Goal: Task Accomplishment & Management: Complete application form

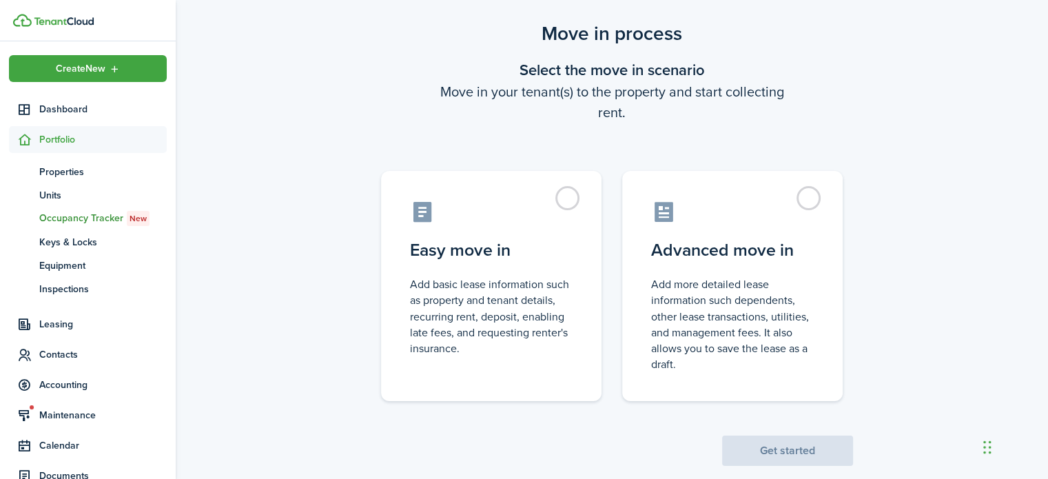
scroll to position [53, 0]
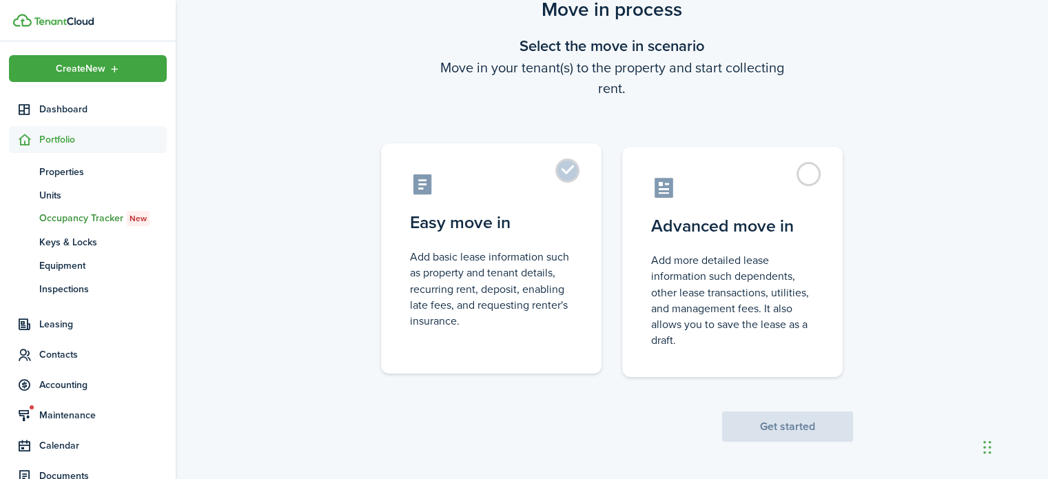
click at [563, 169] on label "Easy move in Add basic lease information such as property and tenant details, r…" at bounding box center [491, 258] width 220 height 230
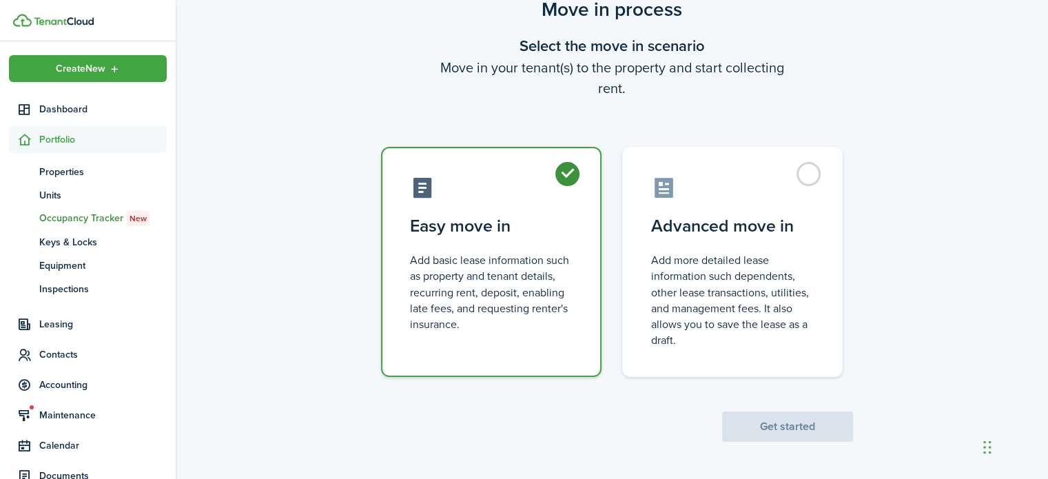
radio input "true"
click at [813, 424] on button "Get started" at bounding box center [787, 426] width 131 height 30
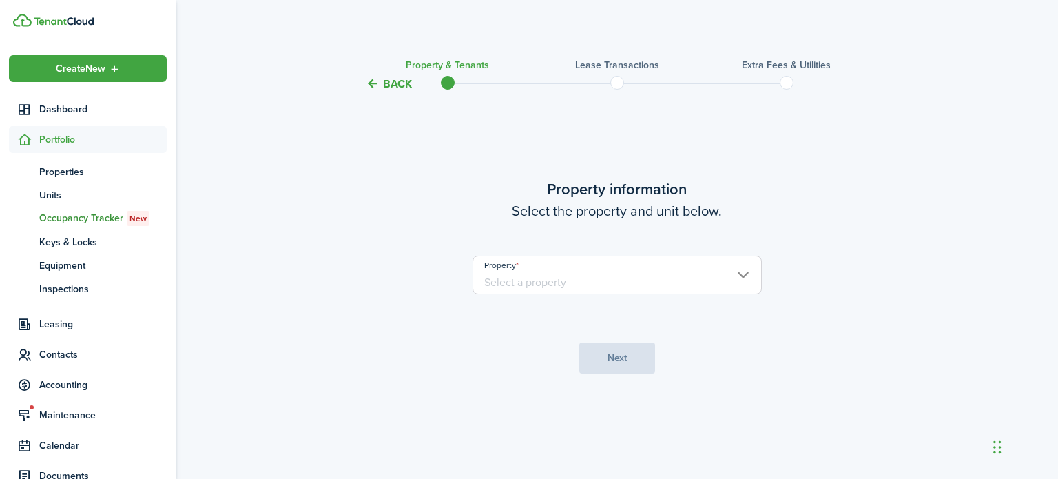
click at [588, 282] on input "Property" at bounding box center [616, 275] width 289 height 39
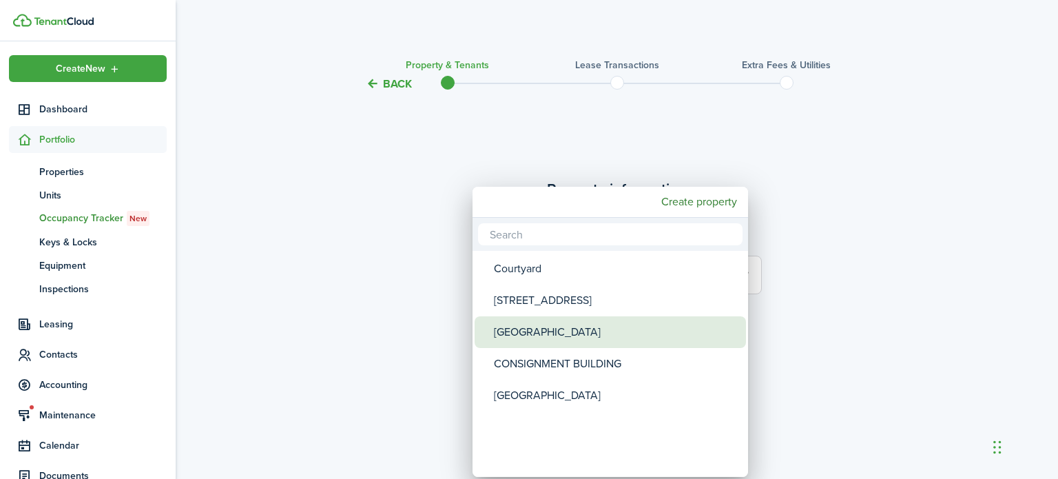
click at [573, 324] on div "[GEOGRAPHIC_DATA]" at bounding box center [616, 332] width 244 height 32
type input "[GEOGRAPHIC_DATA]"
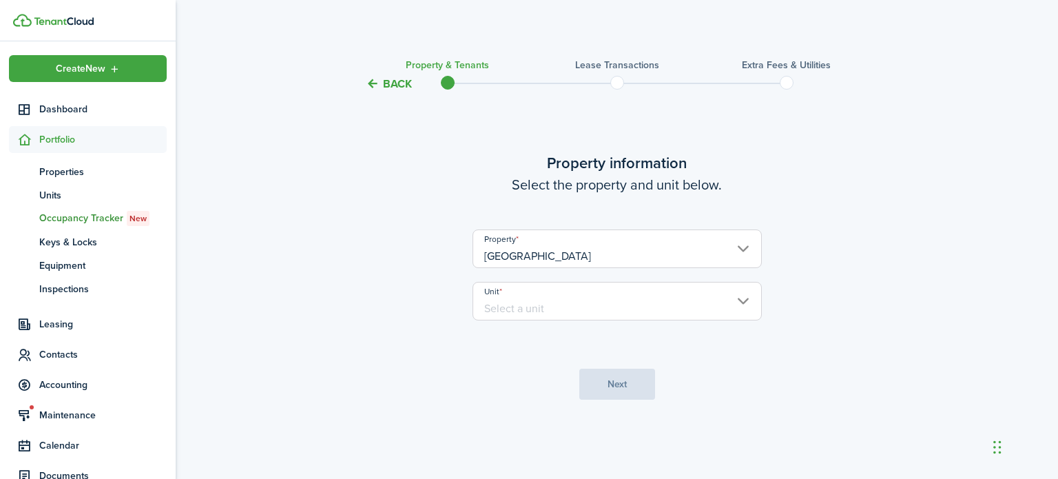
click at [581, 298] on input "Unit" at bounding box center [616, 301] width 289 height 39
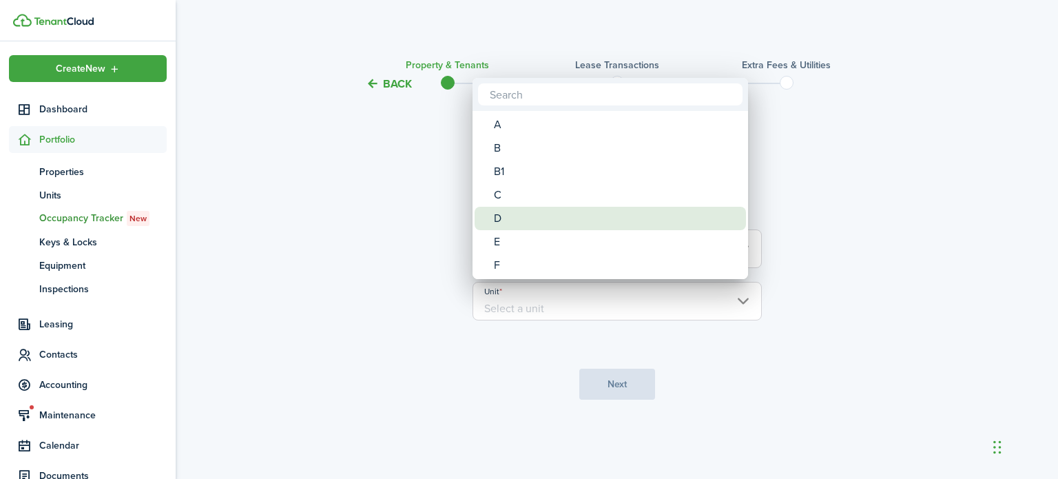
click at [554, 213] on div "D" at bounding box center [616, 218] width 244 height 23
type input "D"
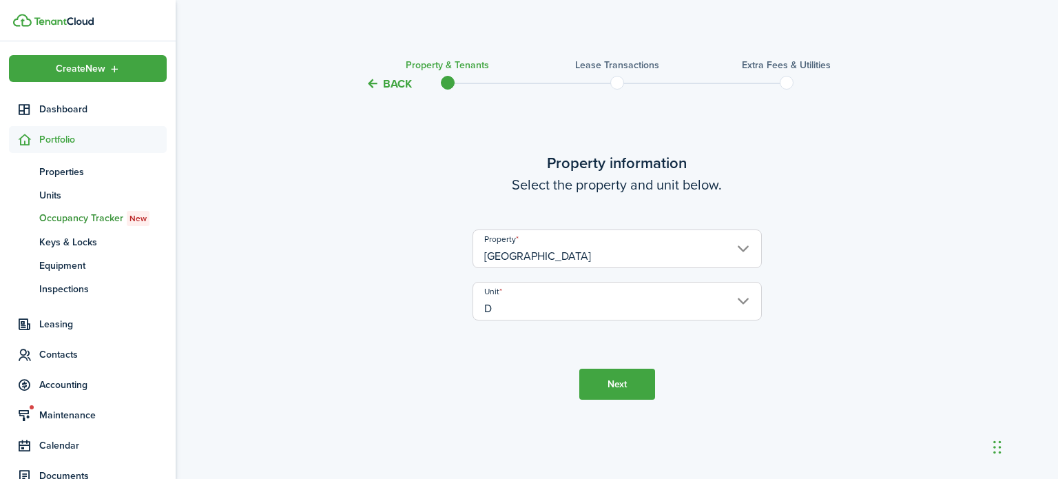
click at [554, 213] on div "D" at bounding box center [616, 218] width 244 height 23
click at [606, 380] on button "Next" at bounding box center [617, 383] width 76 height 31
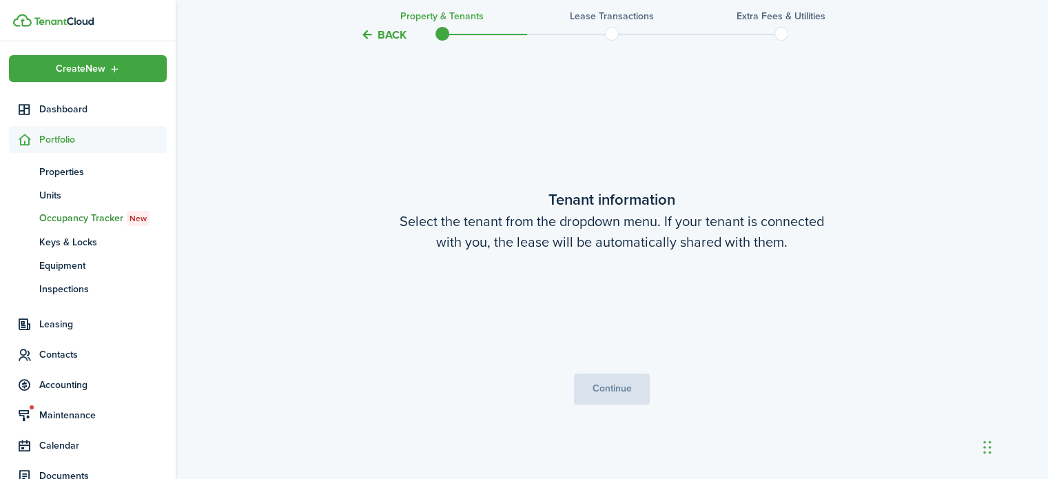
scroll to position [386, 0]
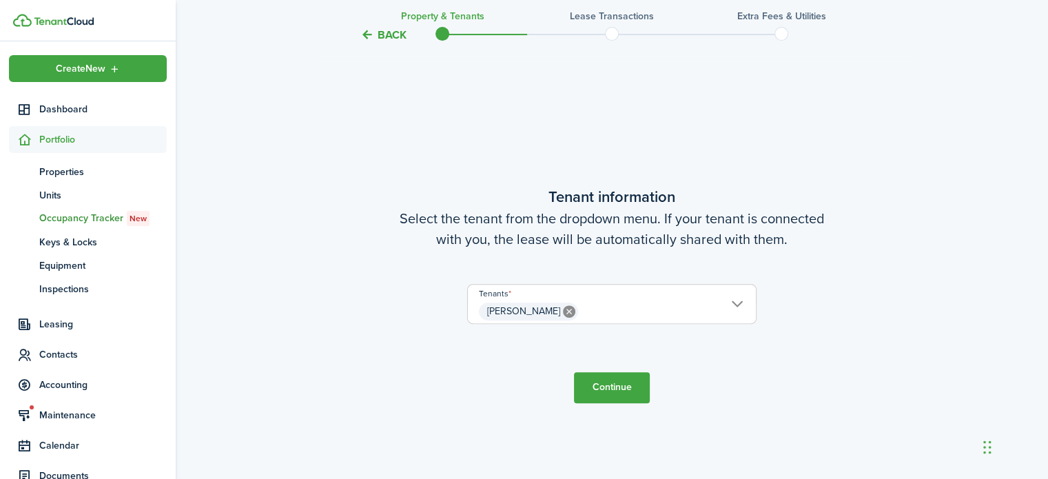
click at [617, 385] on button "Continue" at bounding box center [612, 387] width 76 height 31
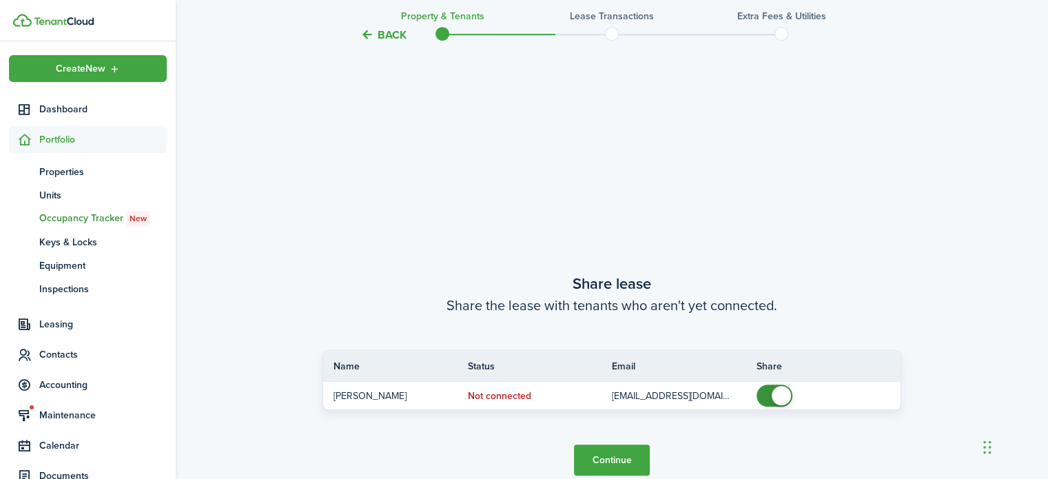
scroll to position [865, 0]
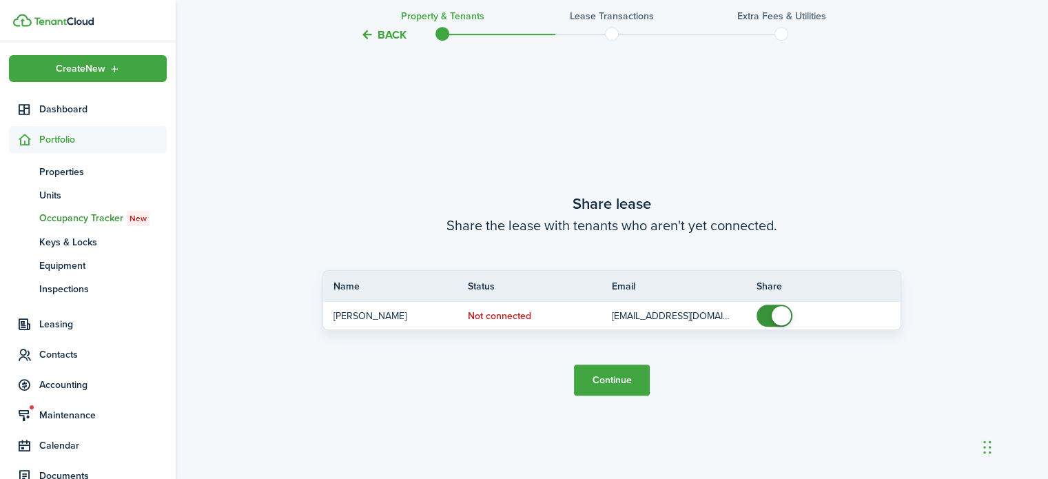
click at [603, 382] on button "Continue" at bounding box center [612, 379] width 76 height 31
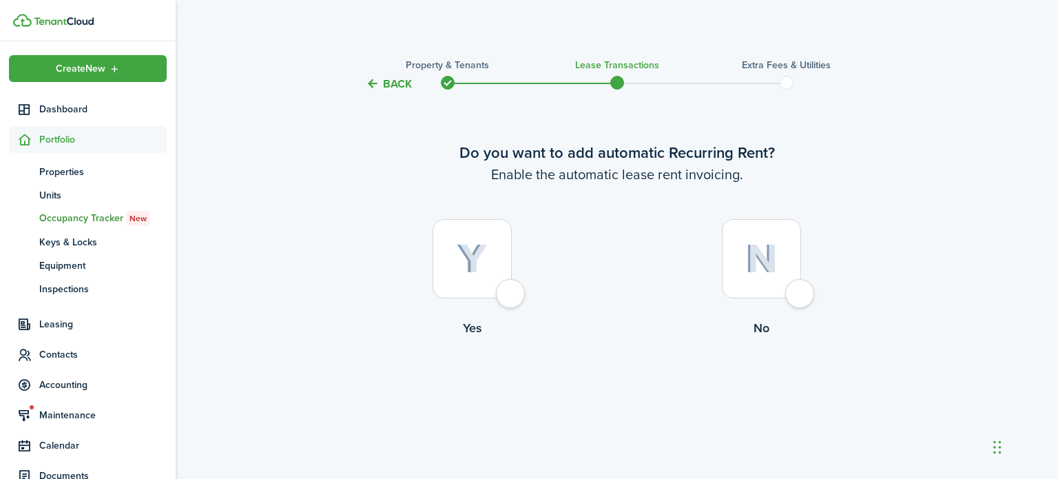
click at [479, 266] on img at bounding box center [472, 259] width 31 height 30
radio input "true"
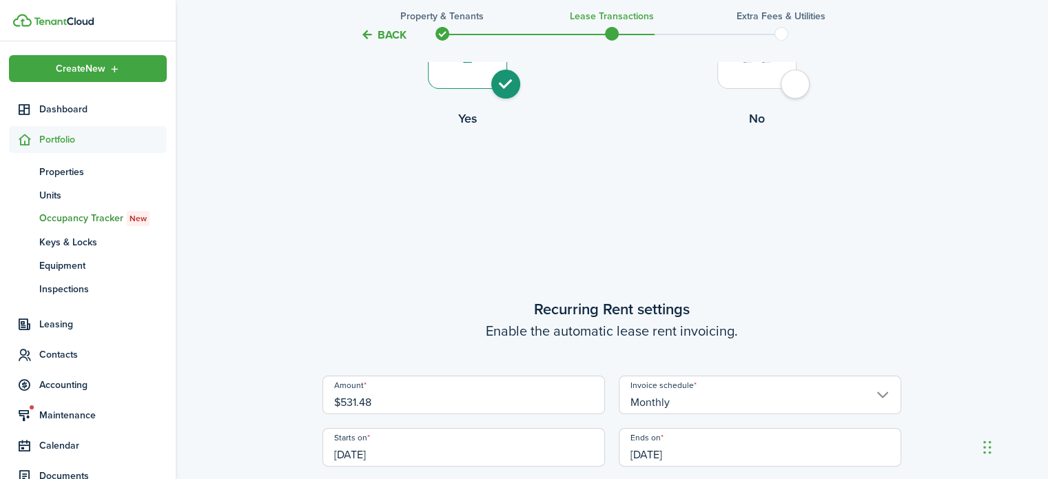
click at [479, 266] on div "Do you want to add automatic Recurring Rent? Enable the automatic lease rent in…" at bounding box center [611, 305] width 579 height 809
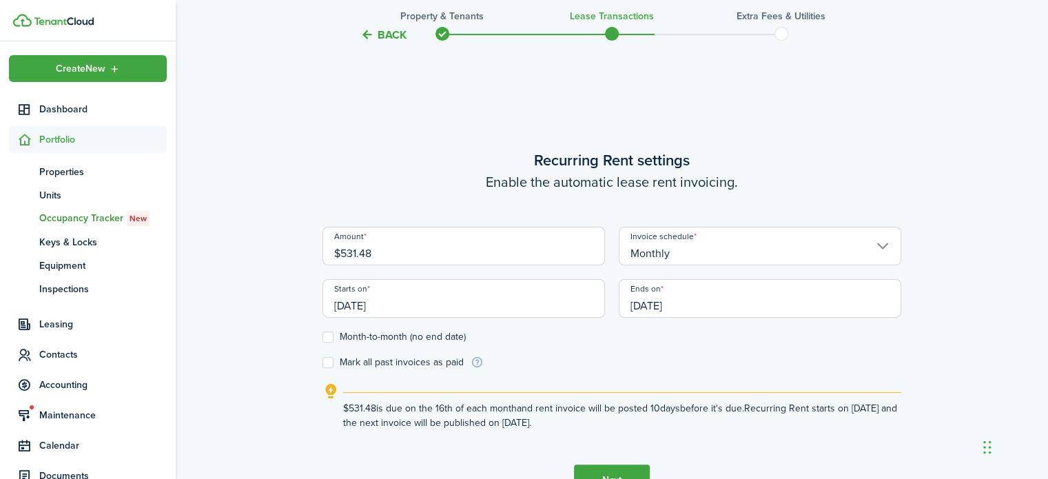
click at [479, 266] on div "Amount $531.48 Invoice schedule Monthly Starts on [DATE] Ends on [DATE]" at bounding box center [611, 279] width 592 height 105
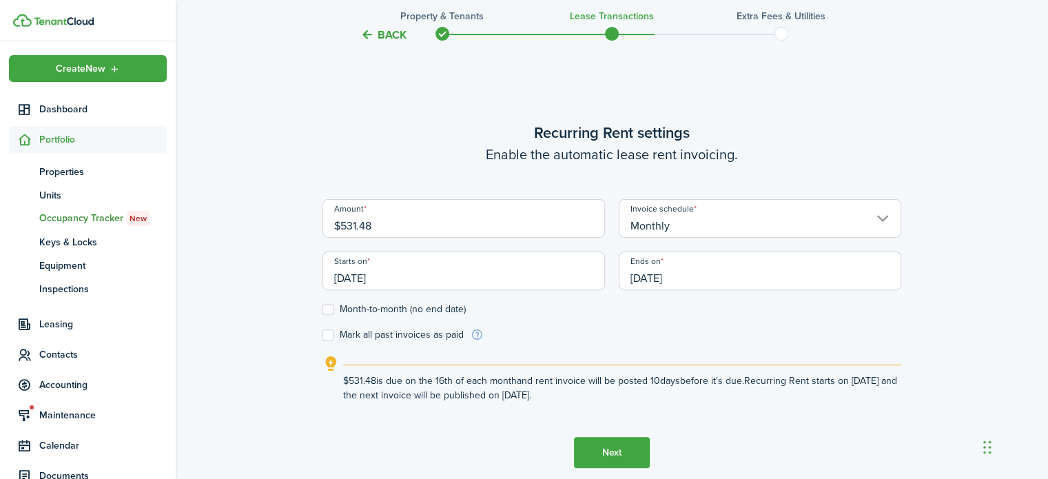
scroll to position [386, 0]
drag, startPoint x: 463, startPoint y: 216, endPoint x: 264, endPoint y: 245, distance: 200.5
click at [270, 248] on div "Back Property & Tenants Lease Transactions Extra fees & Utilities Do you want t…" at bounding box center [612, 97] width 872 height 871
paste input "629.2"
click at [474, 264] on input "[DATE]" at bounding box center [463, 270] width 282 height 39
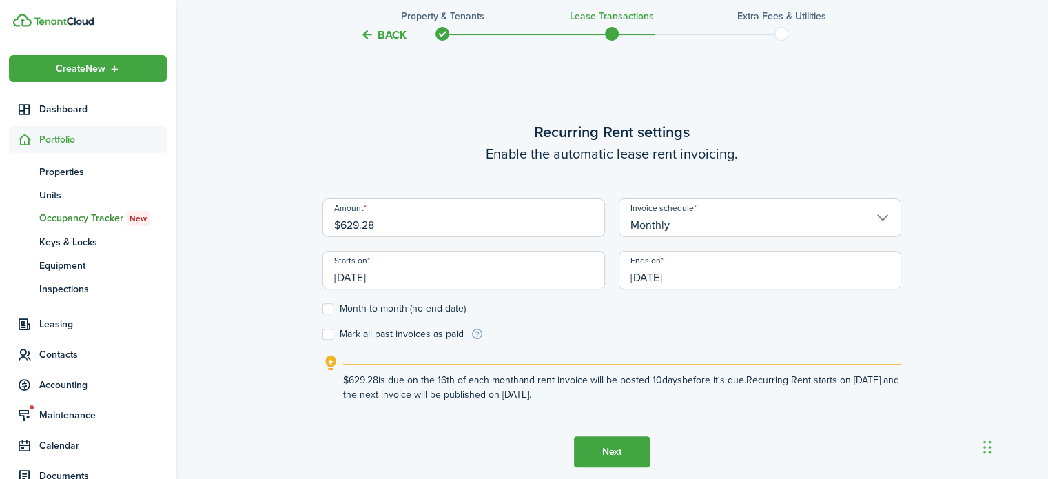
type input "$629.28"
click at [443, 275] on input "[DATE]" at bounding box center [463, 270] width 282 height 39
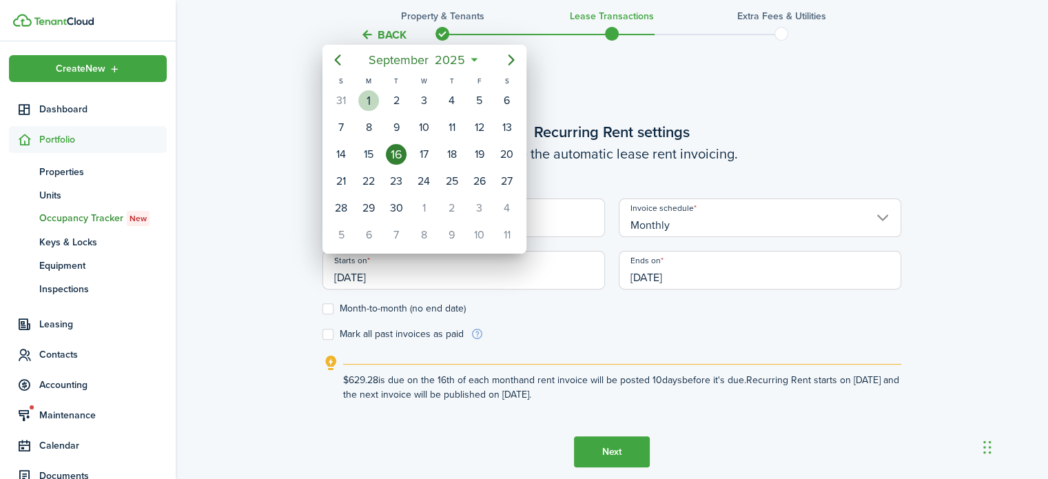
click at [369, 105] on div "1" at bounding box center [368, 100] width 21 height 21
type input "[DATE]"
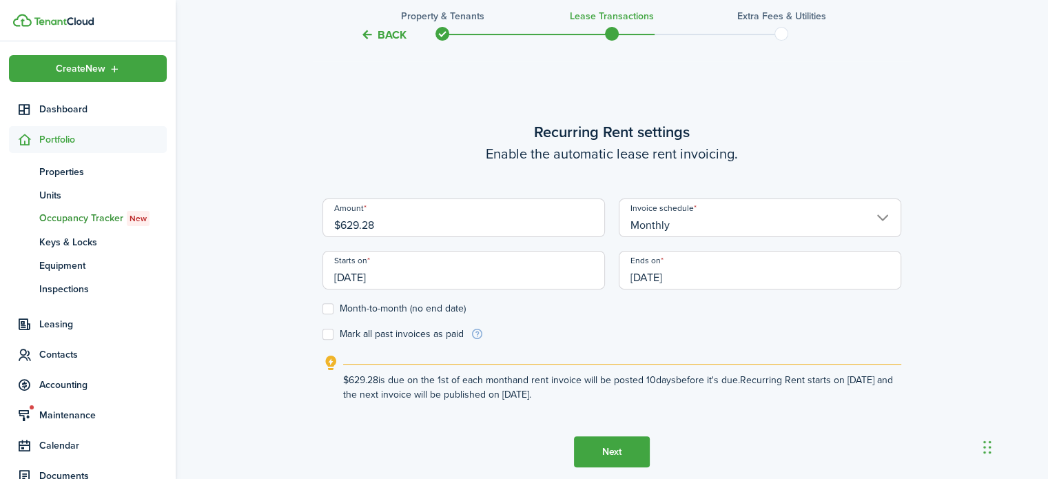
click at [655, 270] on input "[DATE]" at bounding box center [759, 270] width 282 height 39
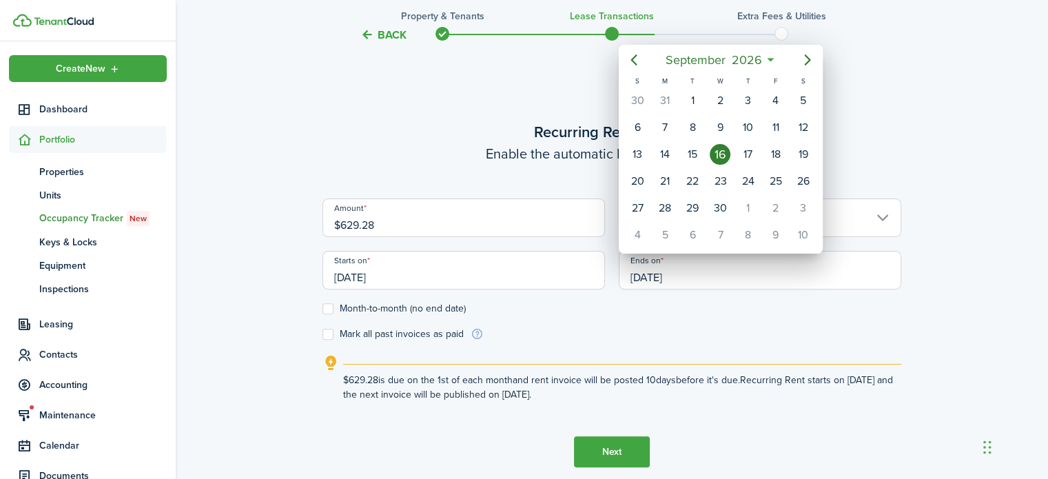
click at [743, 276] on div at bounding box center [524, 239] width 1268 height 699
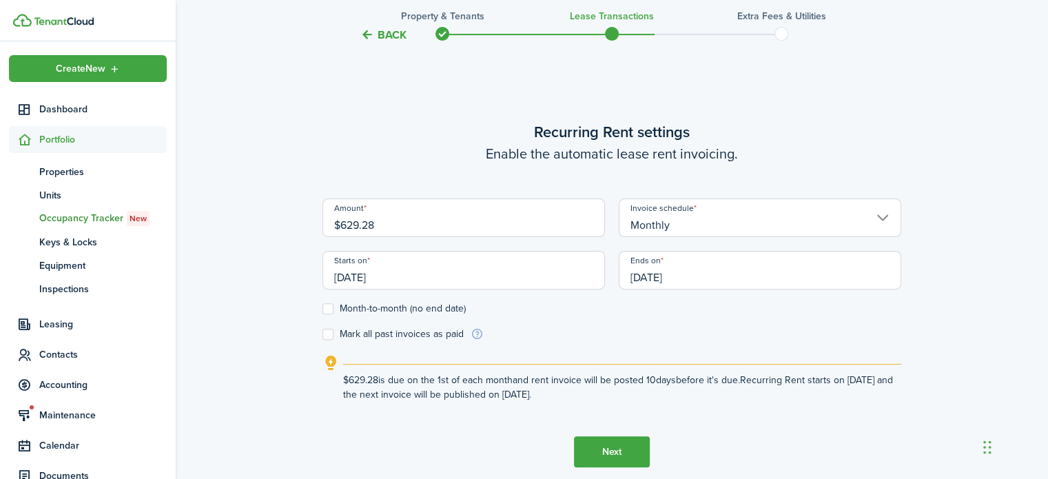
click at [727, 270] on input "[DATE]" at bounding box center [759, 270] width 282 height 39
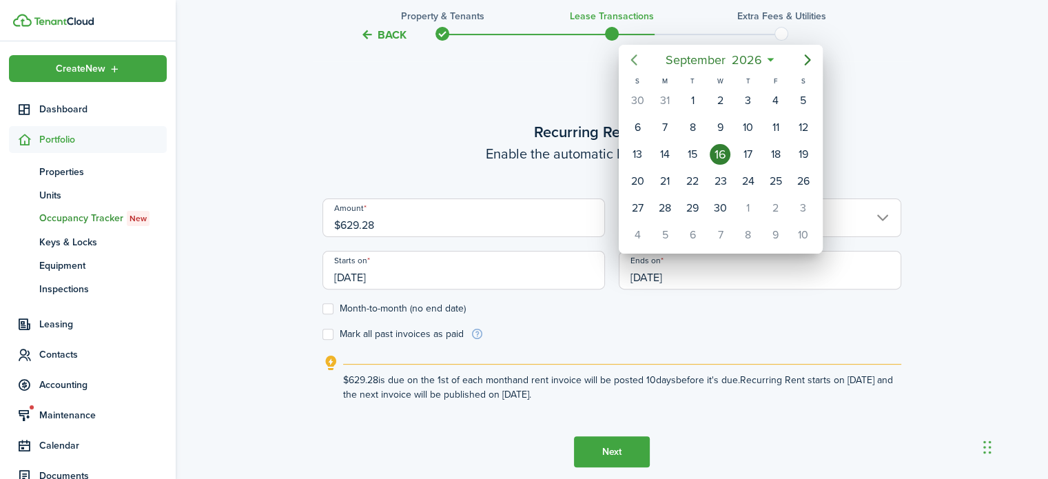
click at [634, 56] on icon "Previous page" at bounding box center [633, 59] width 6 height 11
click at [667, 231] on div "31" at bounding box center [664, 235] width 21 height 21
type input "[DATE]"
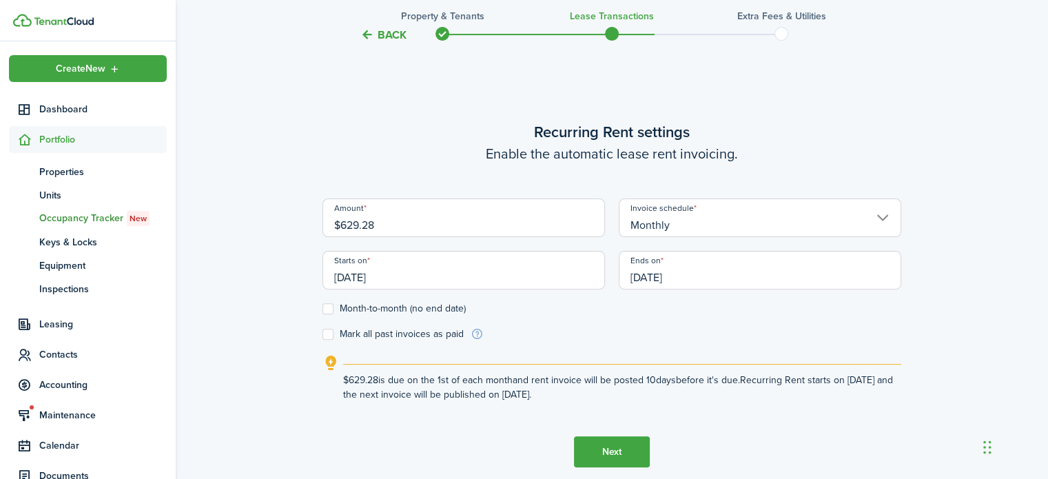
click at [667, 334] on form "Amount $629.28 Invoice schedule Monthly Starts on [DATE] Ends on [DATE] Month-t…" at bounding box center [611, 269] width 579 height 143
click at [329, 309] on label "Month-to-month (no end date)" at bounding box center [393, 308] width 143 height 11
click at [322, 309] on input "Month-to-month (no end date)" at bounding box center [322, 309] width 1 height 1
checkbox input "true"
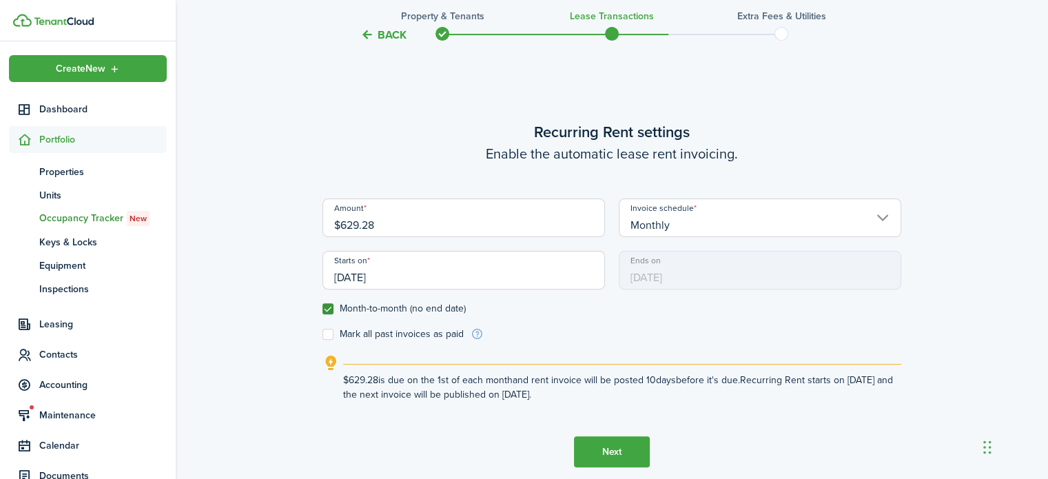
click at [617, 451] on button "Next" at bounding box center [612, 451] width 76 height 31
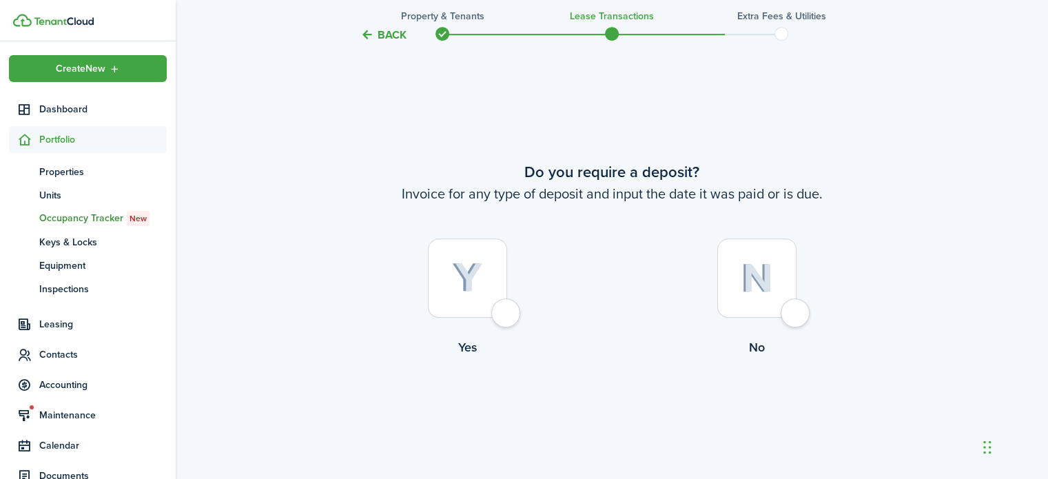
scroll to position [865, 0]
click at [475, 285] on img at bounding box center [467, 277] width 31 height 30
radio input "true"
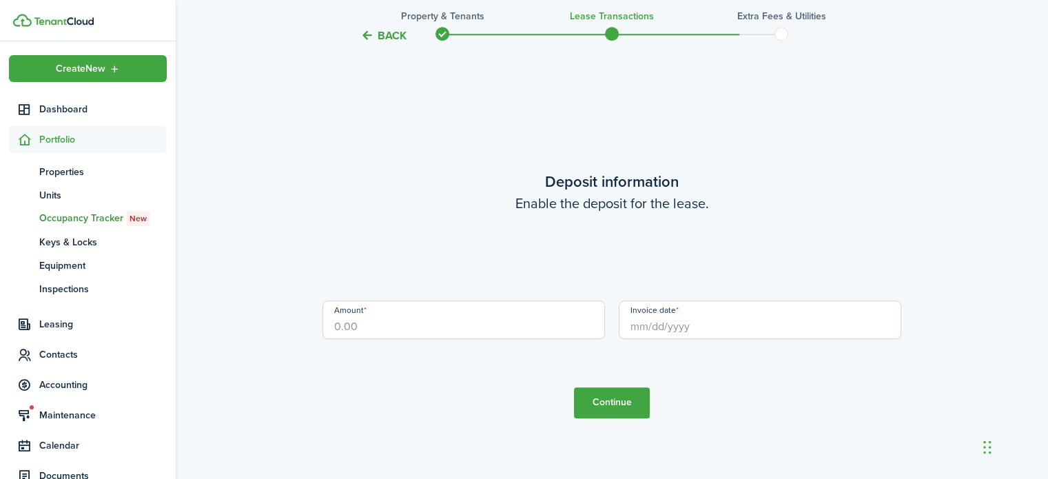
scroll to position [1344, 0]
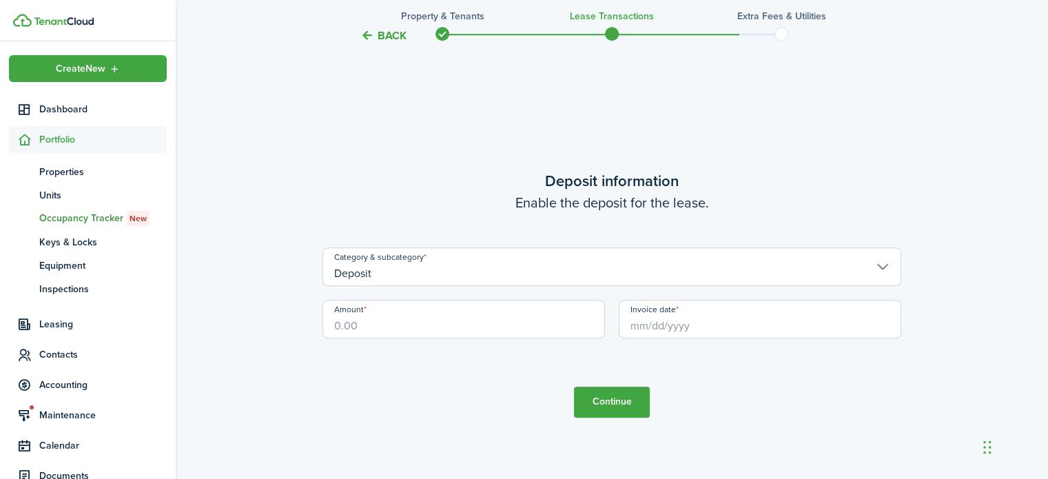
click at [507, 314] on input "Amount" at bounding box center [463, 319] width 282 height 39
click at [520, 325] on input "Amount" at bounding box center [463, 319] width 282 height 39
paste input "$653.40"
click at [652, 326] on input "Invoice date" at bounding box center [759, 319] width 282 height 39
type input "$653.40"
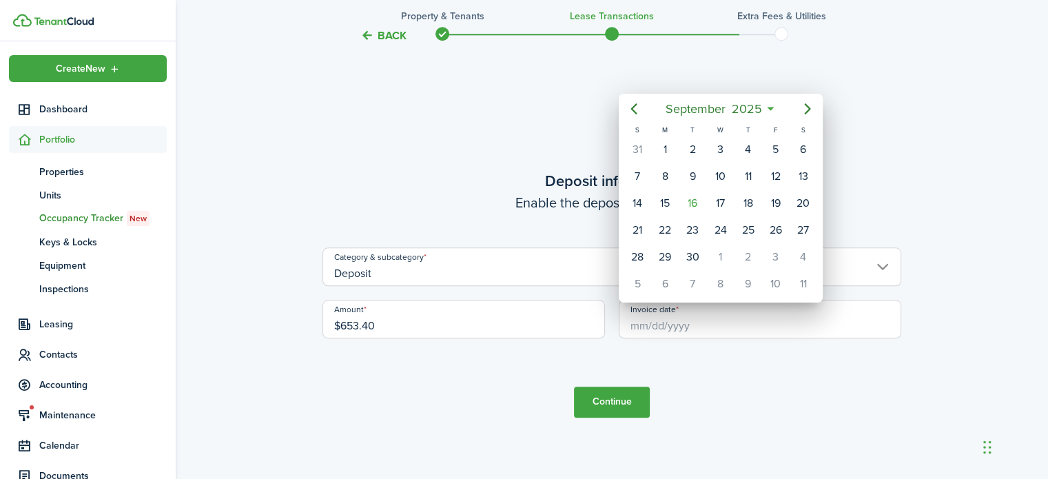
click at [685, 327] on div at bounding box center [524, 239] width 1268 height 699
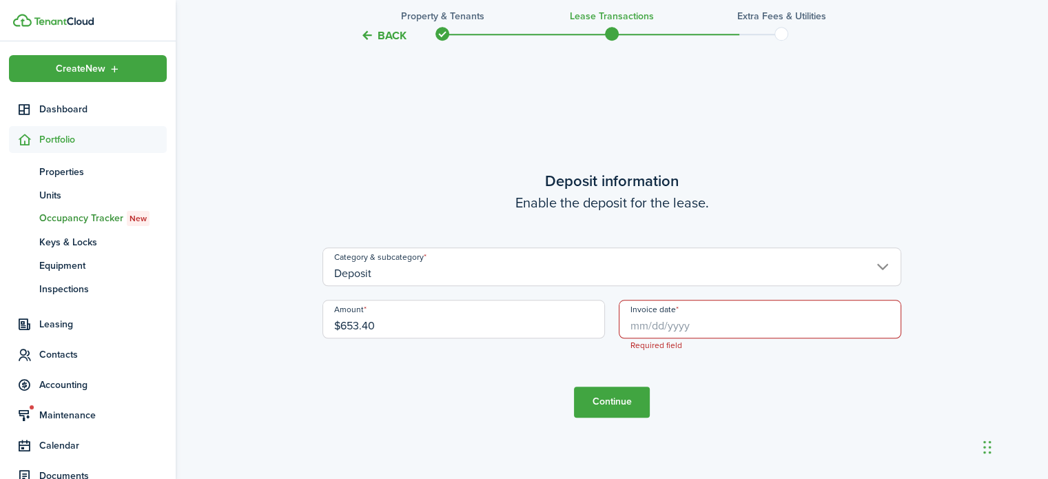
click at [674, 329] on input "Invoice date" at bounding box center [759, 319] width 282 height 39
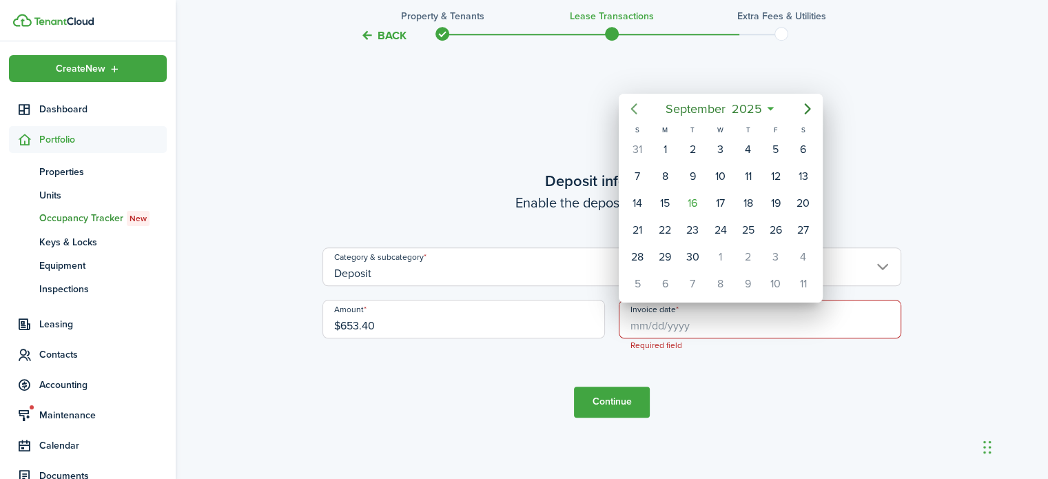
click at [631, 110] on icon "Previous page" at bounding box center [633, 109] width 17 height 17
click at [773, 253] on div "29" at bounding box center [775, 257] width 21 height 21
type input "[DATE]"
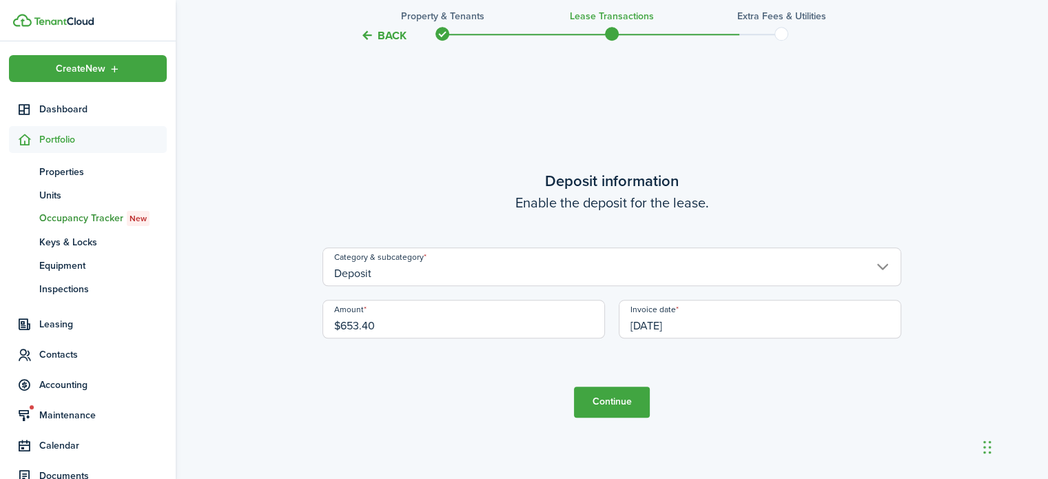
click at [606, 402] on button "Continue" at bounding box center [612, 401] width 76 height 31
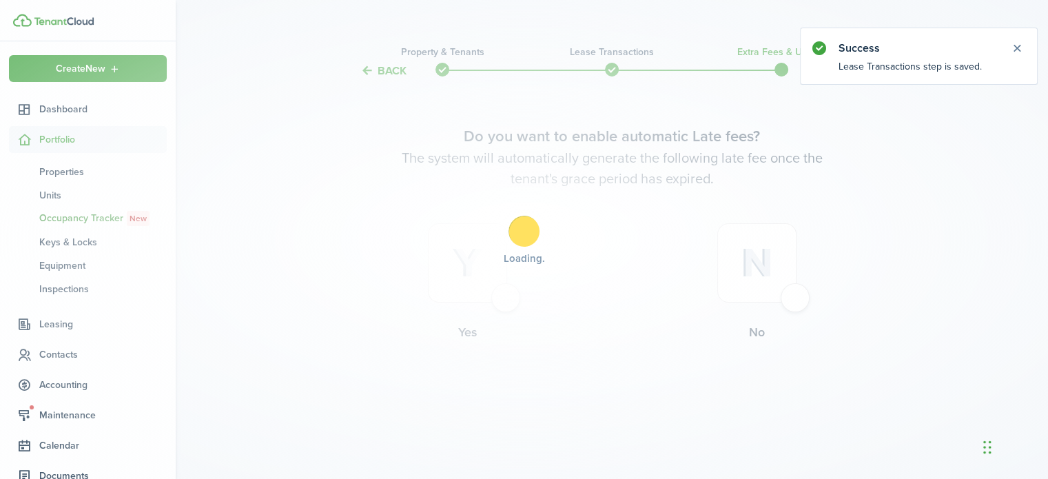
scroll to position [0, 0]
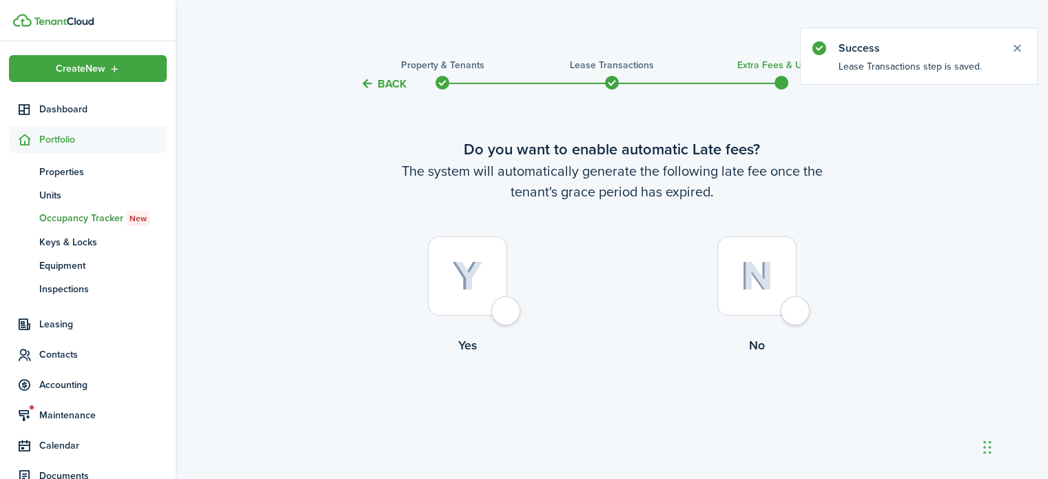
click at [464, 270] on img at bounding box center [467, 276] width 31 height 30
radio input "true"
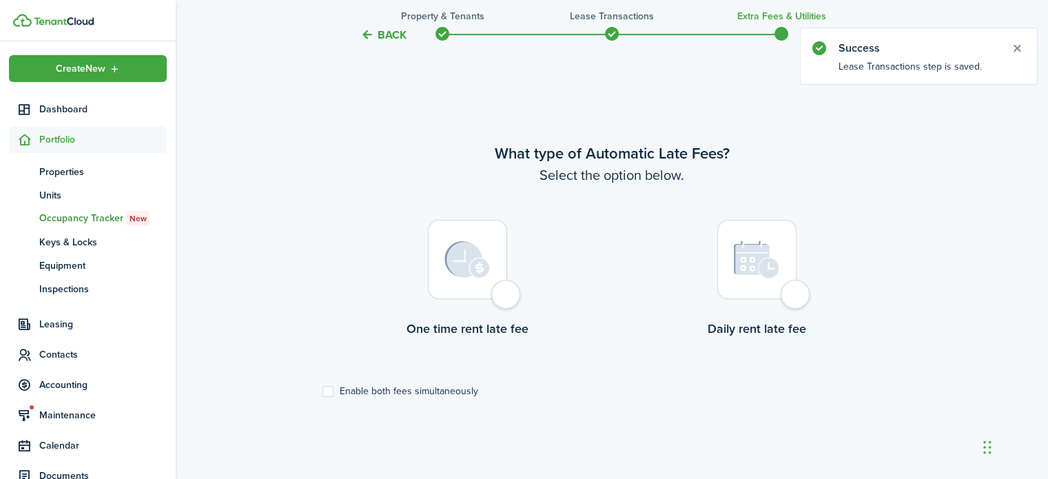
scroll to position [399, 0]
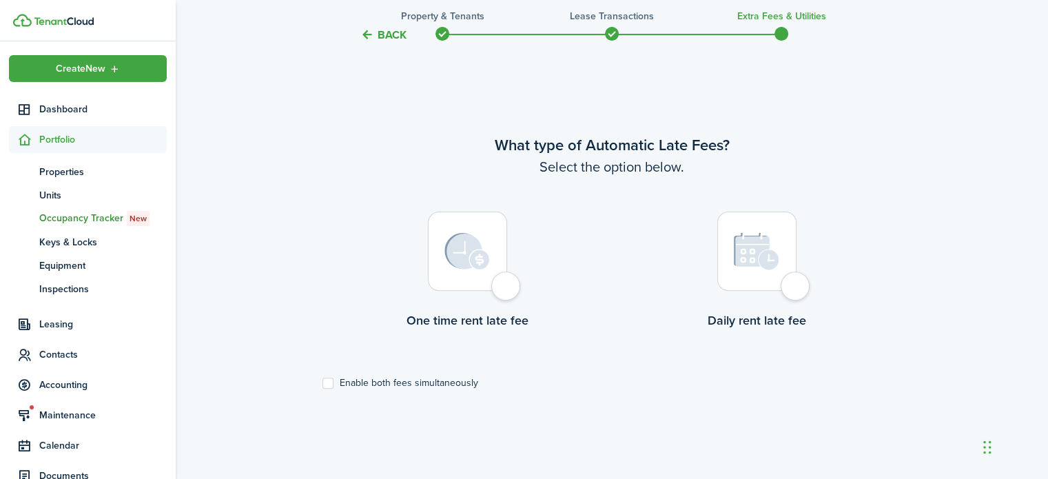
click at [482, 256] on img at bounding box center [466, 251] width 45 height 37
radio input "true"
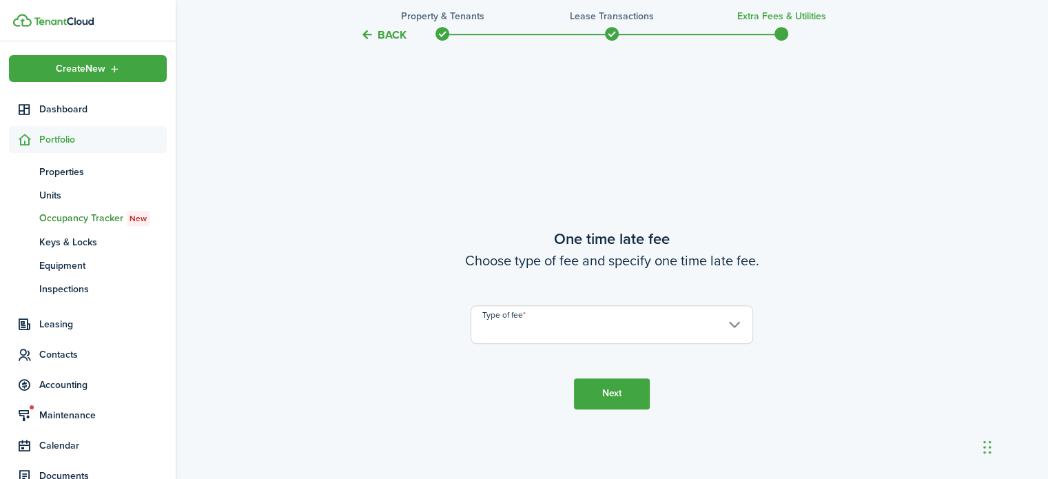
scroll to position [878, 0]
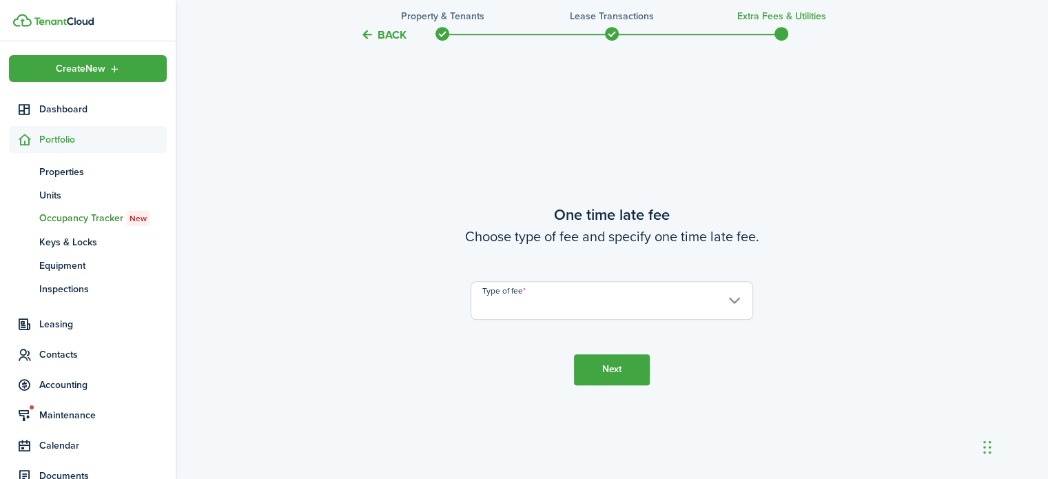
click at [557, 305] on input "Type of fee" at bounding box center [611, 300] width 282 height 39
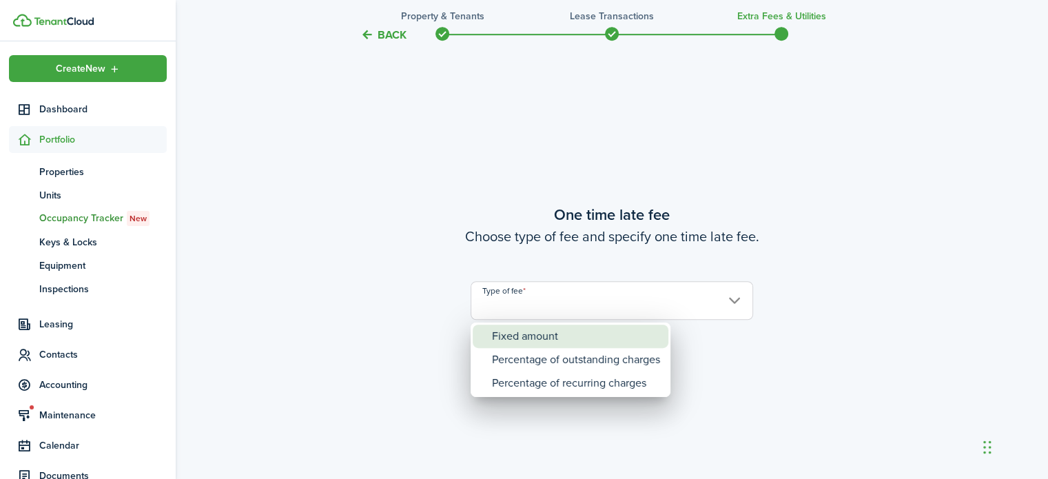
click at [562, 340] on div "Fixed amount" at bounding box center [576, 335] width 168 height 23
type input "Fixed amount"
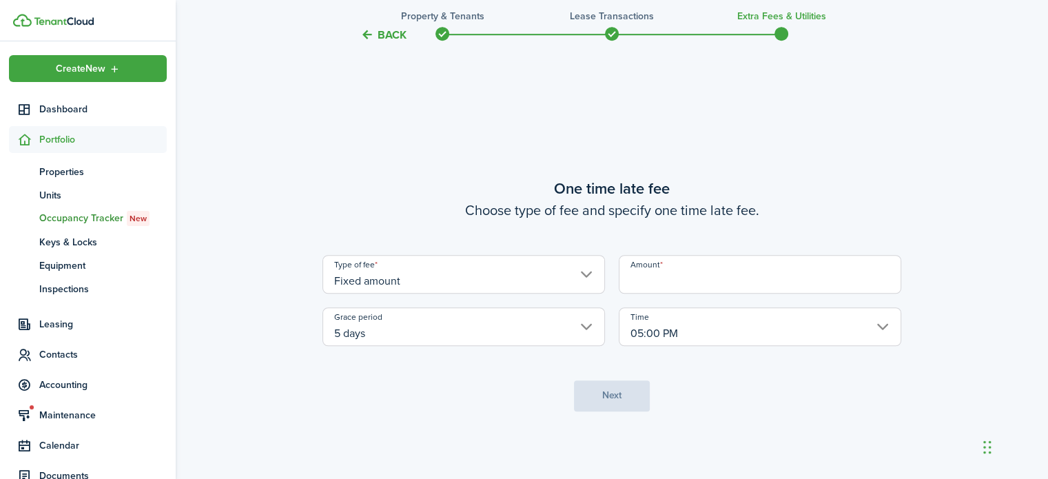
drag, startPoint x: 650, startPoint y: 269, endPoint x: 671, endPoint y: 322, distance: 56.9
click at [650, 269] on input "Amount" at bounding box center [759, 274] width 282 height 39
paste input "$25.00"
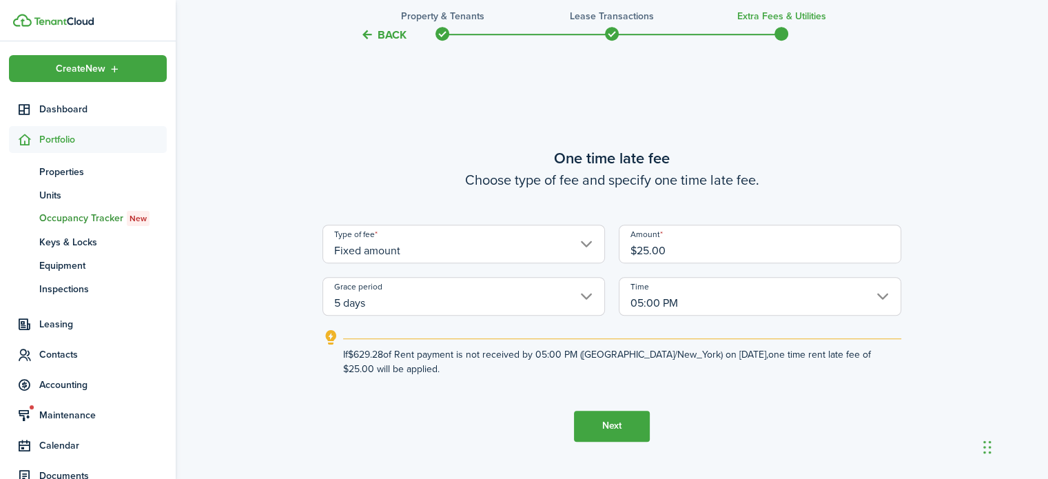
type input "$25.00"
click at [609, 424] on button "Next" at bounding box center [612, 425] width 76 height 31
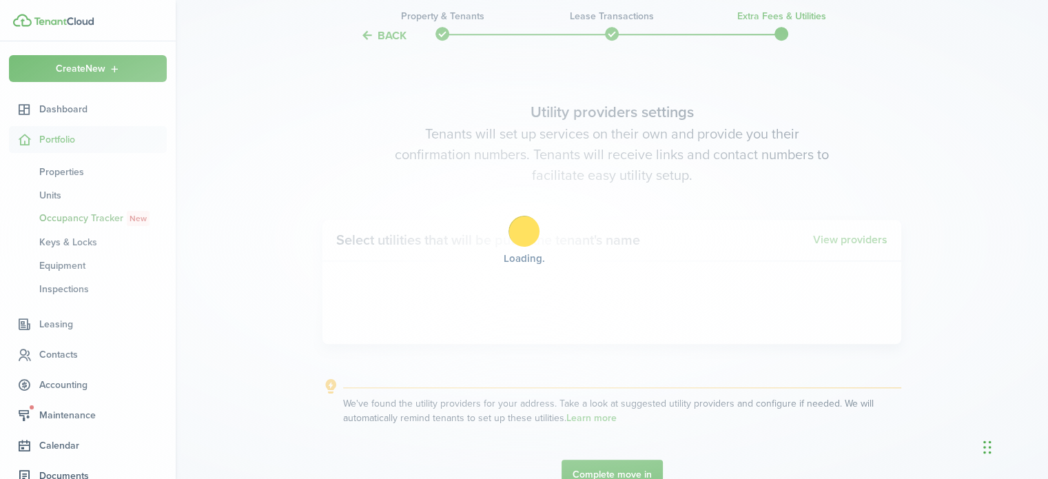
scroll to position [1357, 0]
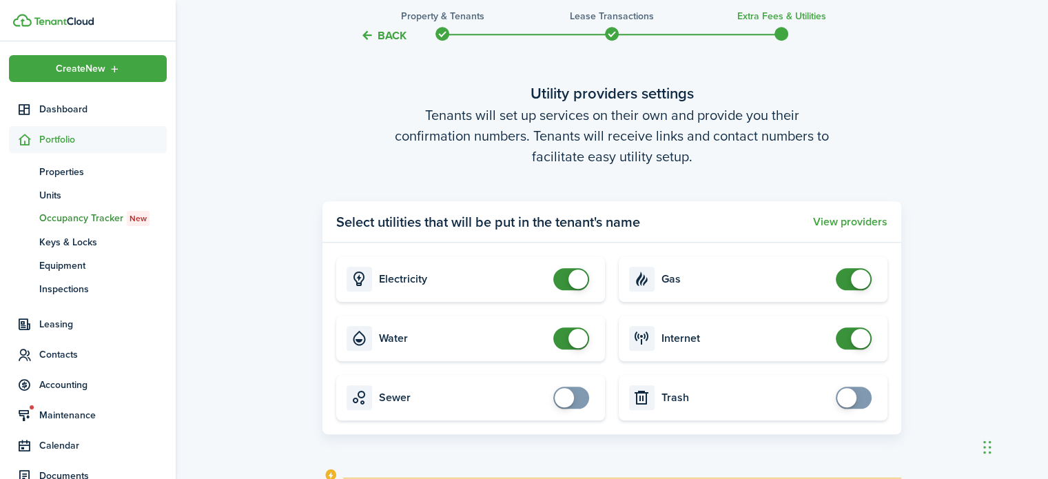
checkbox input "false"
click at [565, 339] on span at bounding box center [571, 338] width 14 height 22
checkbox input "false"
click at [851, 275] on span at bounding box center [860, 278] width 19 height 19
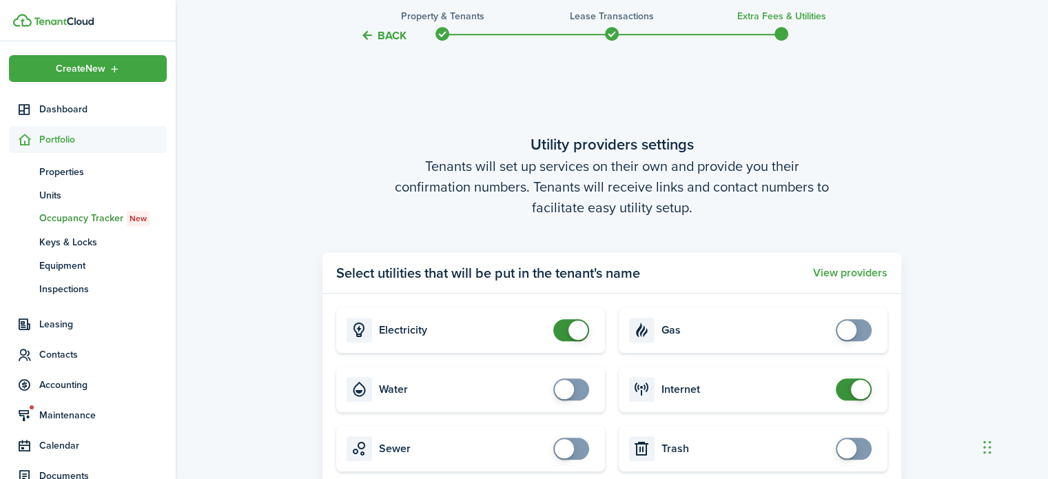
scroll to position [1524, 0]
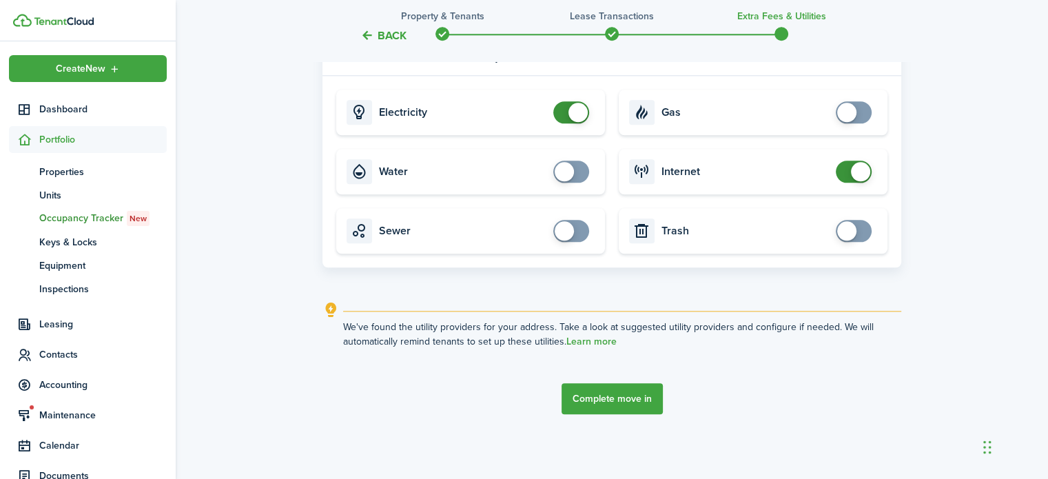
click at [623, 402] on button "Complete move in" at bounding box center [611, 398] width 101 height 31
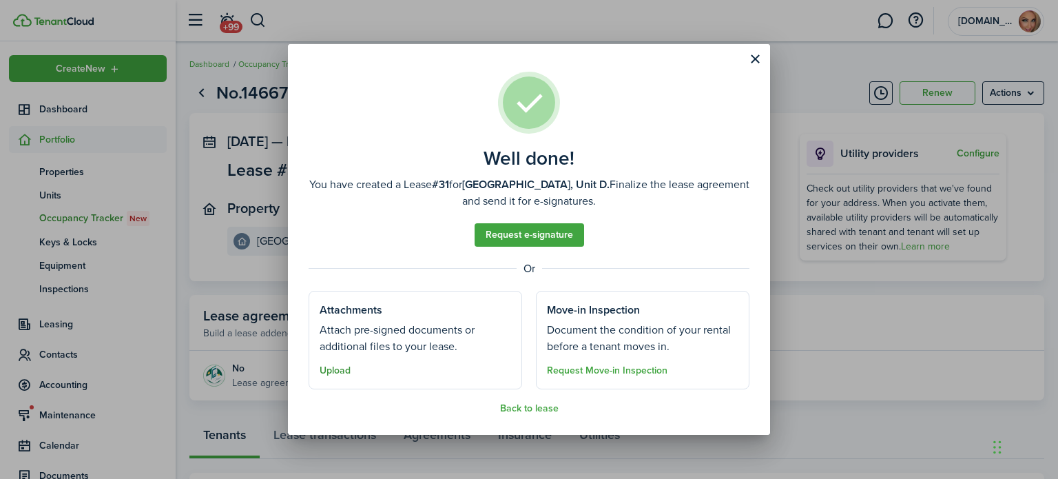
click at [339, 368] on button "Upload" at bounding box center [335, 370] width 31 height 11
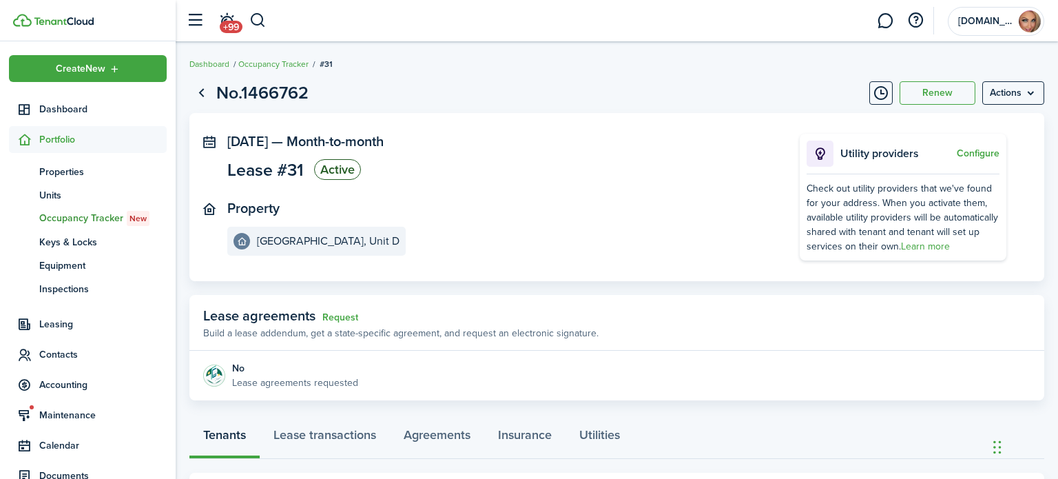
click at [339, 368] on div "Well done! You have created a Lease #31 for [GEOGRAPHIC_DATA], Unit D. Finalize…" at bounding box center [529, 239] width 1058 height 479
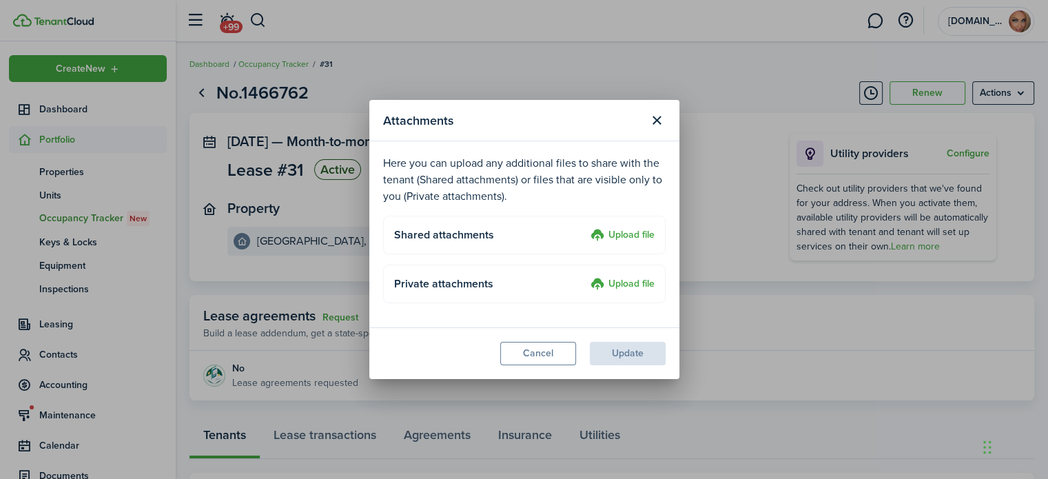
click at [625, 233] on label "Upload file" at bounding box center [622, 235] width 64 height 17
click at [585, 227] on input "Upload file" at bounding box center [585, 227] width 0 height 0
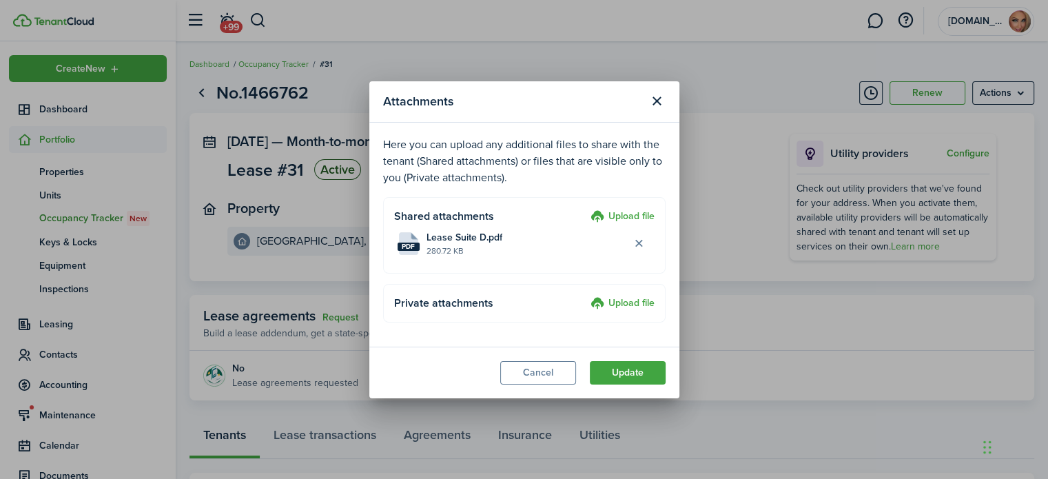
click at [634, 214] on label "Upload file" at bounding box center [622, 217] width 64 height 17
click at [585, 209] on input "Upload file" at bounding box center [585, 209] width 0 height 0
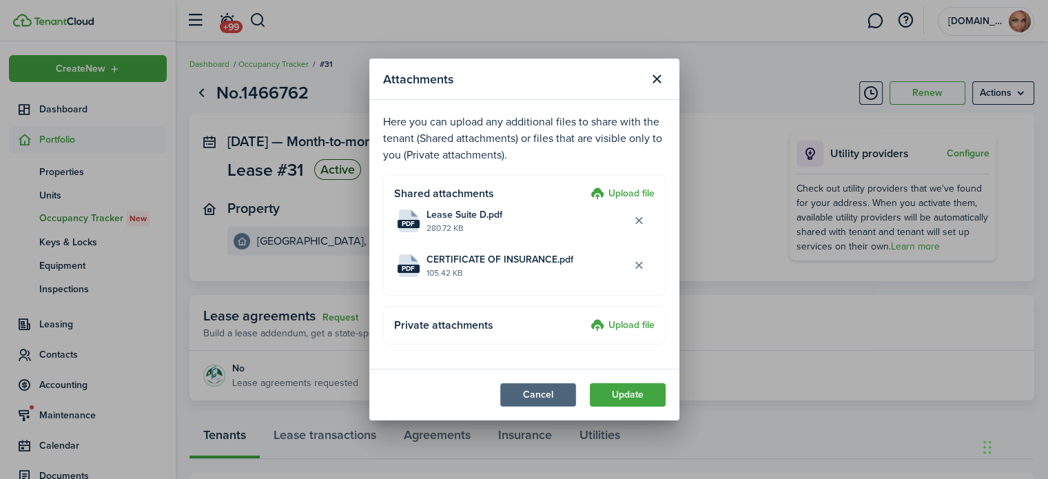
click at [550, 391] on button "Cancel" at bounding box center [538, 394] width 76 height 23
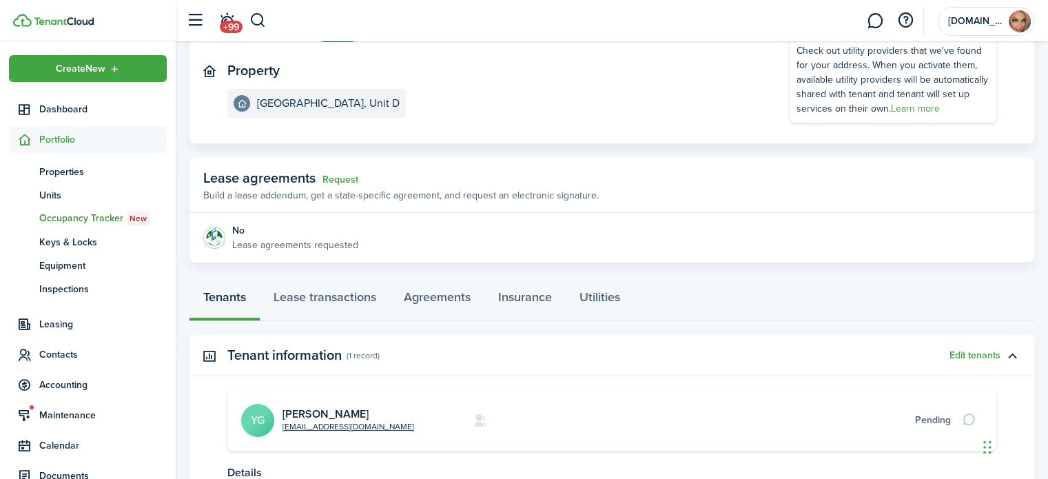
scroll to position [207, 0]
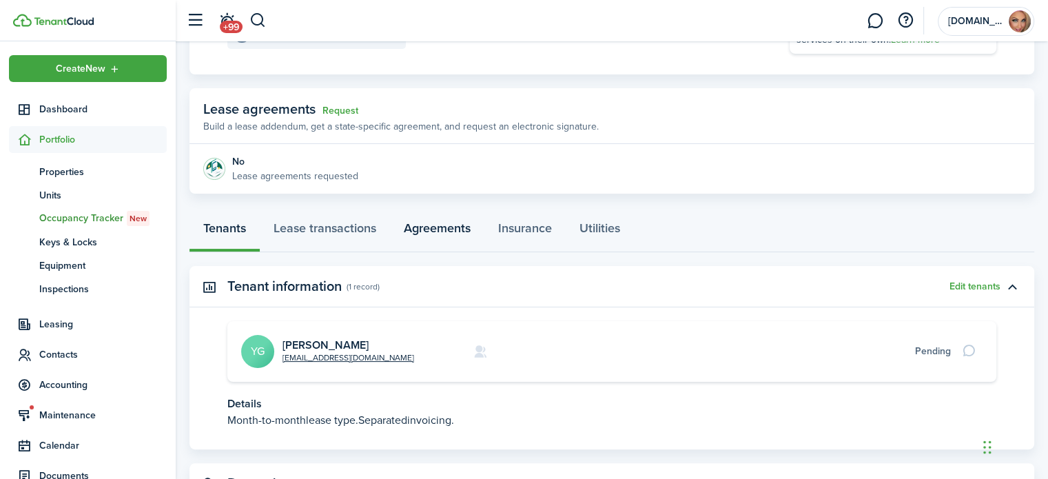
click at [450, 225] on link "Agreements" at bounding box center [437, 231] width 94 height 41
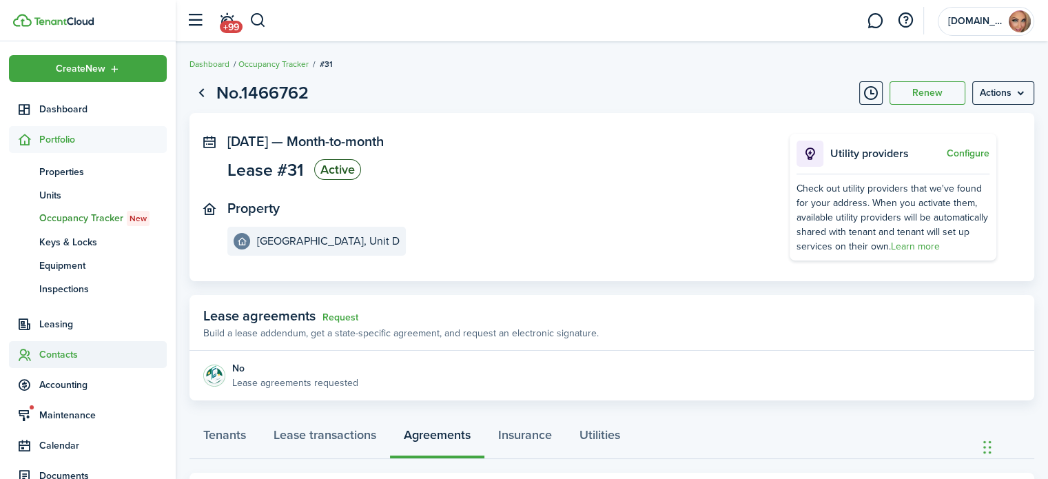
click at [56, 347] on span "Contacts" at bounding box center [102, 354] width 127 height 14
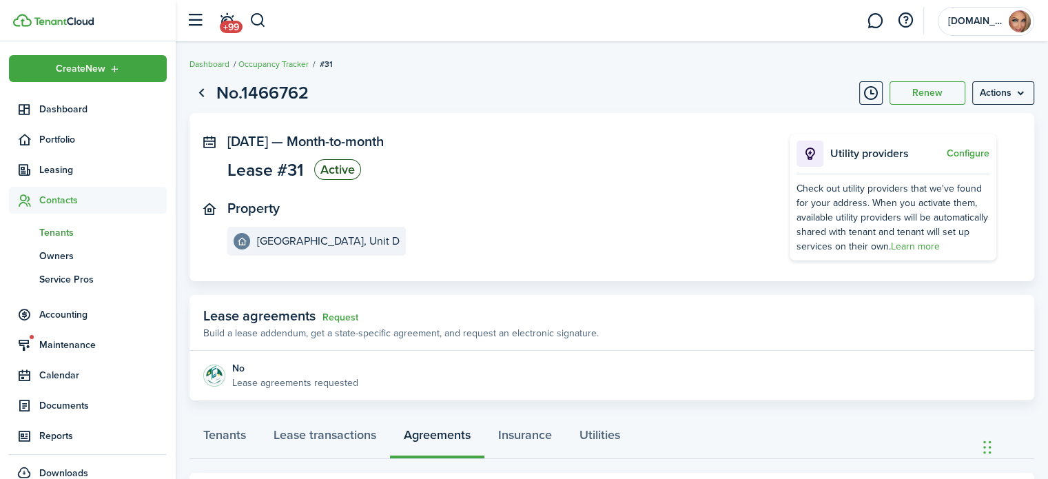
click at [55, 235] on span "Tenants" at bounding box center [102, 232] width 127 height 14
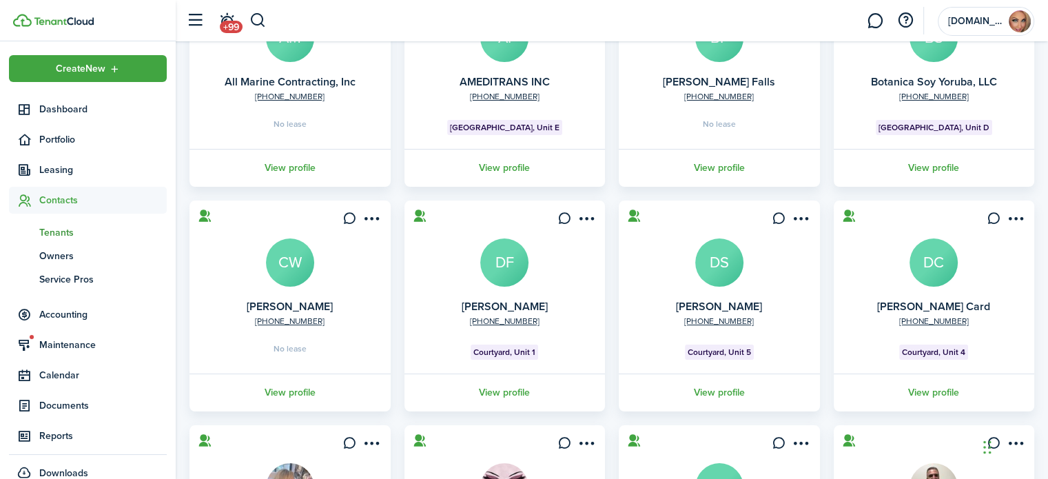
scroll to position [422, 0]
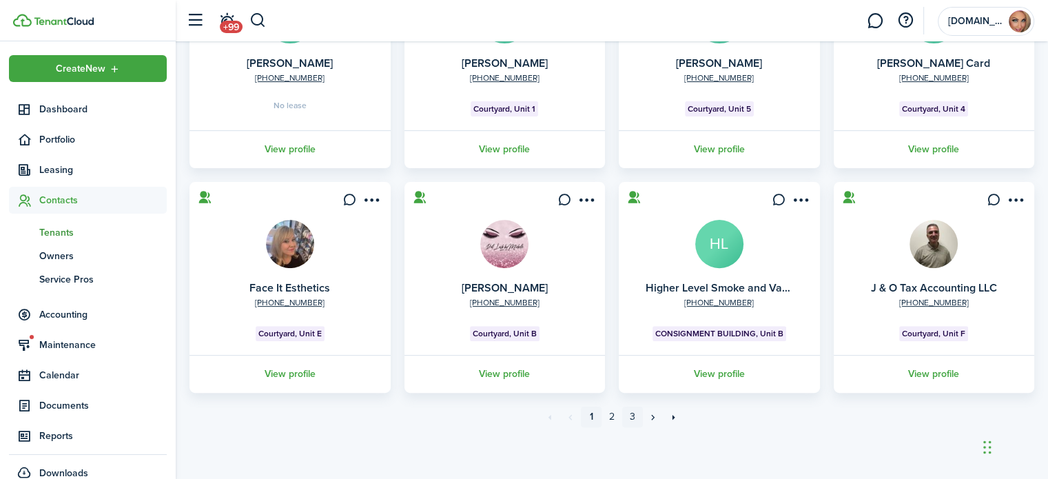
click at [634, 418] on link "3" at bounding box center [632, 416] width 21 height 21
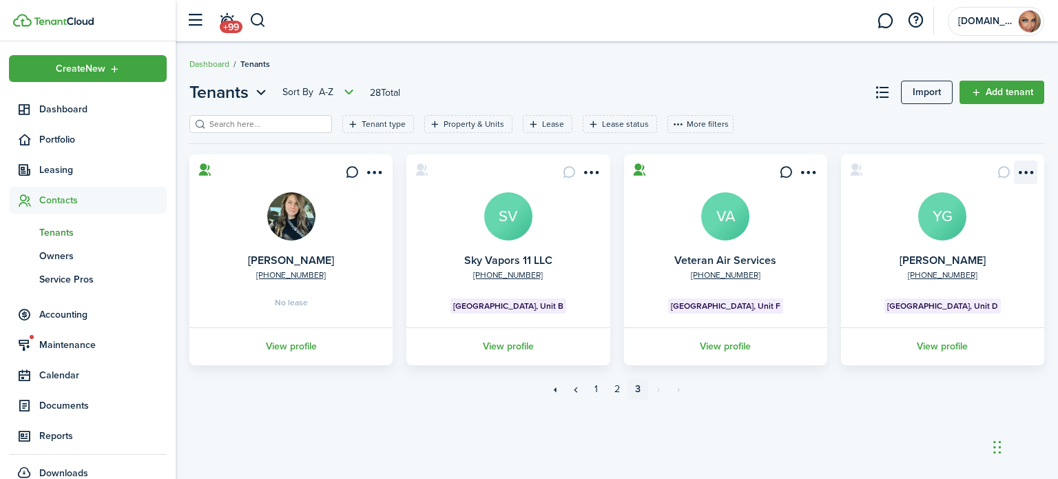
click at [1020, 170] on menu-btn-icon "Open menu" at bounding box center [1025, 171] width 23 height 23
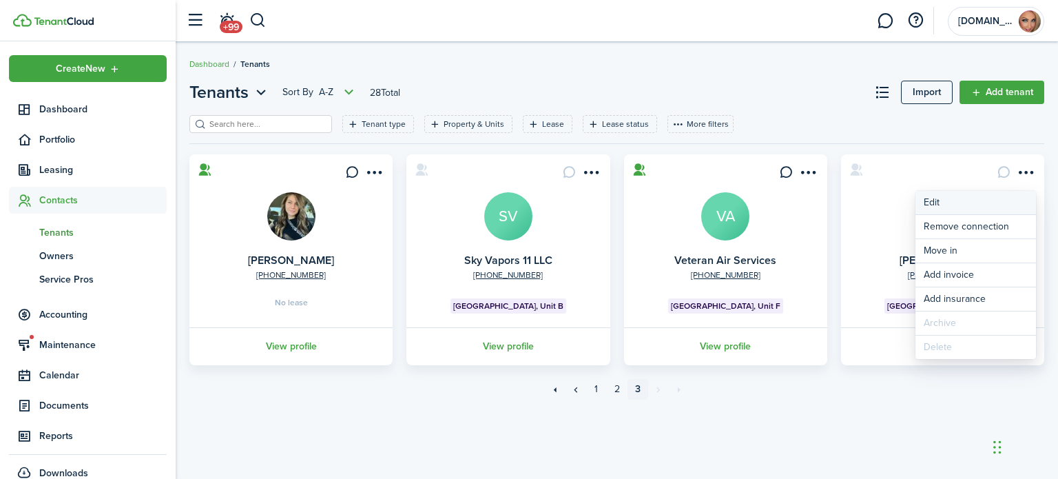
click at [934, 200] on link "Edit" at bounding box center [975, 202] width 121 height 23
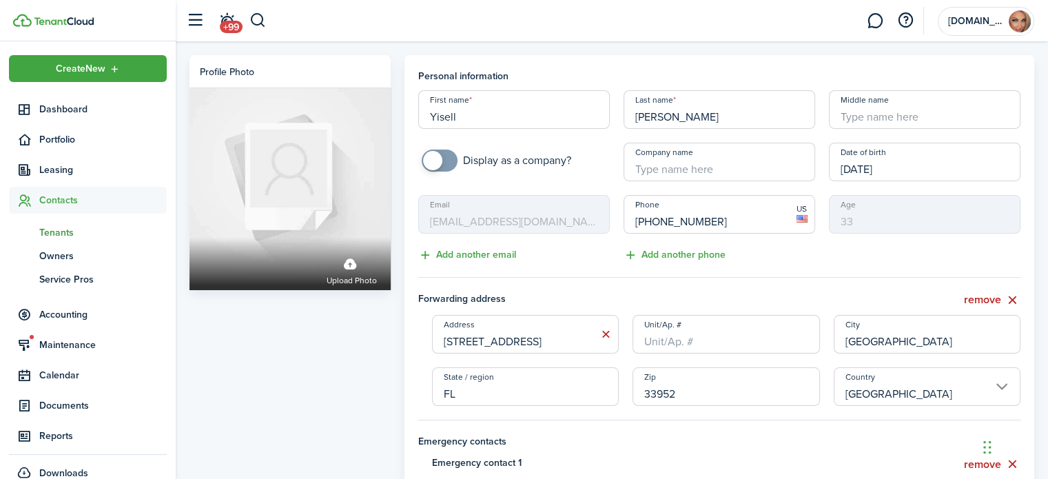
click at [570, 213] on mbsc-input "Email [EMAIL_ADDRESS][DOMAIN_NAME]" at bounding box center [513, 214] width 191 height 39
click at [556, 220] on mbsc-input "Email [EMAIL_ADDRESS][DOMAIN_NAME]" at bounding box center [513, 214] width 191 height 39
click at [555, 220] on mbsc-input "Email [EMAIL_ADDRESS][DOMAIN_NAME]" at bounding box center [513, 214] width 191 height 39
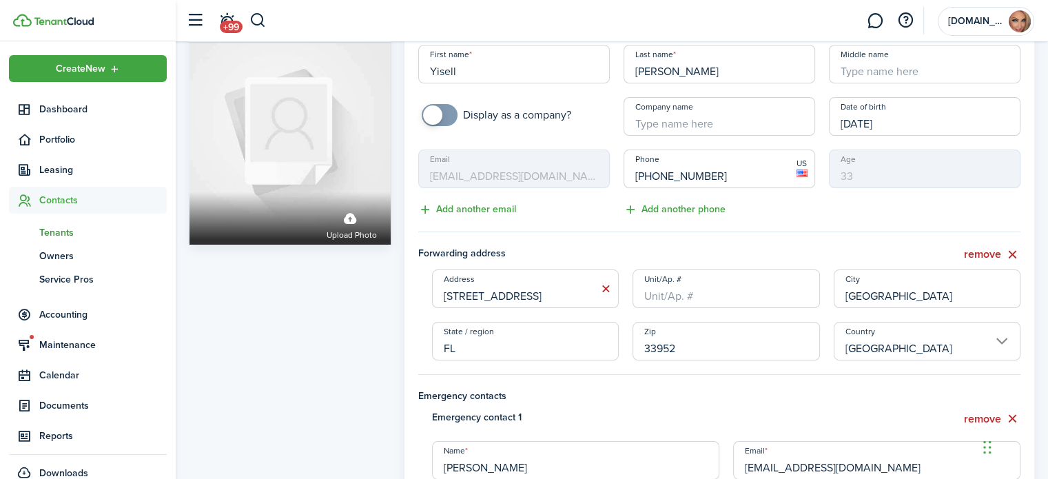
scroll to position [69, 0]
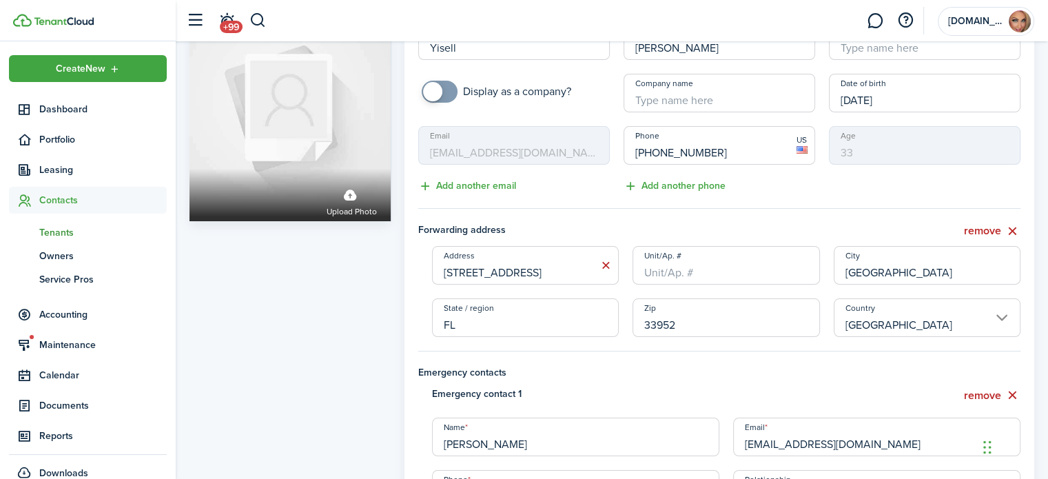
click at [866, 443] on input "[EMAIL_ADDRESS][DOMAIN_NAME]" at bounding box center [876, 436] width 287 height 39
type input "[EMAIL_ADDRESS][DOMAIN_NAME]"
click at [866, 399] on div "remove" at bounding box center [876, 394] width 301 height 17
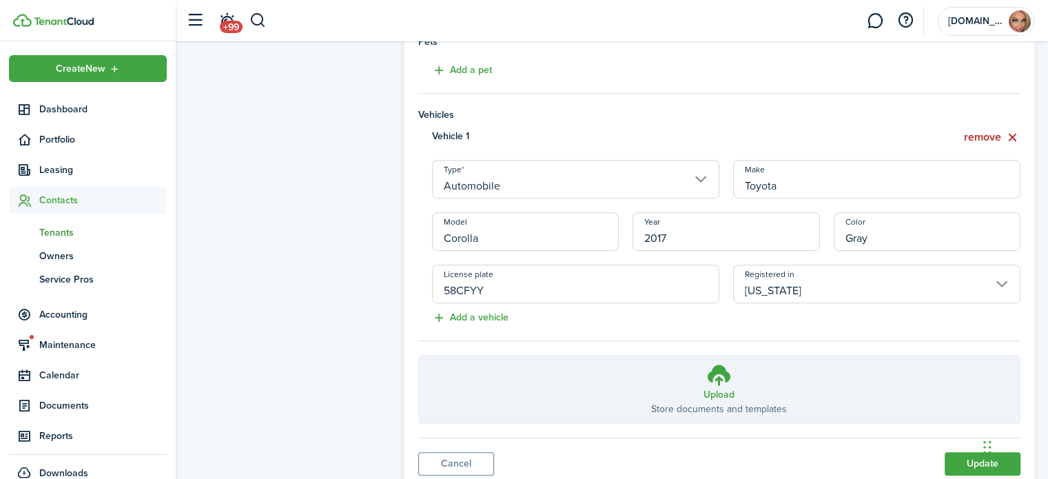
scroll to position [800, 0]
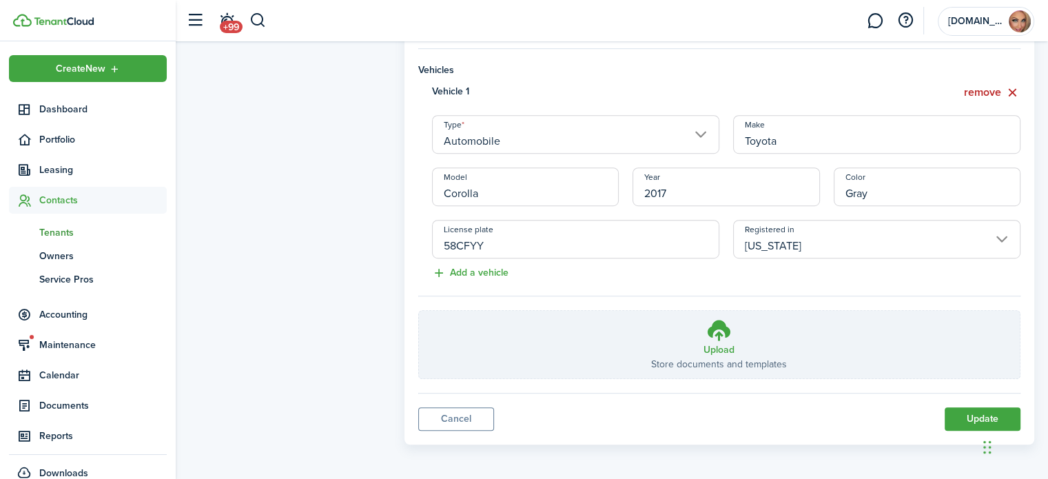
click at [981, 413] on iframe "Chat Widget" at bounding box center [1013, 446] width 69 height 66
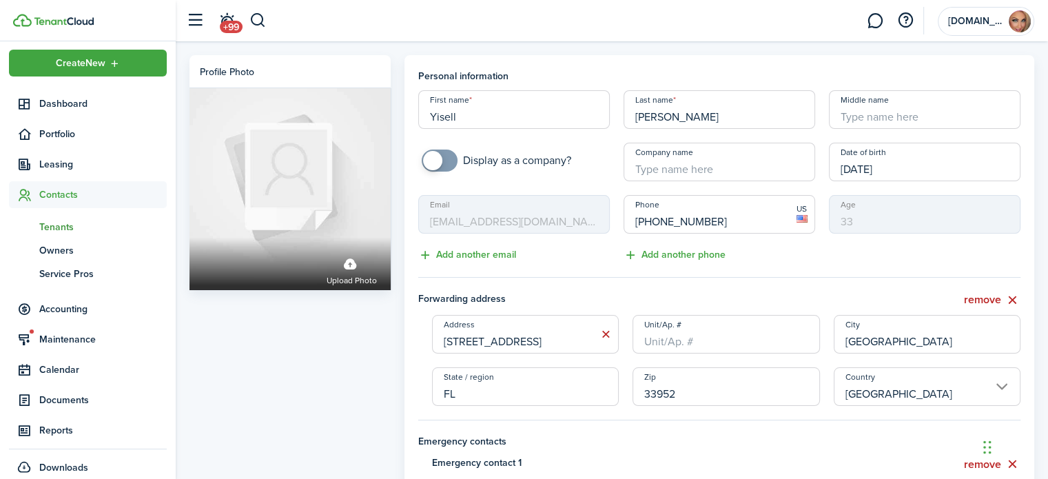
scroll to position [0, 0]
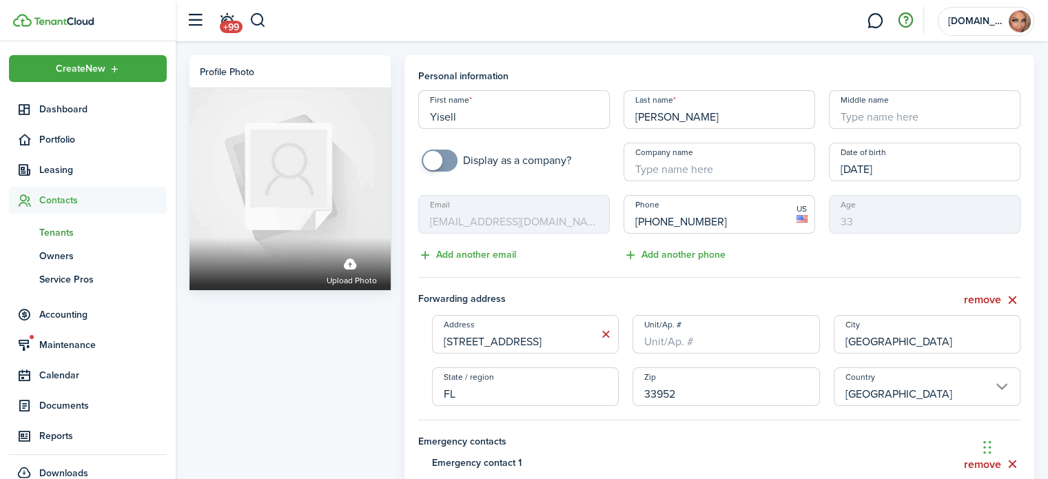
click at [901, 20] on button "button" at bounding box center [904, 20] width 23 height 23
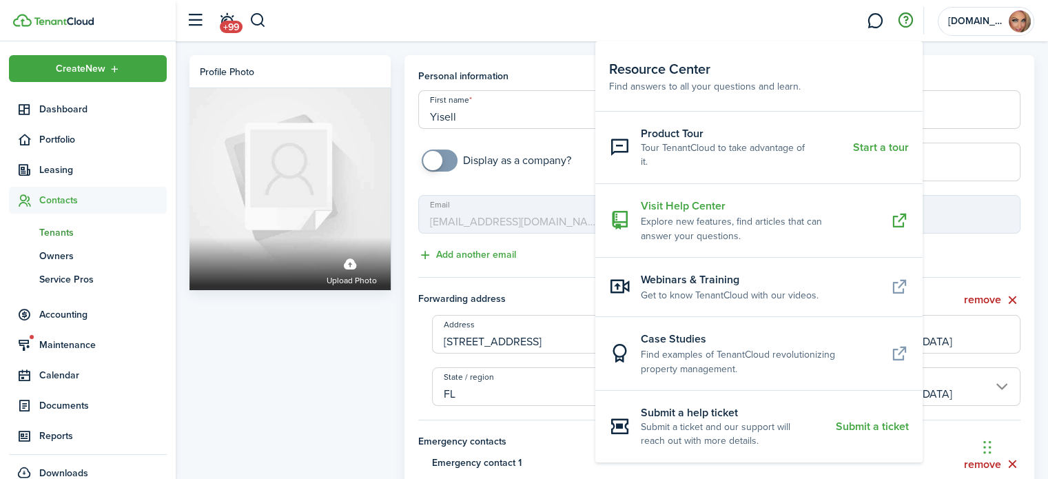
click at [724, 214] on resource-center-item-description "Explore new features, find articles that can answer your questions." at bounding box center [760, 228] width 239 height 29
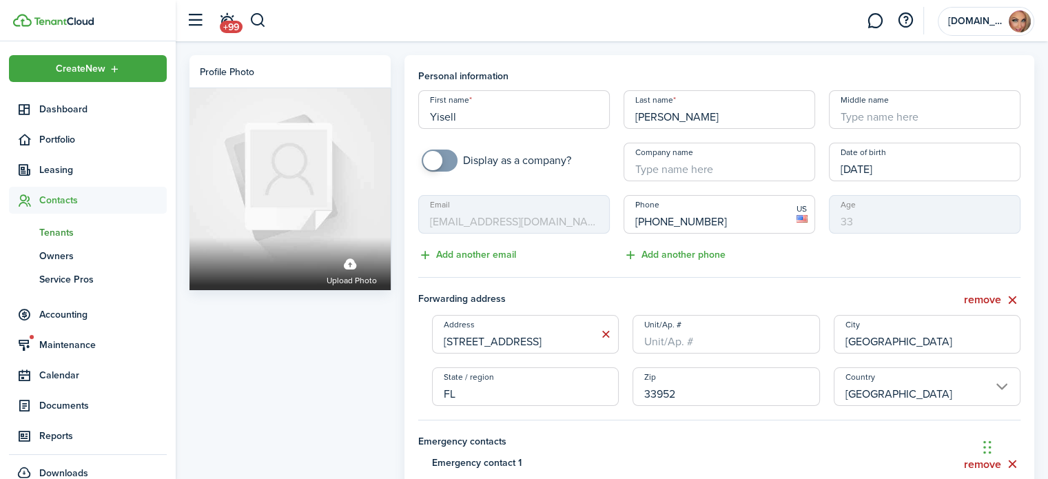
click at [115, 198] on span "Contacts" at bounding box center [102, 200] width 127 height 14
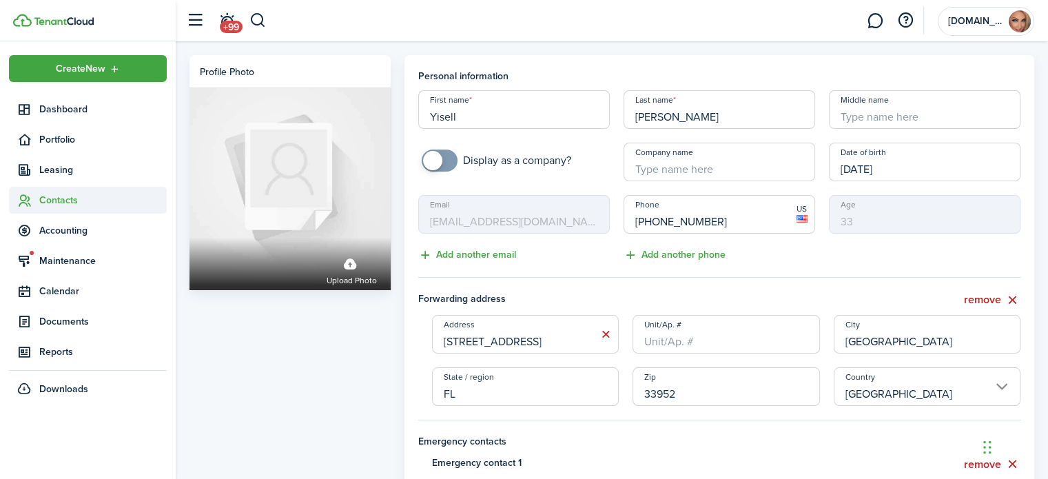
click at [76, 202] on span "Contacts" at bounding box center [102, 200] width 127 height 14
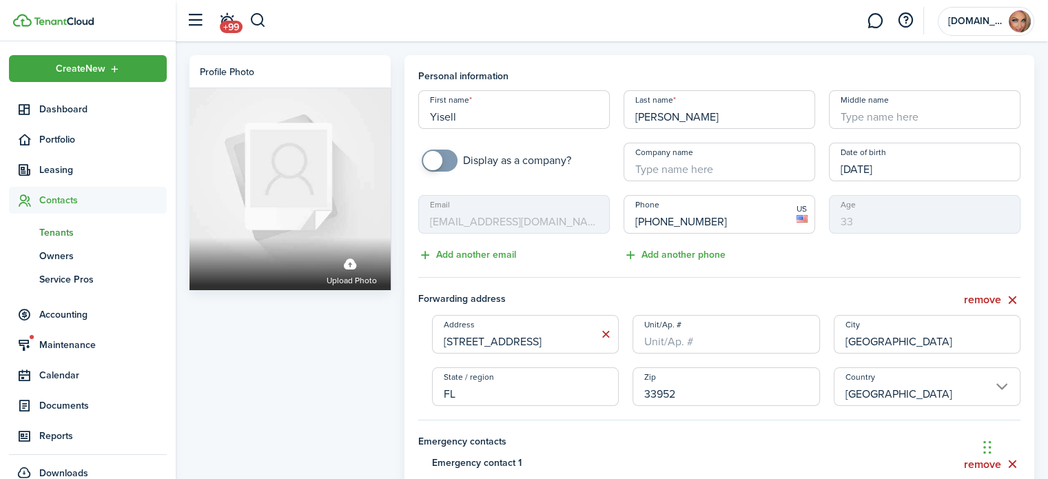
click at [74, 231] on span "Tenants" at bounding box center [102, 232] width 127 height 14
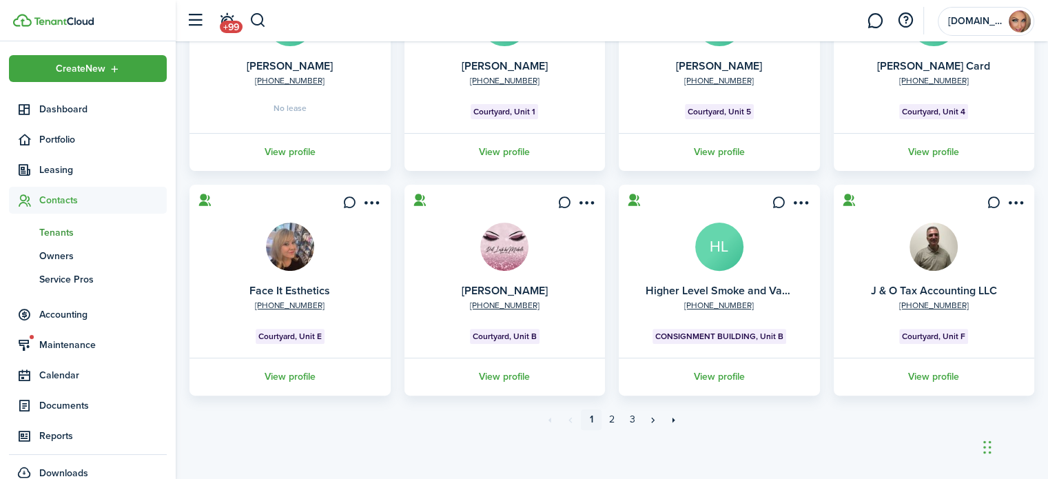
scroll to position [422, 0]
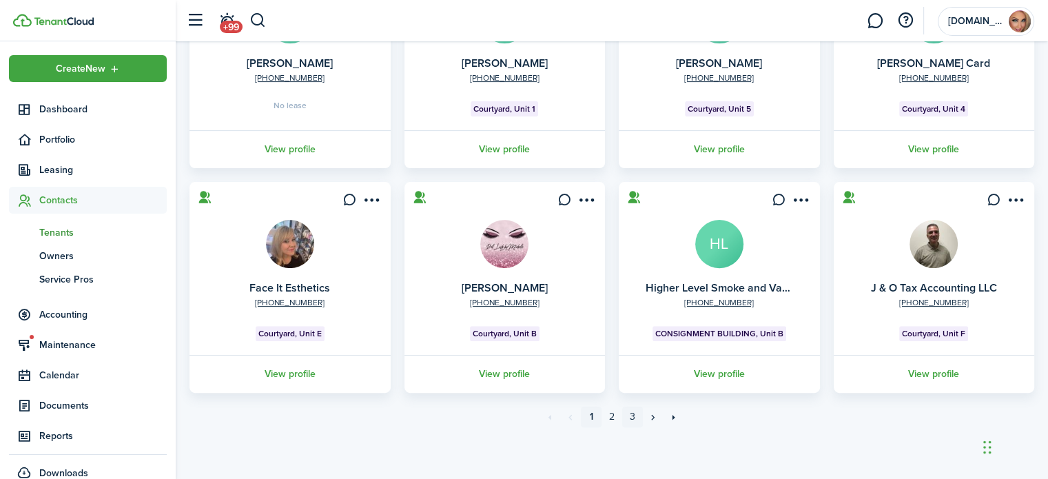
click at [630, 415] on link "3" at bounding box center [632, 416] width 21 height 21
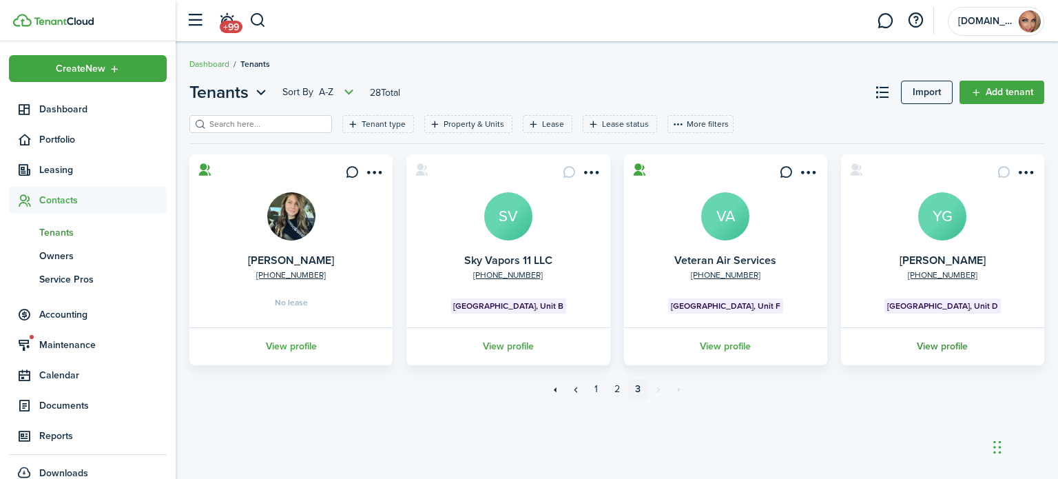
click at [939, 346] on link "View profile" at bounding box center [942, 346] width 207 height 38
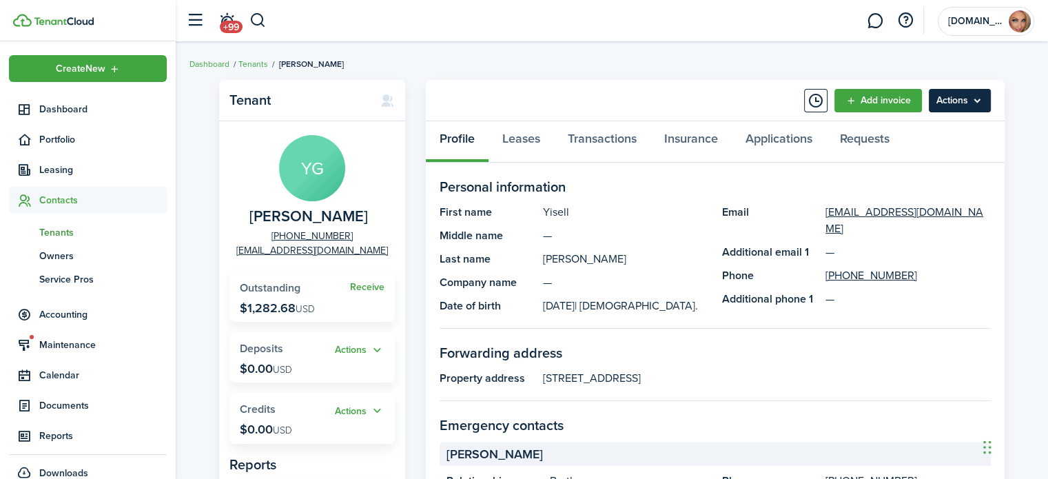
click at [947, 103] on menu-btn "Actions" at bounding box center [959, 100] width 62 height 23
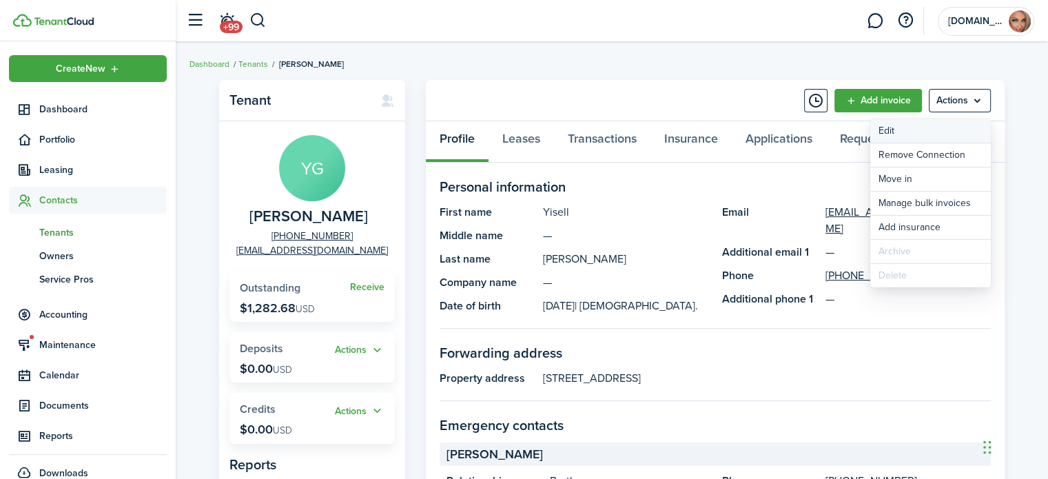
click at [912, 127] on link "Edit" at bounding box center [930, 130] width 121 height 23
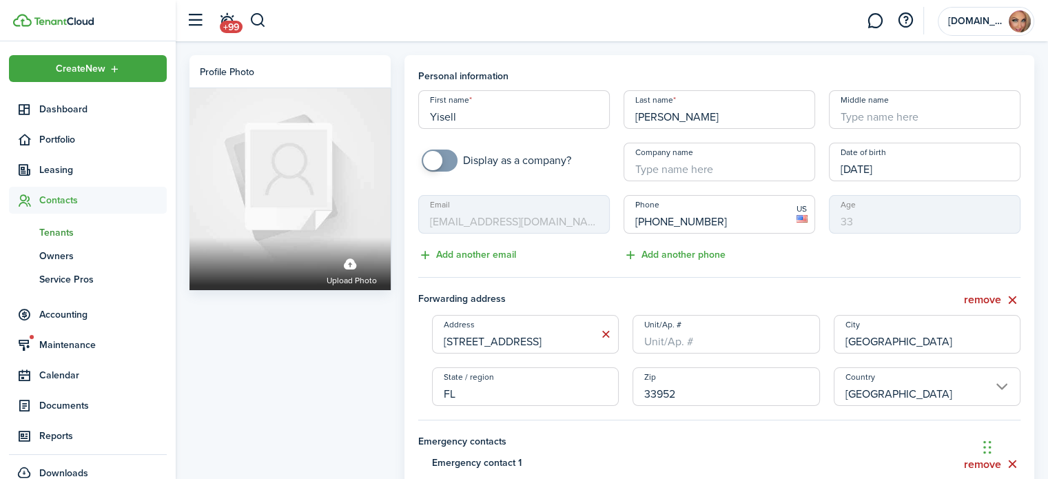
click at [528, 220] on mbsc-input "Email [EMAIL_ADDRESS][DOMAIN_NAME]" at bounding box center [513, 214] width 191 height 39
click at [197, 22] on button "button" at bounding box center [195, 21] width 26 height 26
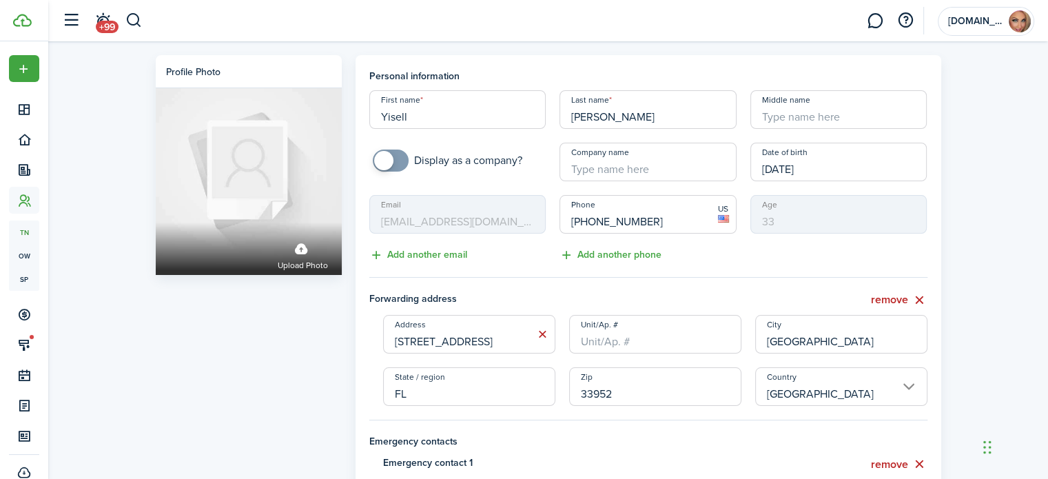
click at [503, 218] on mbsc-input "Email [EMAIL_ADDRESS][DOMAIN_NAME]" at bounding box center [457, 214] width 177 height 39
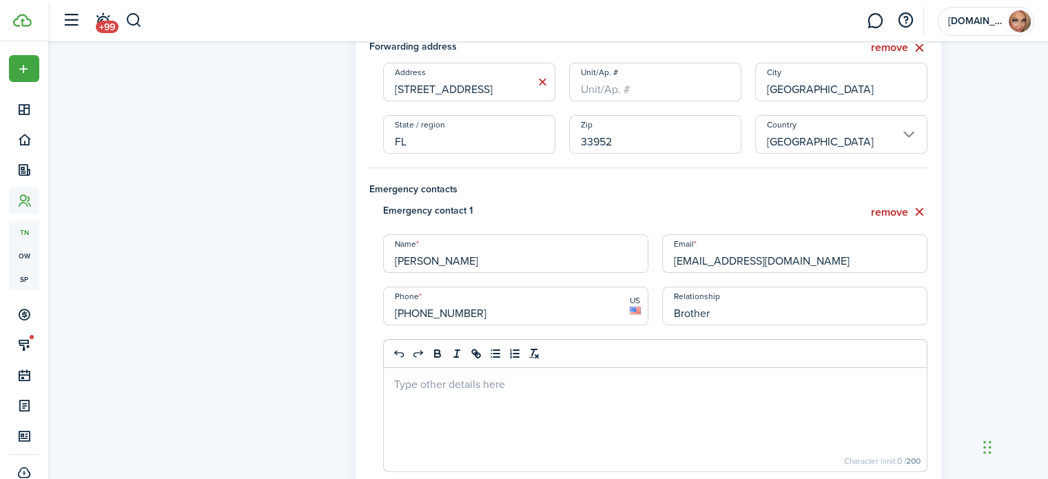
scroll to position [276, 0]
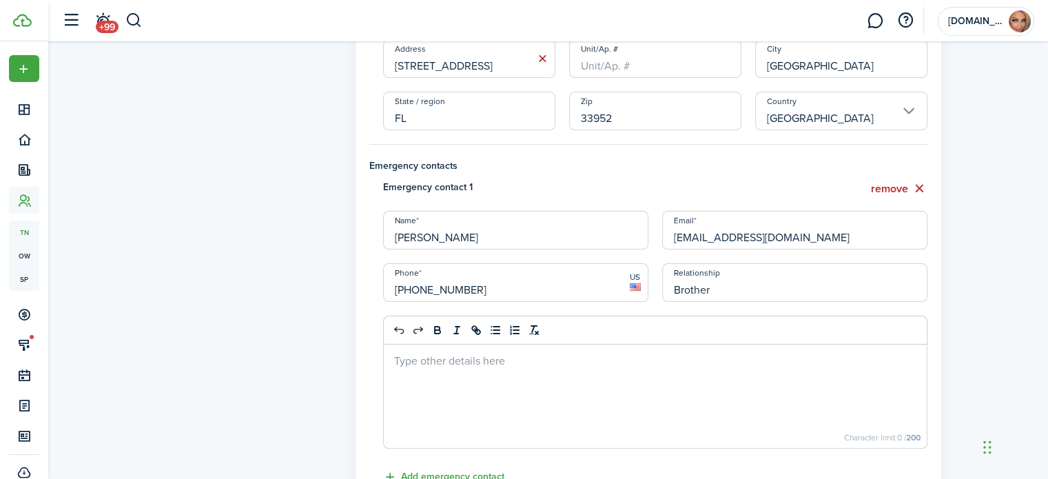
click at [796, 235] on input "[EMAIL_ADDRESS][DOMAIN_NAME]" at bounding box center [794, 230] width 265 height 39
type input "[EMAIL_ADDRESS][DOMAIN_NAME]"
click at [804, 176] on tenant-form "Personal information First name [PERSON_NAME] Last name [PERSON_NAME] Middle na…" at bounding box center [648, 348] width 558 height 1110
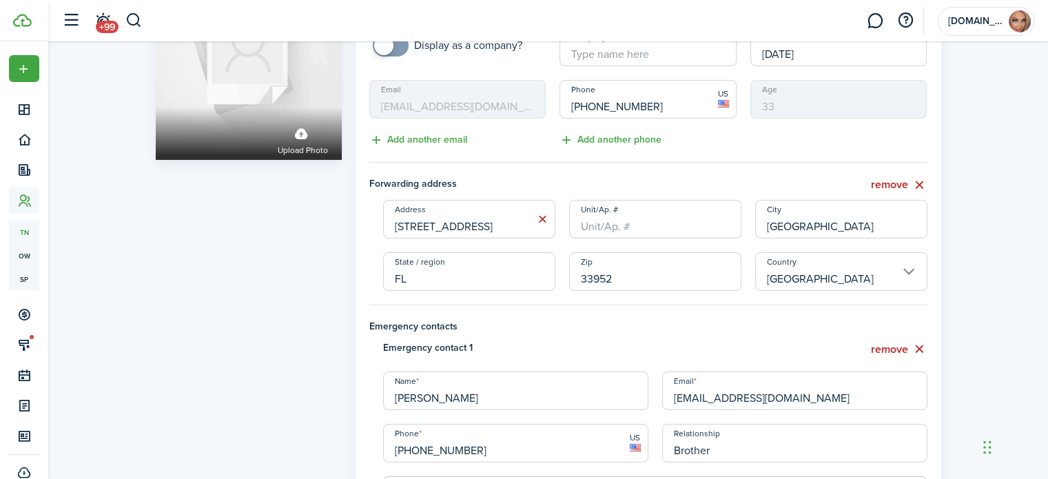
scroll to position [138, 0]
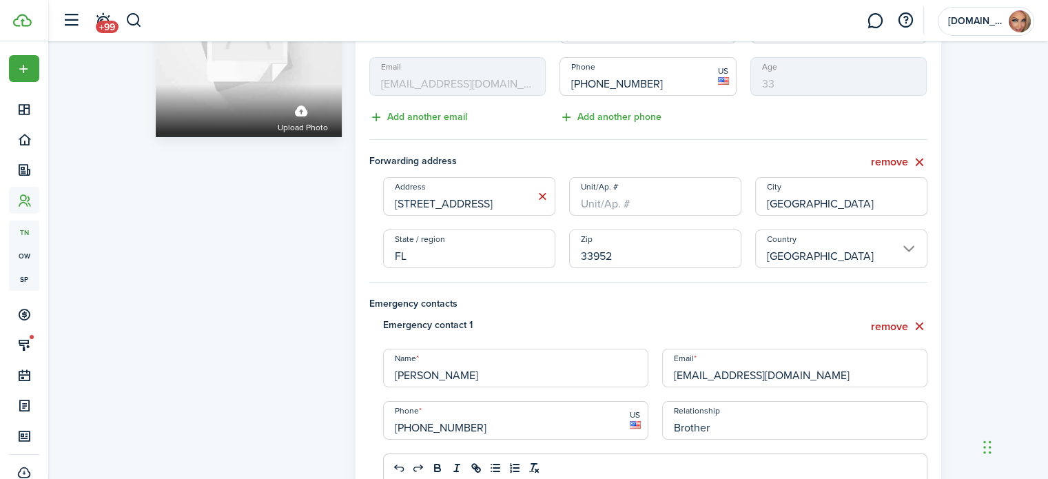
click at [453, 79] on mbsc-input "Email [EMAIL_ADDRESS][DOMAIN_NAME]" at bounding box center [457, 76] width 177 height 39
click at [488, 84] on mbsc-input "Email [EMAIL_ADDRESS][DOMAIN_NAME]" at bounding box center [457, 76] width 177 height 39
click at [449, 116] on button "Add another email" at bounding box center [418, 118] width 98 height 16
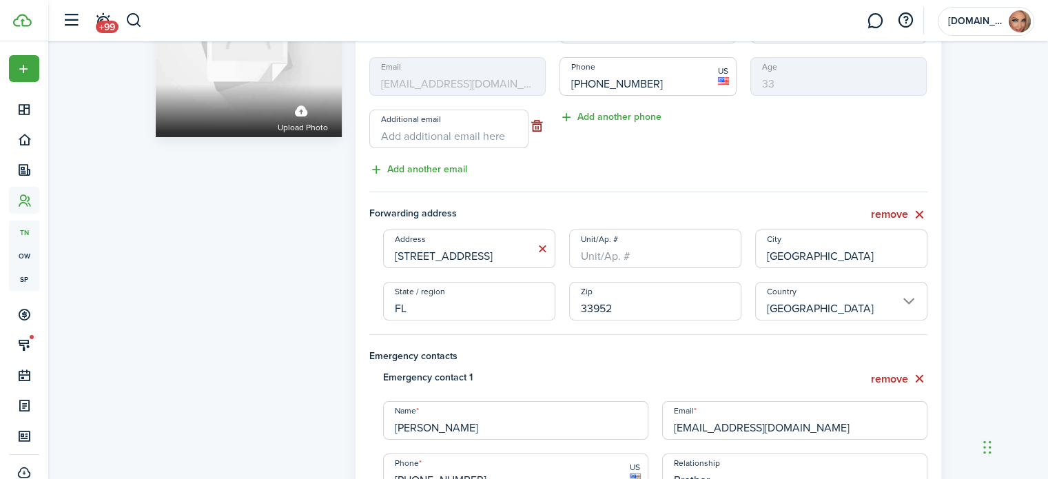
scroll to position [0, 0]
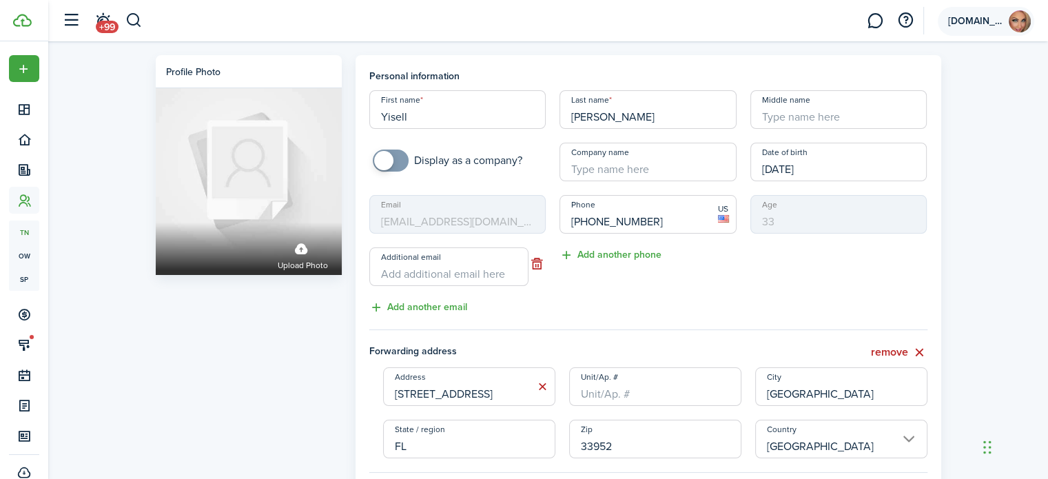
click at [970, 19] on span "[DOMAIN_NAME] Inc" at bounding box center [975, 22] width 55 height 10
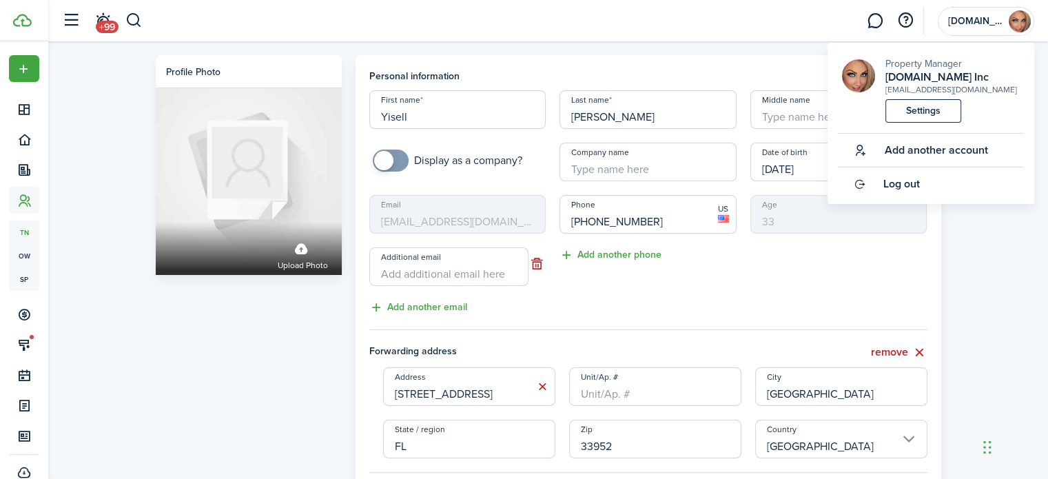
click at [718, 291] on div "Phone [PHONE_NUMBER] US Add another phone" at bounding box center [647, 255] width 191 height 121
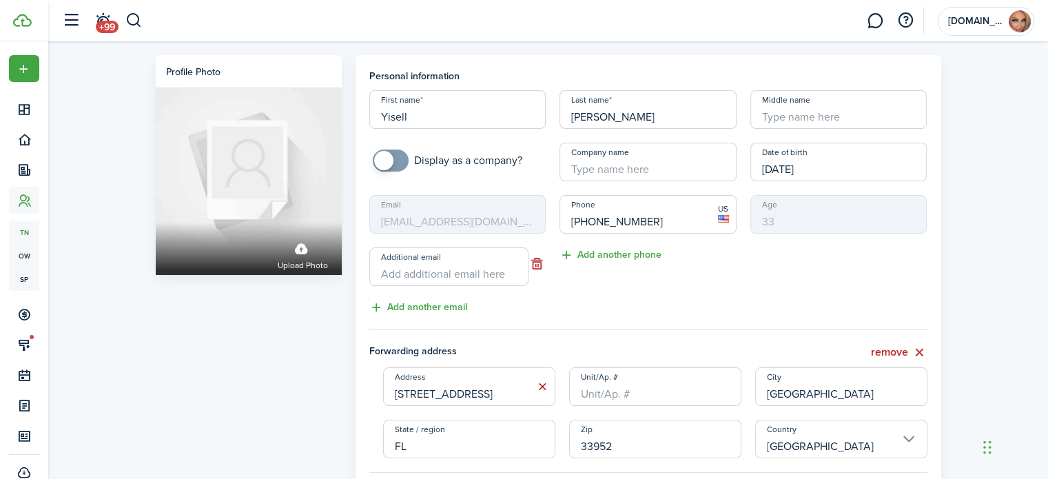
click at [527, 206] on mbsc-input "Email [EMAIL_ADDRESS][DOMAIN_NAME]" at bounding box center [457, 214] width 177 height 39
click at [514, 271] on input "Additional email" at bounding box center [448, 266] width 159 height 39
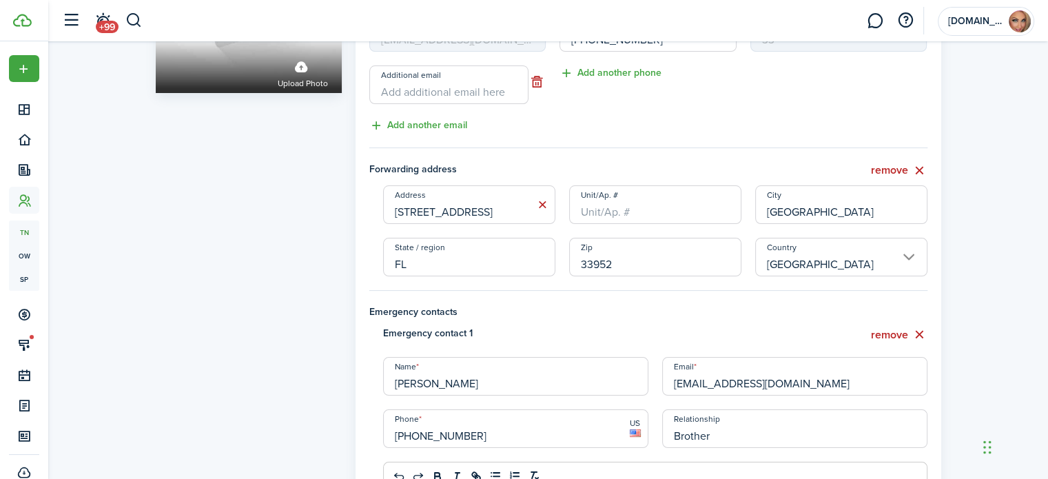
scroll to position [344, 0]
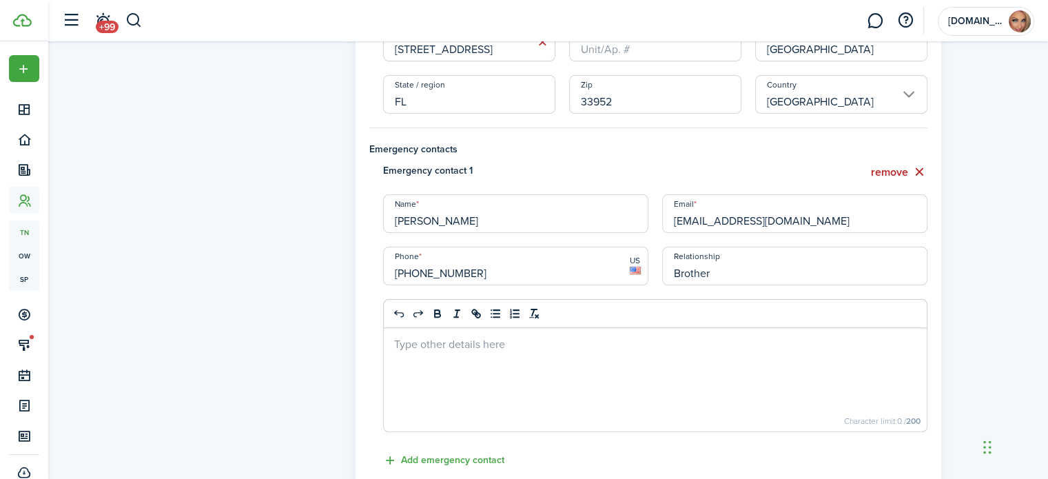
drag, startPoint x: 860, startPoint y: 218, endPoint x: 630, endPoint y: 256, distance: 232.4
click at [630, 256] on div "Emergency contact 1 remove Name [PERSON_NAME] Email [EMAIL_ADDRESS][DOMAIN_NAME…" at bounding box center [648, 304] width 572 height 282
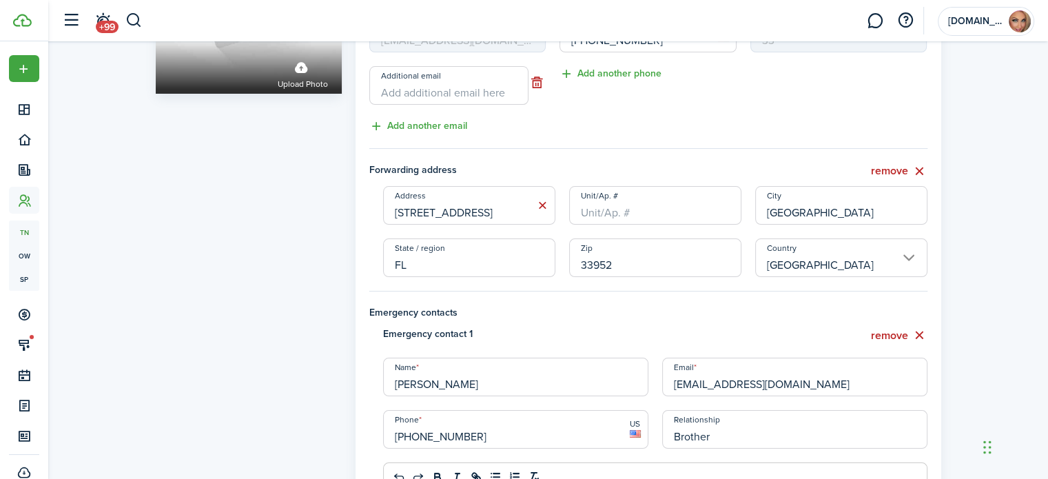
scroll to position [0, 0]
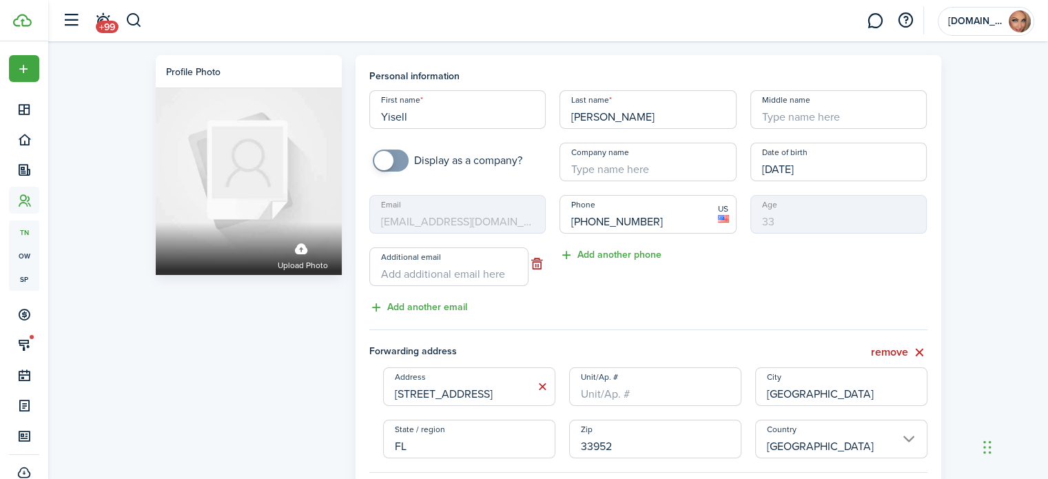
click at [493, 275] on input "Additional email" at bounding box center [448, 266] width 159 height 39
paste input "[EMAIL_ADDRESS][DOMAIN_NAME]"
type input "[EMAIL_ADDRESS][DOMAIN_NAME]"
click at [545, 287] on div "Email [EMAIL_ADDRESS][DOMAIN_NAME] Additional email [EMAIL_ADDRESS][DOMAIN_NAME…" at bounding box center [457, 255] width 191 height 121
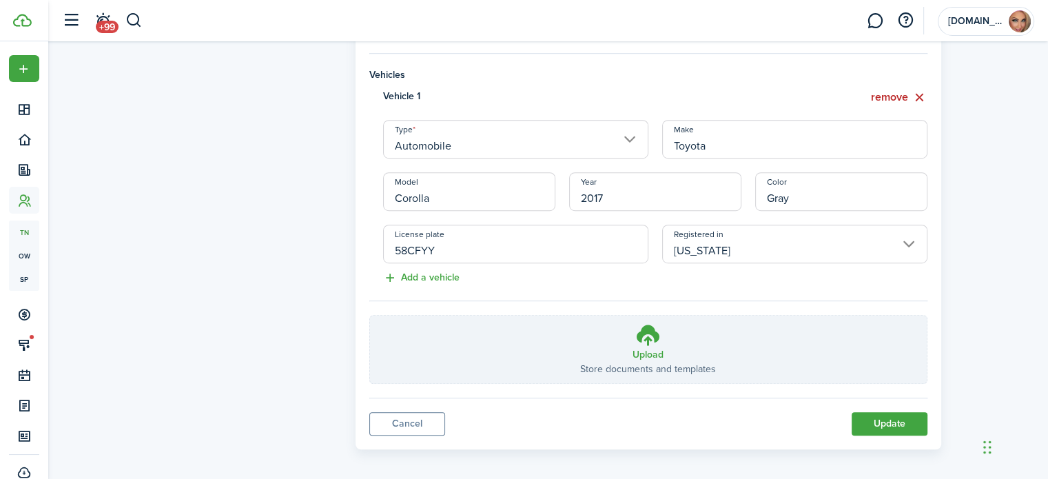
scroll to position [852, 0]
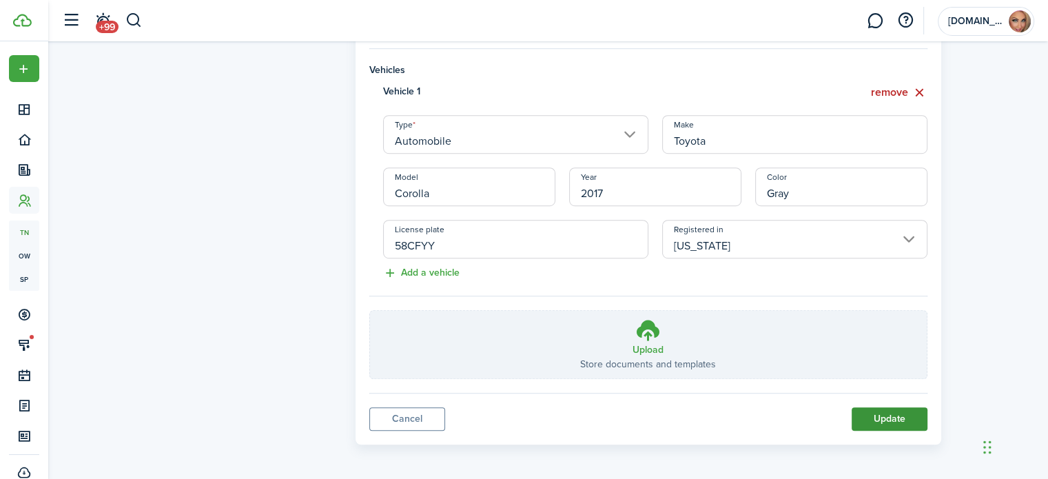
click at [876, 413] on button "Update" at bounding box center [889, 418] width 76 height 23
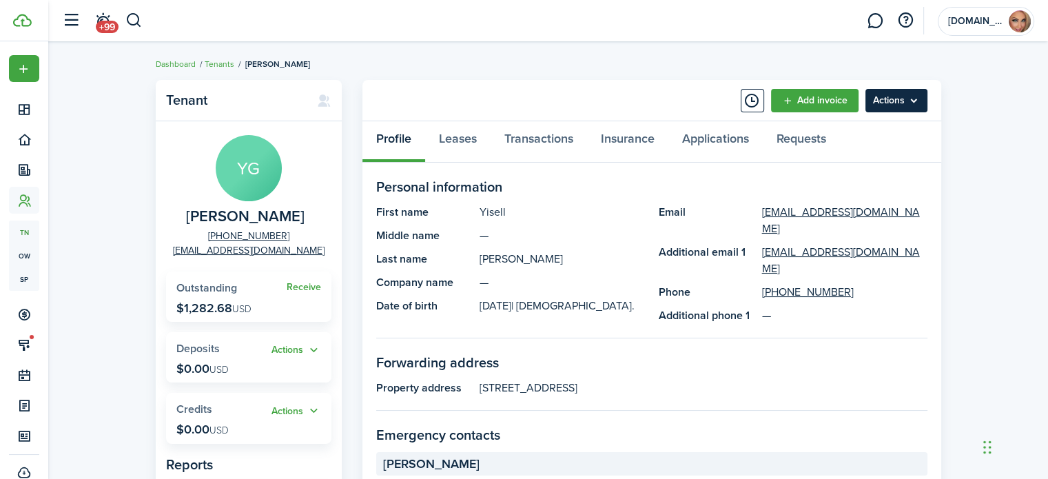
click at [893, 94] on menu-btn "Actions" at bounding box center [896, 100] width 62 height 23
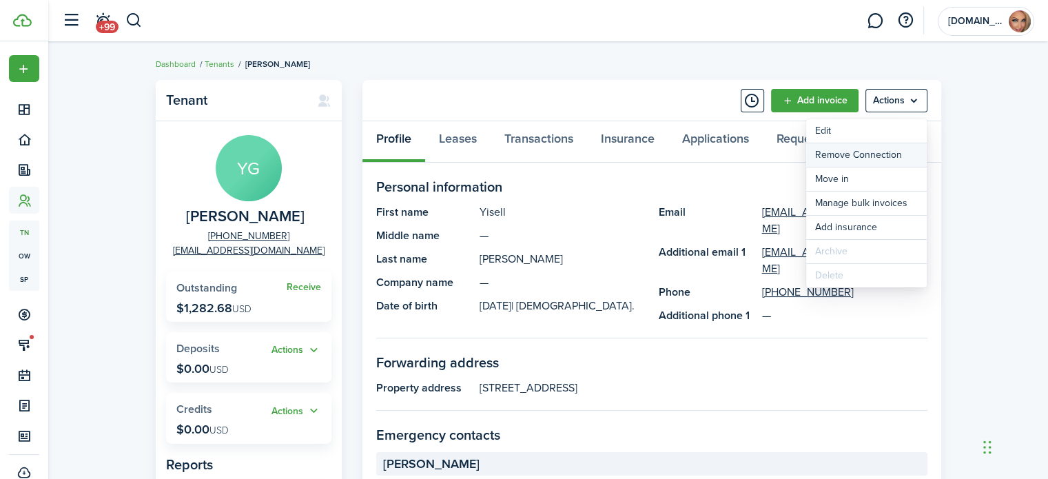
click at [879, 157] on button "Remove Connection" at bounding box center [866, 154] width 121 height 23
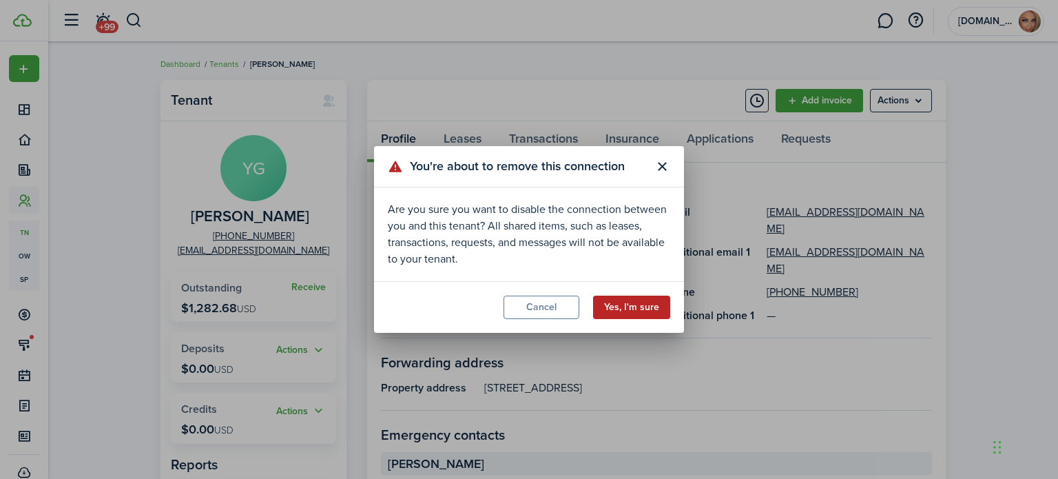
click at [619, 310] on button "Yes, I'm sure" at bounding box center [631, 306] width 77 height 23
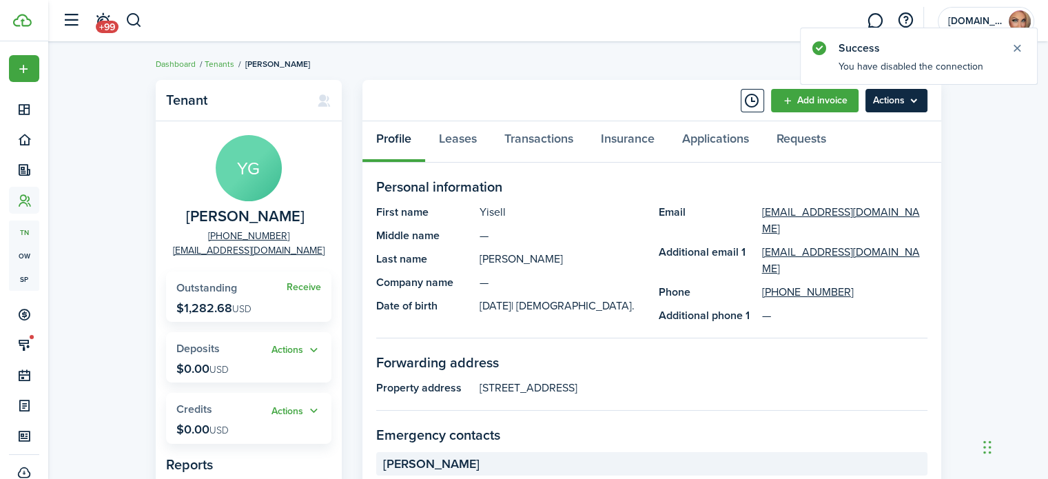
click at [888, 100] on menu-btn "Actions" at bounding box center [896, 100] width 62 height 23
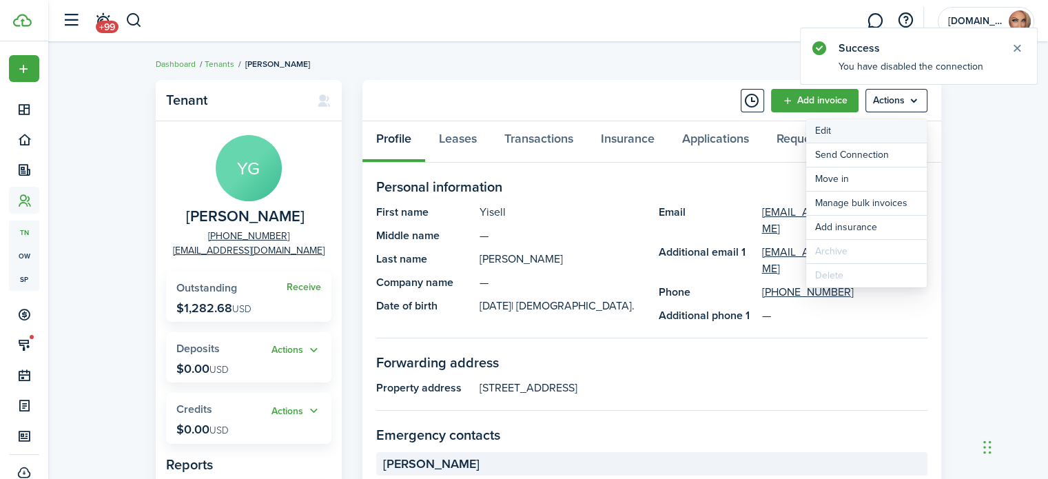
click at [884, 132] on link "Edit" at bounding box center [866, 130] width 121 height 23
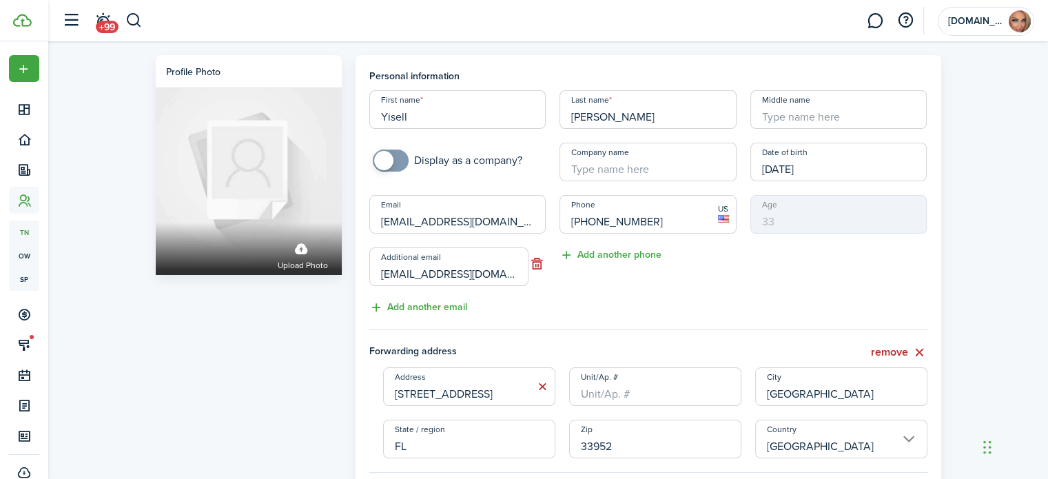
click at [503, 220] on input "[EMAIL_ADDRESS][DOMAIN_NAME]" at bounding box center [457, 214] width 177 height 39
type input "[EMAIL_ADDRESS][DOMAIN_NAME]"
click at [714, 258] on div "Phone [PHONE_NUMBER] US Add another phone" at bounding box center [647, 229] width 191 height 68
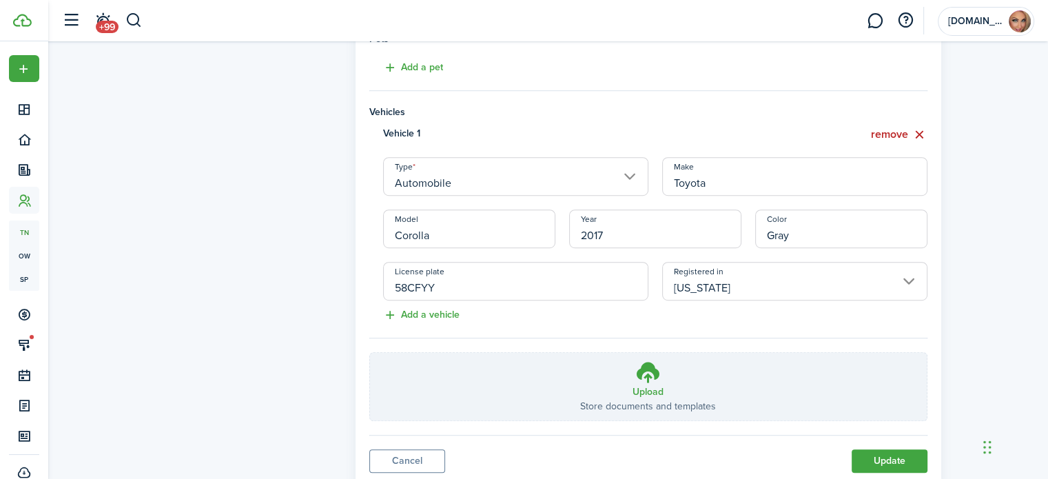
scroll to position [852, 0]
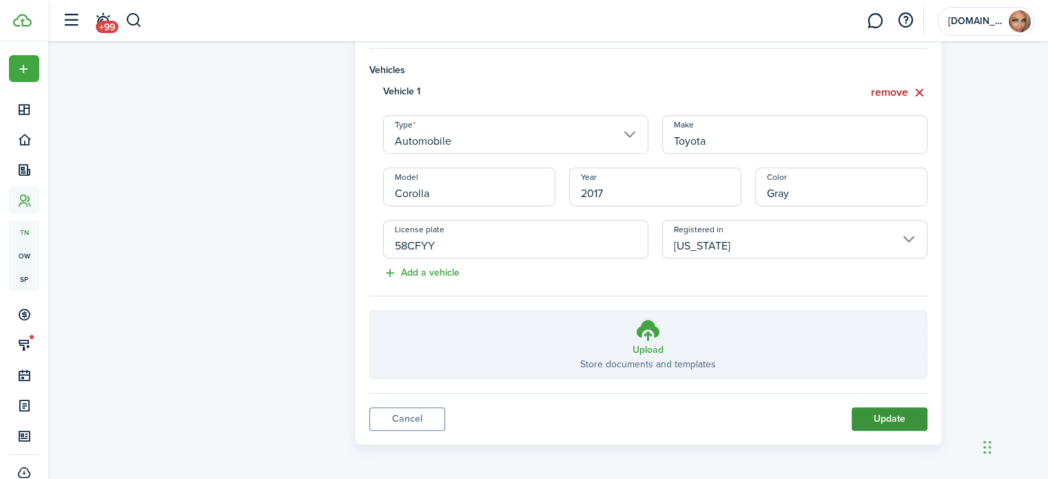
click at [892, 414] on button "Update" at bounding box center [889, 418] width 76 height 23
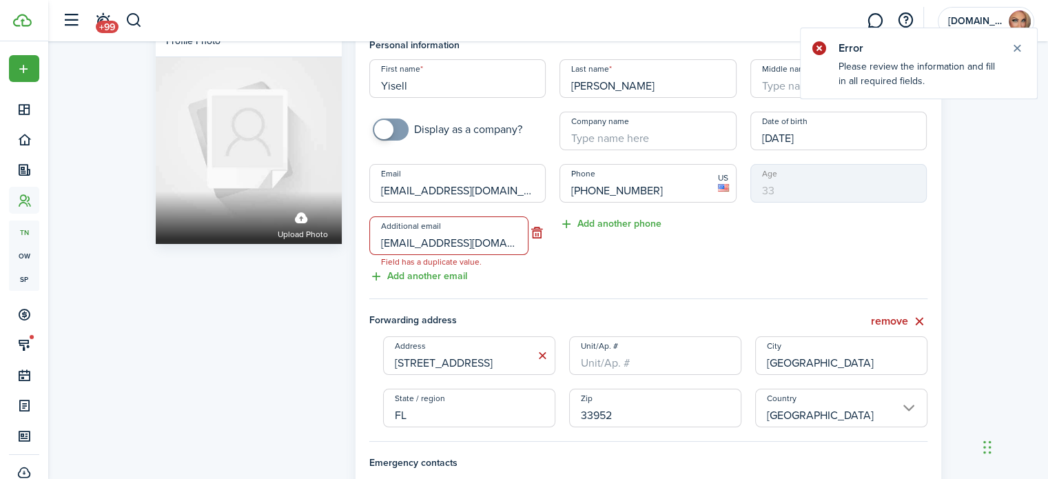
scroll to position [27, 0]
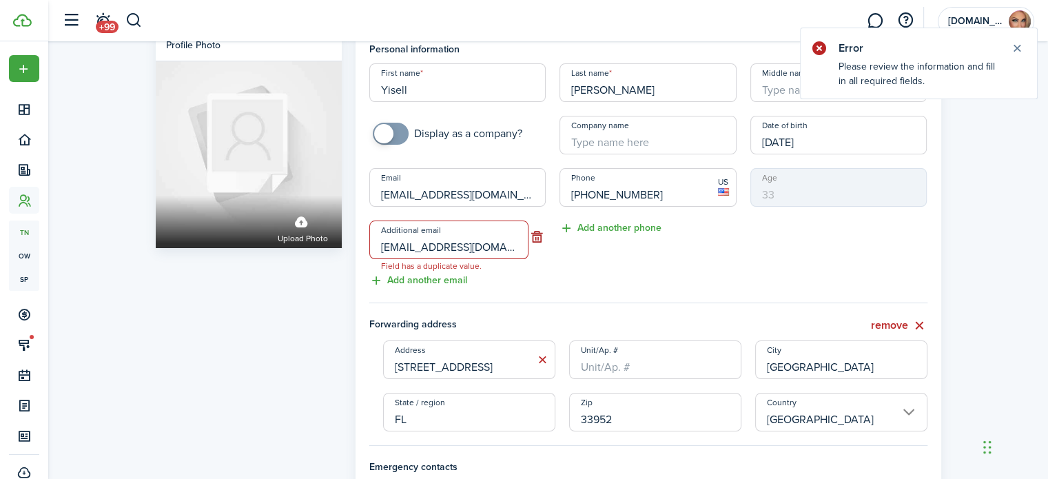
click at [534, 234] on button "button" at bounding box center [536, 236] width 17 height 19
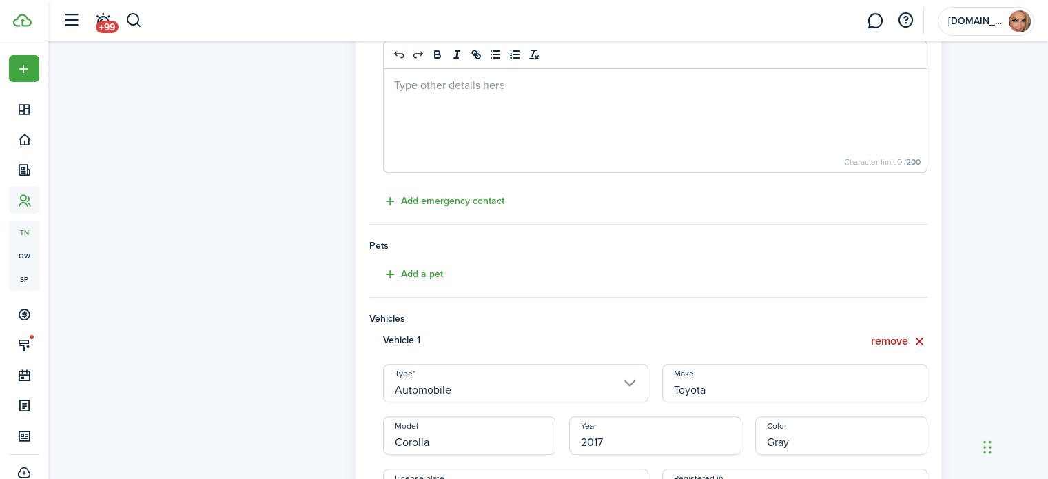
scroll to position [800, 0]
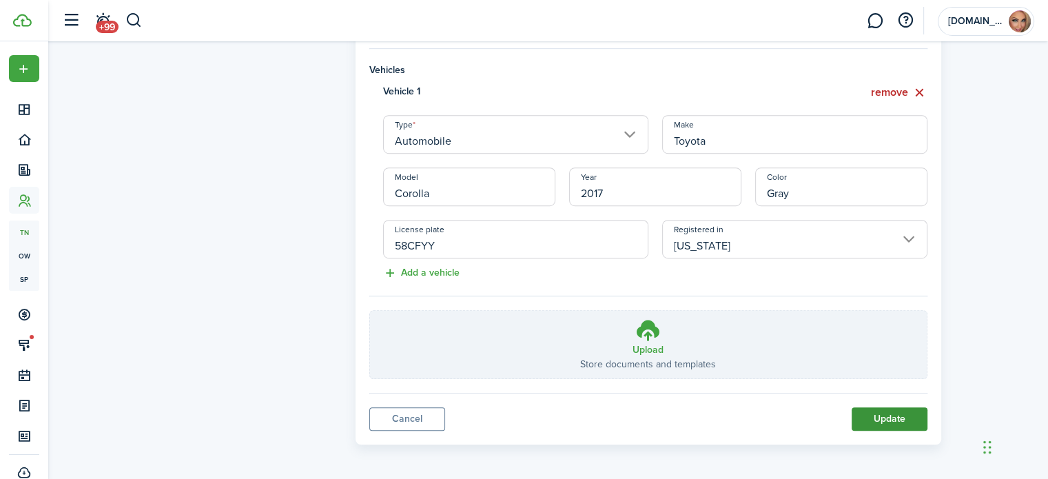
click at [880, 415] on button "Update" at bounding box center [889, 418] width 76 height 23
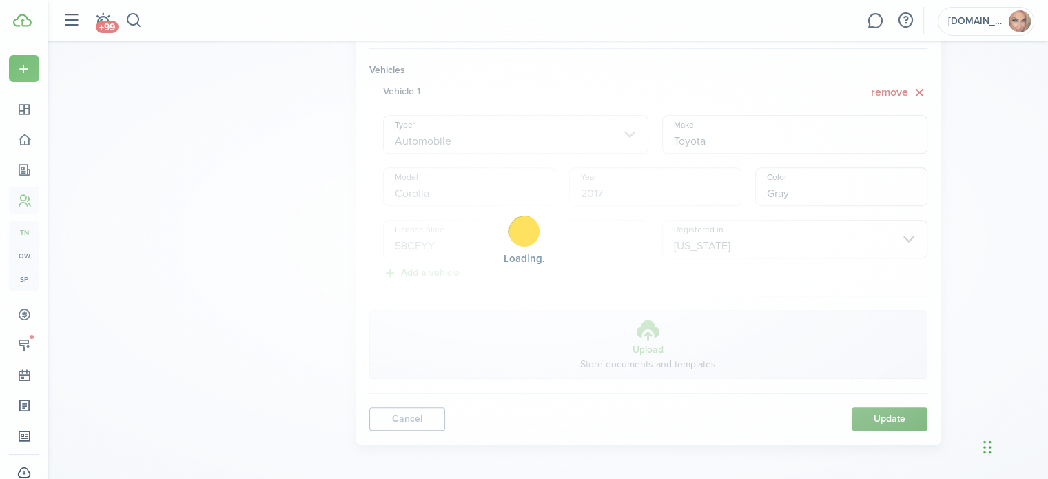
scroll to position [731, 0]
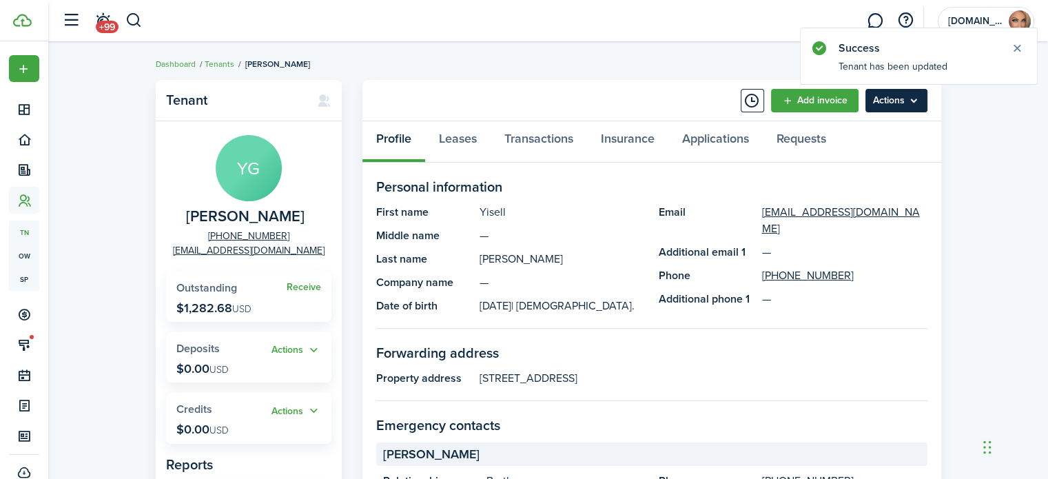
click at [880, 101] on menu-btn "Actions" at bounding box center [896, 100] width 62 height 23
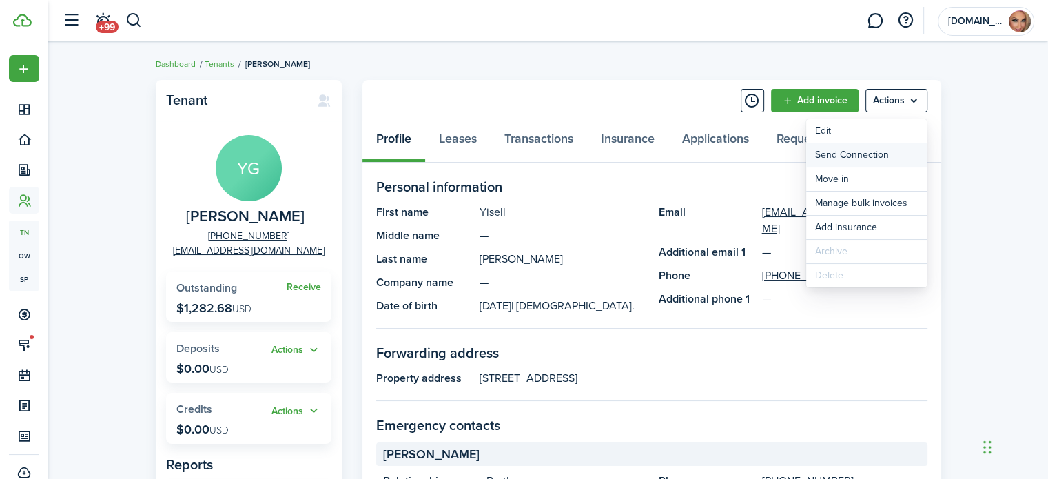
click at [874, 158] on button "Send Connection" at bounding box center [866, 154] width 121 height 23
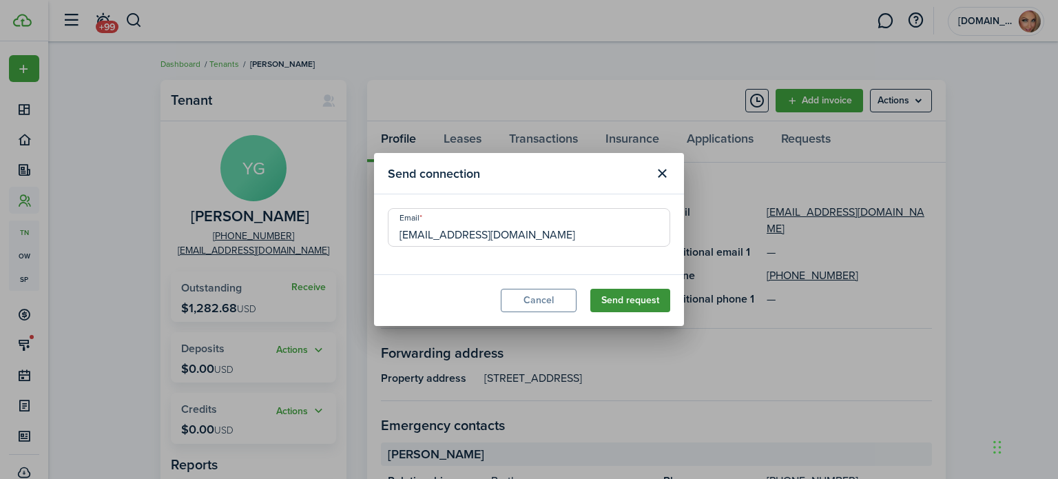
click at [616, 301] on button "Send request" at bounding box center [630, 300] width 80 height 23
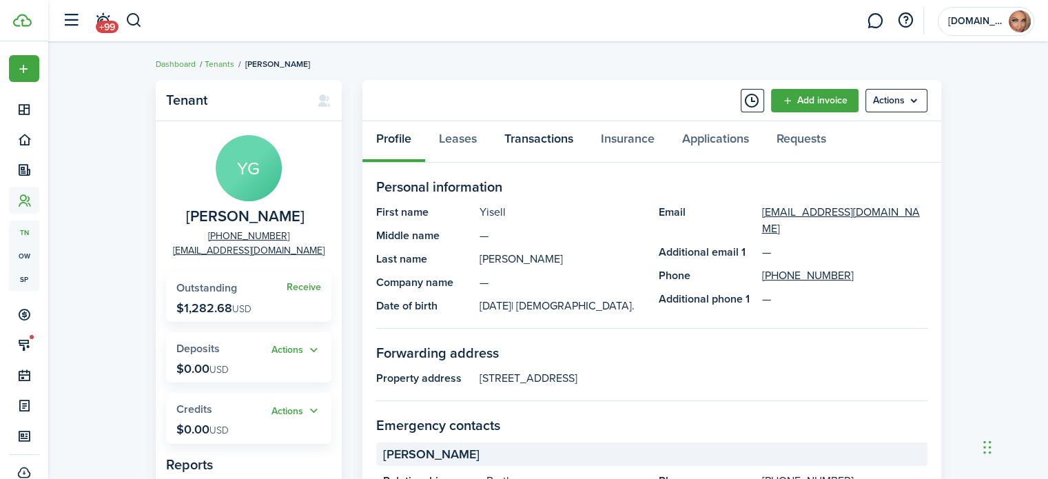
click at [539, 138] on link "Transactions" at bounding box center [538, 141] width 96 height 41
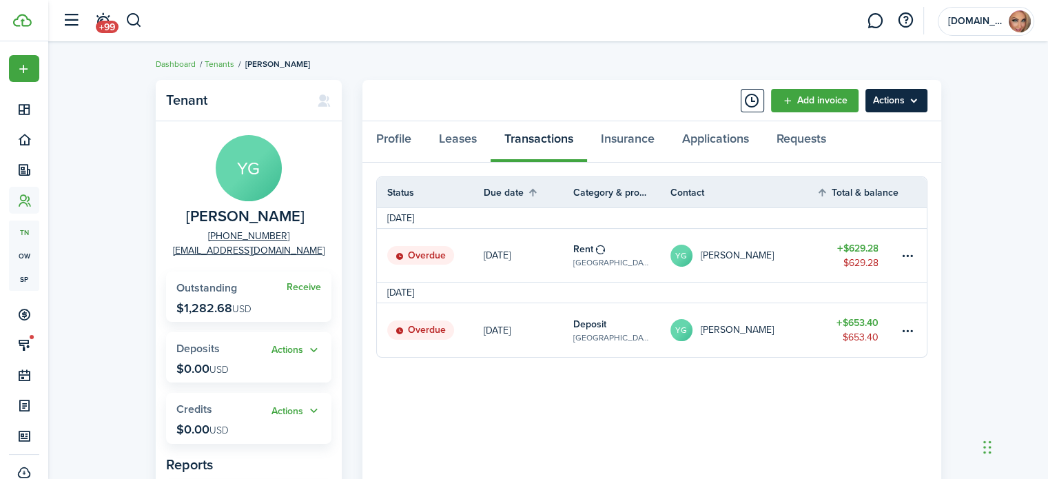
click at [895, 95] on menu-btn "Actions" at bounding box center [896, 100] width 62 height 23
click at [721, 251] on table-profile-info-text "[PERSON_NAME]" at bounding box center [736, 255] width 73 height 11
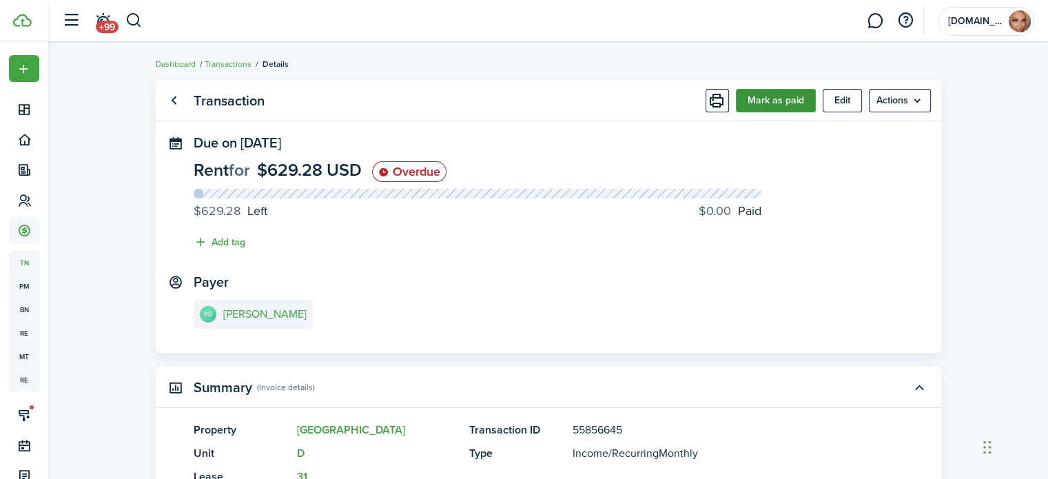
click at [760, 97] on button "Mark as paid" at bounding box center [776, 100] width 80 height 23
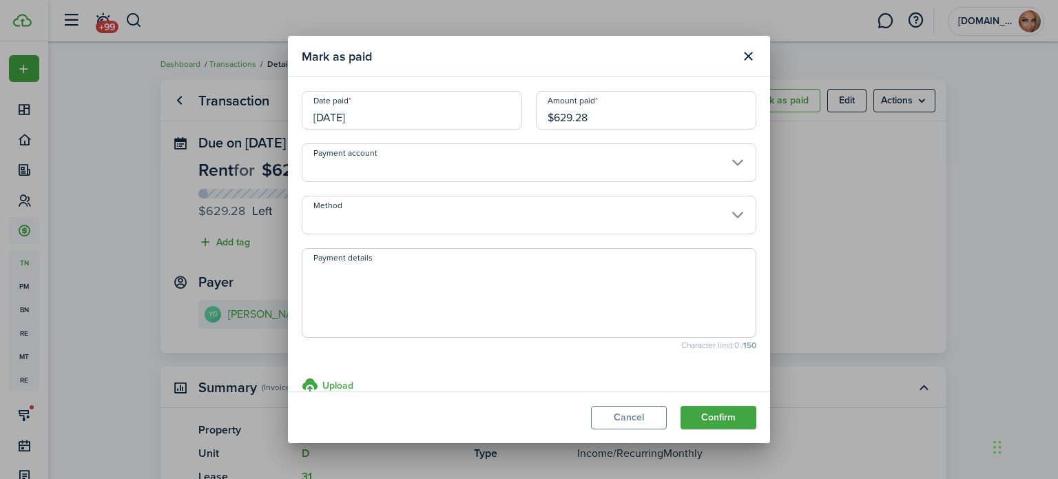
click at [570, 169] on input "Payment account" at bounding box center [529, 162] width 455 height 39
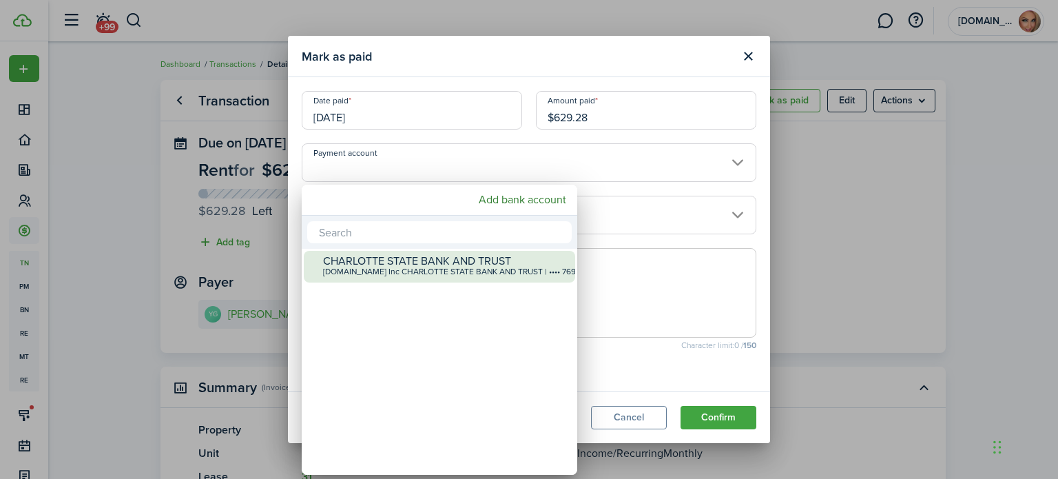
click at [528, 268] on div "[DOMAIN_NAME] Inc CHARLOTTE STATE BANK AND TRUST | •••• 7698" at bounding box center [445, 272] width 244 height 10
type input "•••• •••• •••• 7698"
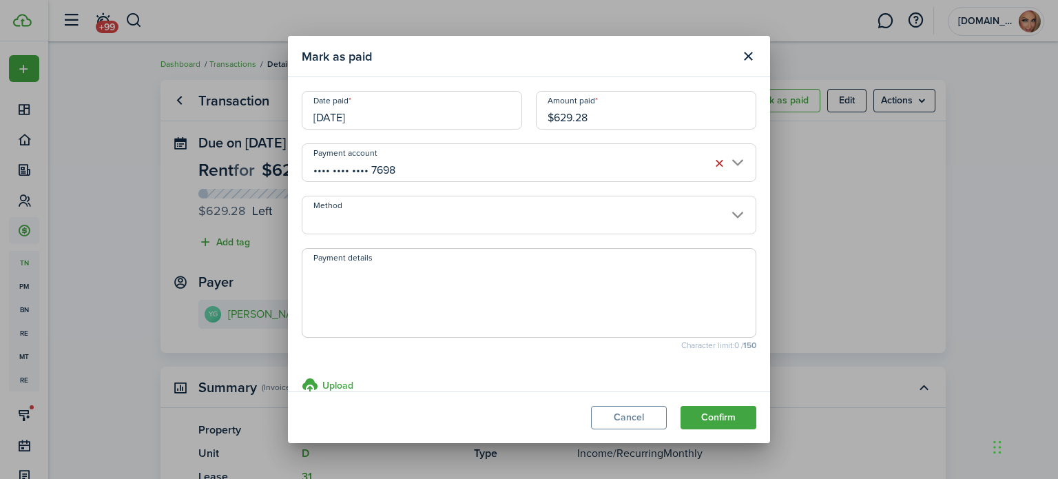
click at [397, 110] on input "[DATE]" at bounding box center [412, 110] width 220 height 39
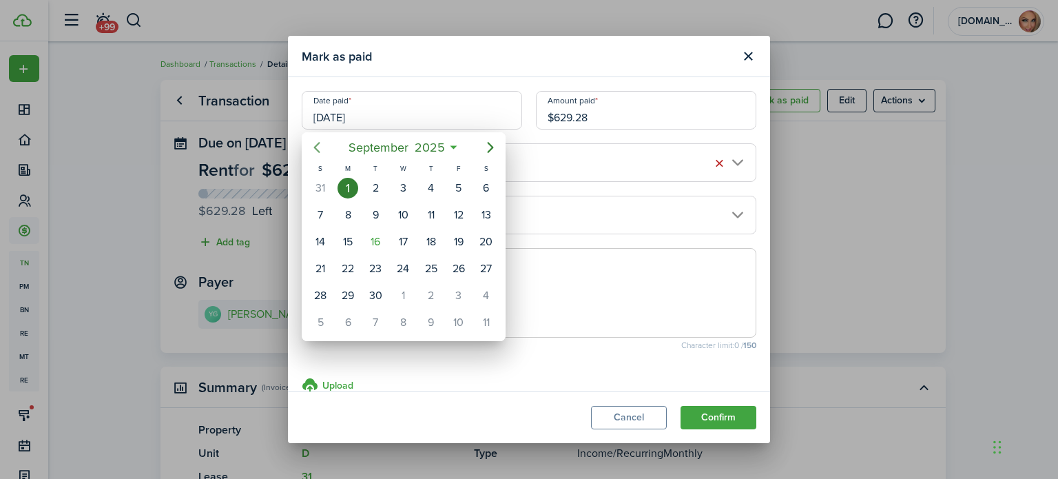
click at [314, 150] on icon "Previous page" at bounding box center [317, 147] width 17 height 17
click at [459, 286] on div "29" at bounding box center [458, 295] width 21 height 21
type input "[DATE]"
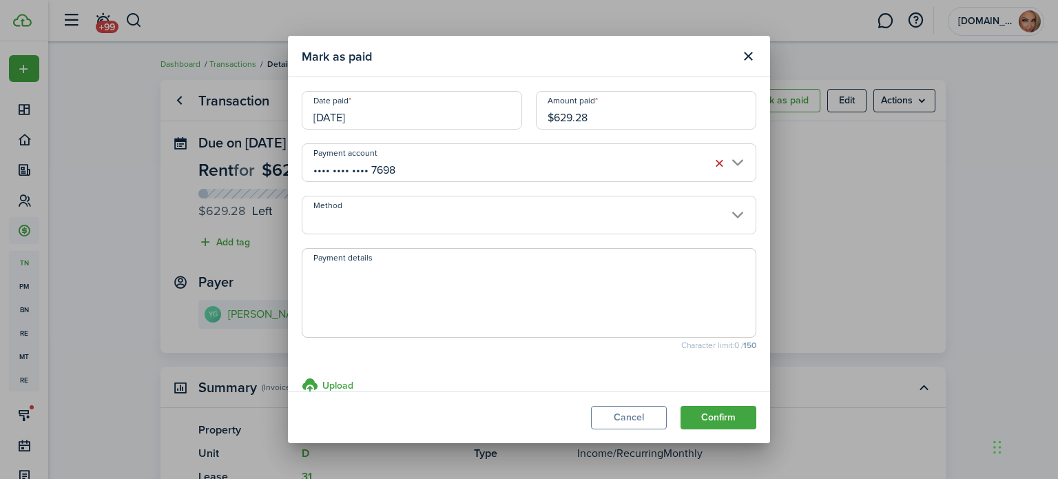
click at [435, 210] on input "Method" at bounding box center [529, 215] width 455 height 39
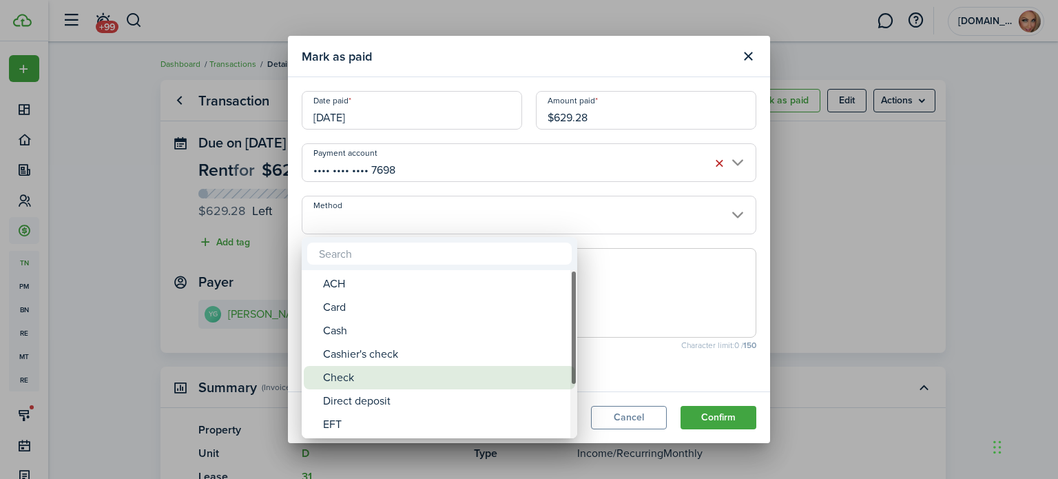
click at [401, 380] on div "Check" at bounding box center [445, 377] width 244 height 23
type input "Check"
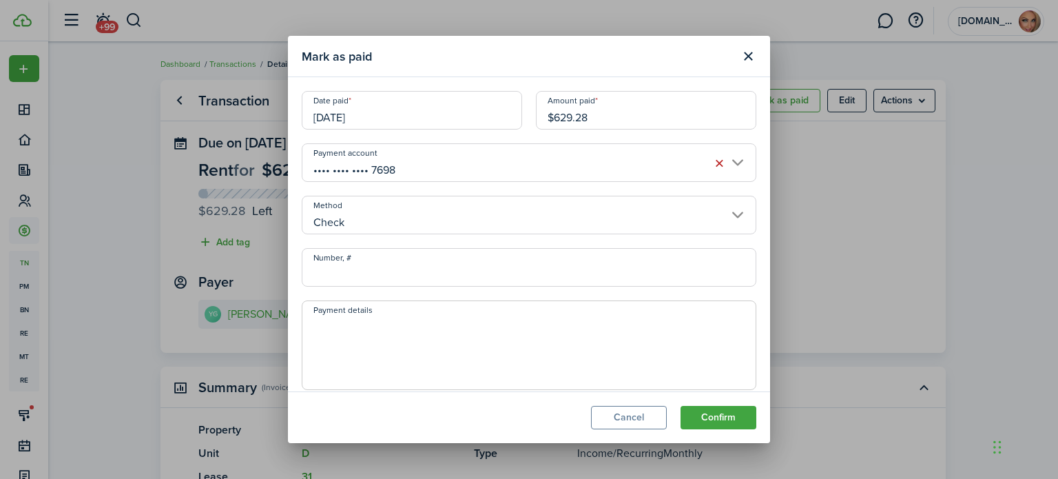
click at [402, 276] on input "Number, #" at bounding box center [529, 267] width 455 height 39
type input "1005"
click at [546, 334] on textarea "Payment details" at bounding box center [528, 349] width 453 height 66
type textarea "e"
type textarea "Deposited dime design"
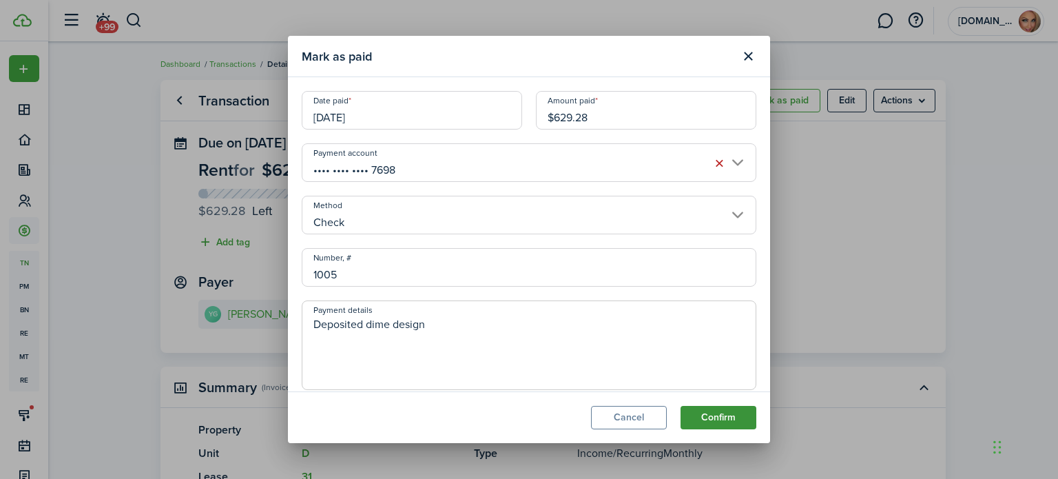
click at [722, 420] on button "Confirm" at bounding box center [718, 417] width 76 height 23
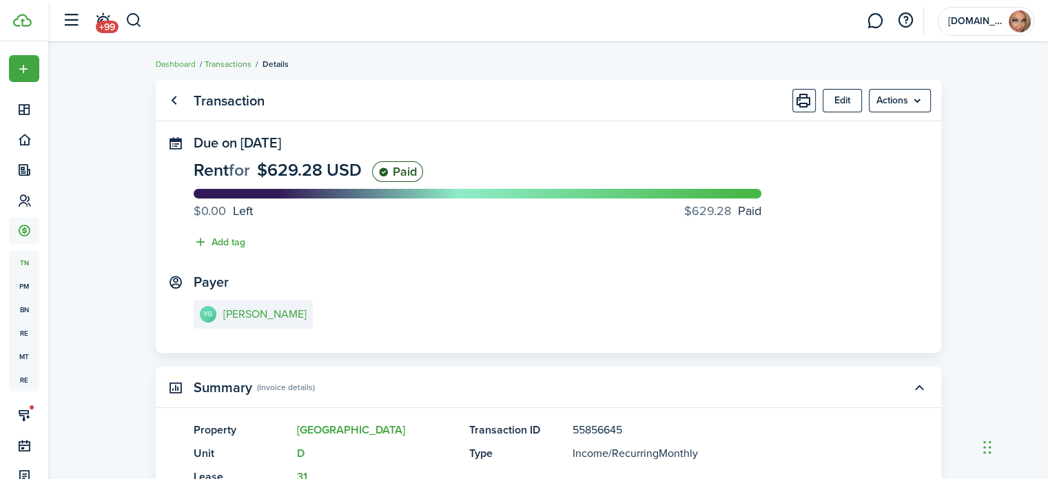
click at [228, 64] on link "Transactions" at bounding box center [228, 64] width 47 height 12
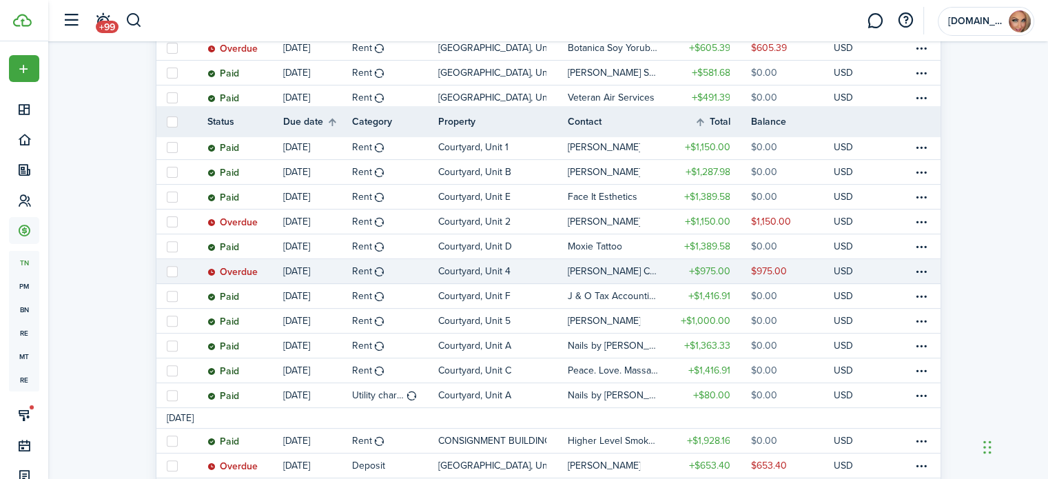
scroll to position [490, 0]
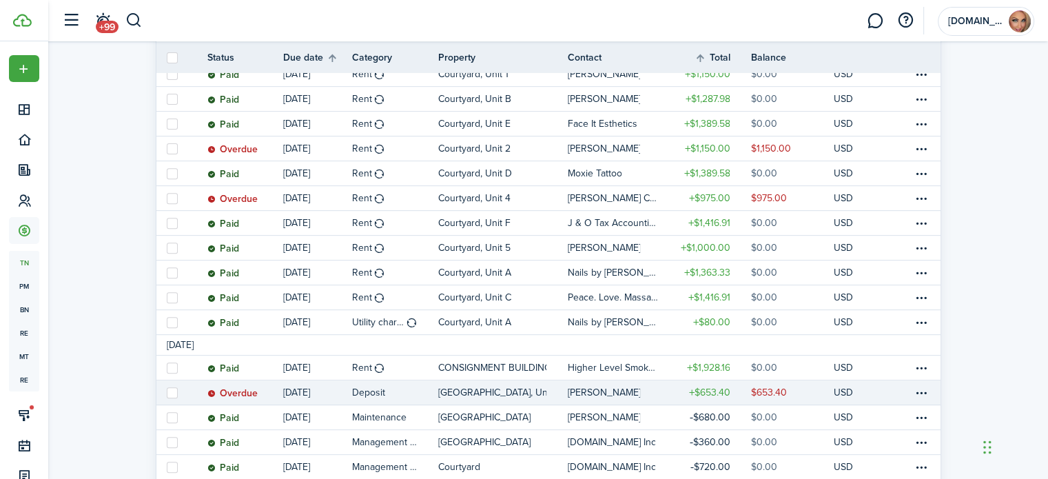
click at [504, 388] on p "[GEOGRAPHIC_DATA], Unit D" at bounding box center [492, 392] width 109 height 14
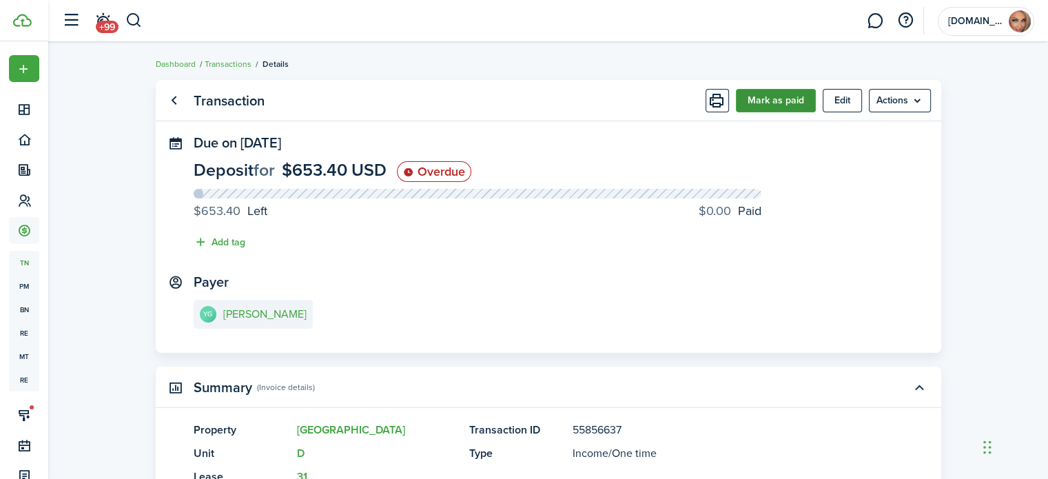
click at [789, 101] on button "Mark as paid" at bounding box center [776, 100] width 80 height 23
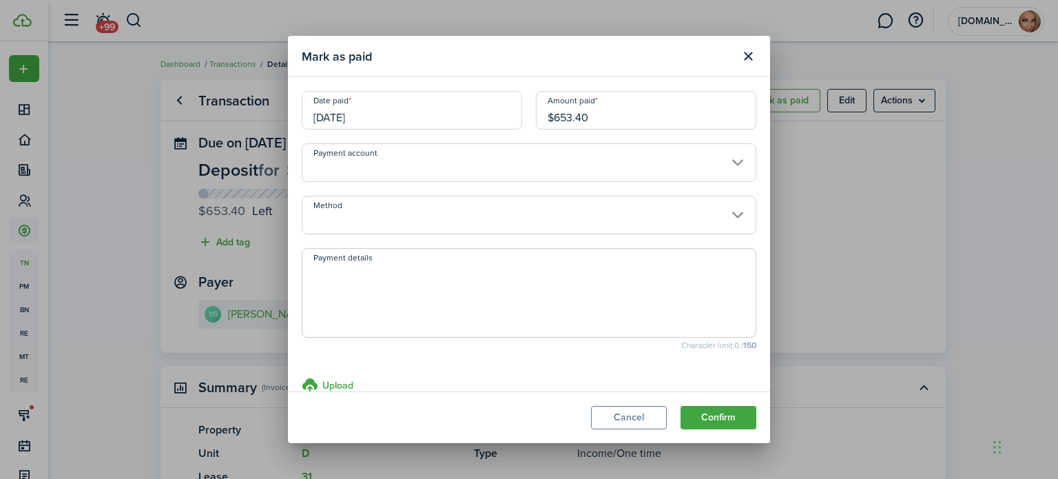
click at [576, 165] on input "Payment account" at bounding box center [529, 162] width 455 height 39
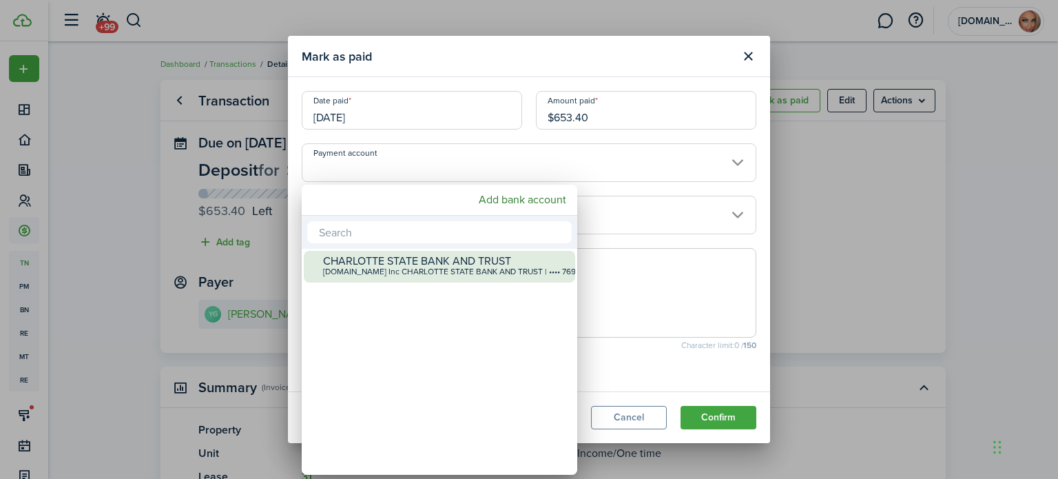
click at [515, 267] on div "[DOMAIN_NAME] Inc CHARLOTTE STATE BANK AND TRUST | •••• 7698" at bounding box center [445, 272] width 244 height 10
type input "•••• •••• •••• 7698"
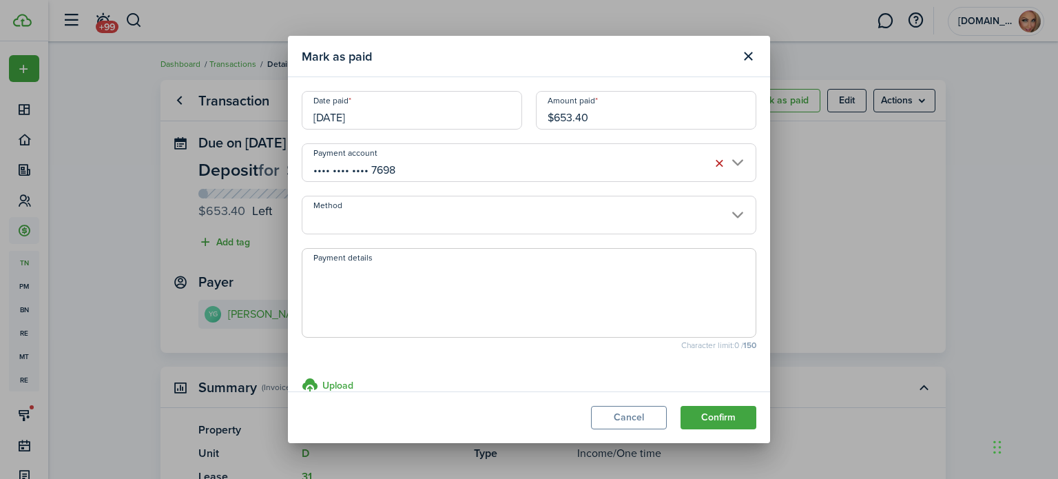
click at [526, 217] on input "Method" at bounding box center [529, 215] width 455 height 39
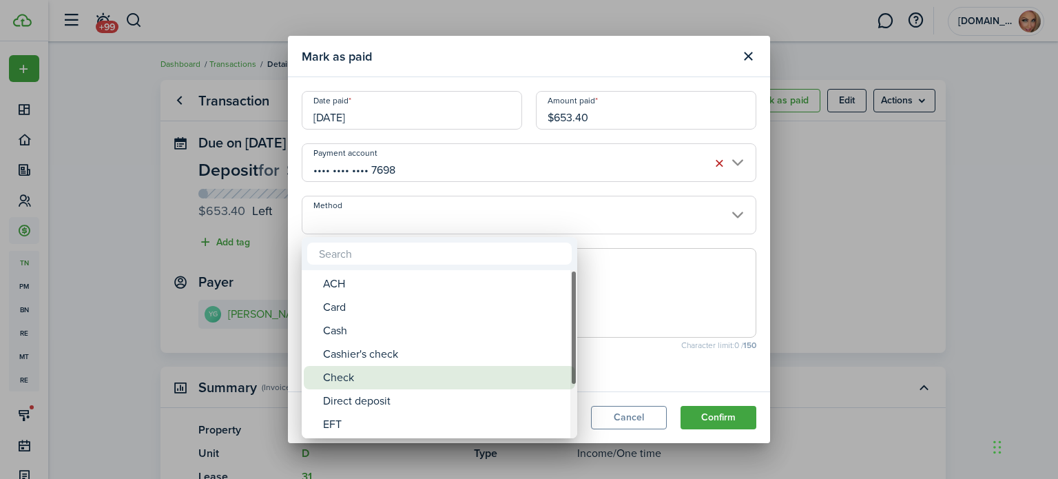
click at [398, 378] on div "Check" at bounding box center [445, 377] width 244 height 23
type input "Check"
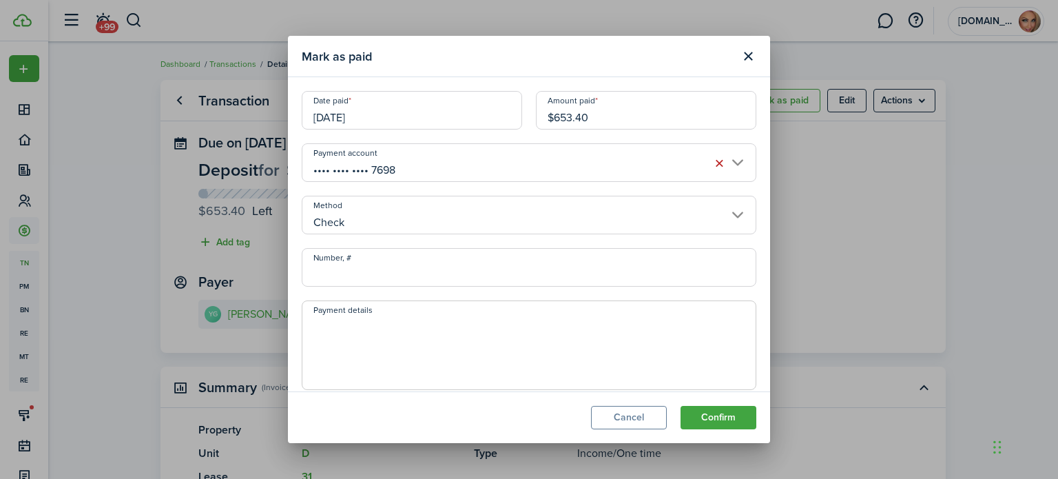
drag, startPoint x: 407, startPoint y: 272, endPoint x: 528, endPoint y: 256, distance: 122.3
click at [407, 272] on input "Number, #" at bounding box center [529, 267] width 455 height 39
type input "1005"
click at [557, 335] on textarea "Payment details" at bounding box center [528, 349] width 453 height 66
type textarea "Security Deposit paid"
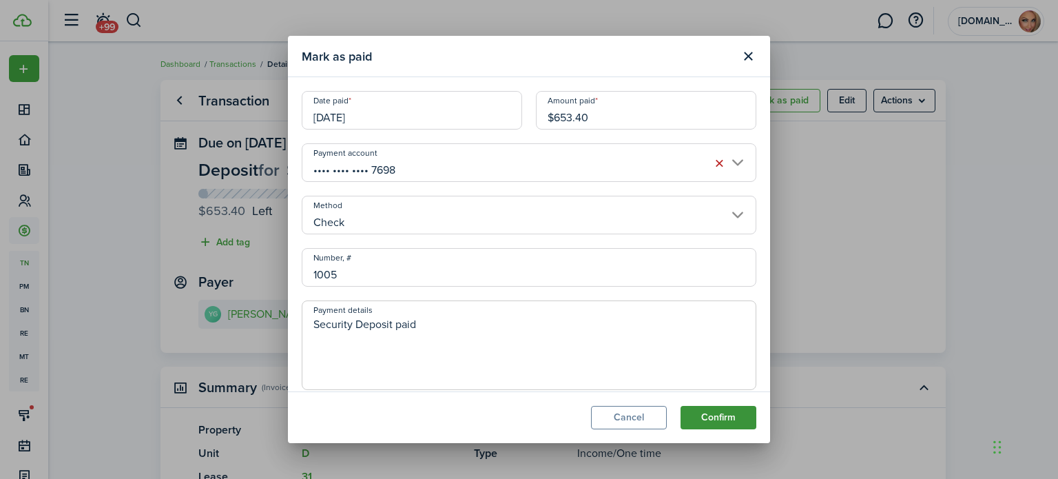
click at [721, 419] on button "Confirm" at bounding box center [718, 417] width 76 height 23
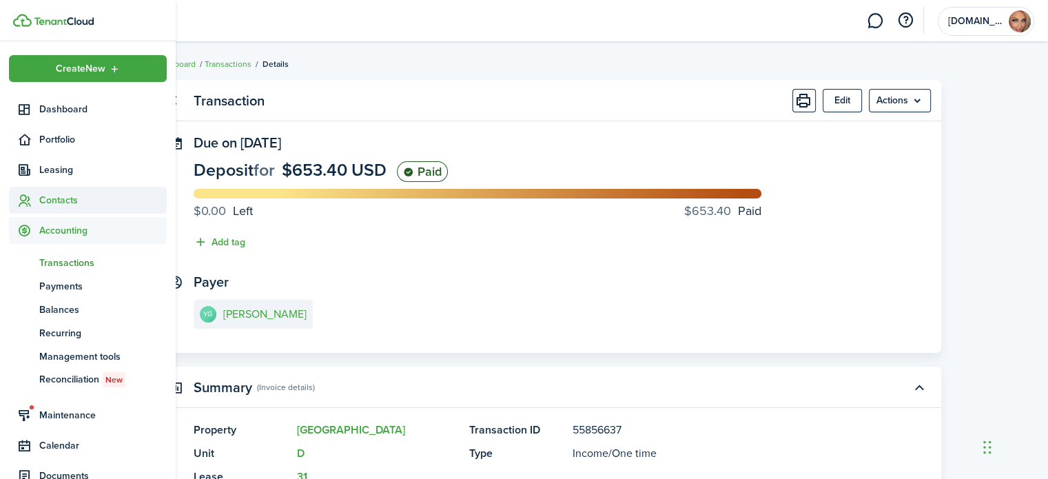
click at [58, 196] on span "Contacts" at bounding box center [102, 200] width 127 height 14
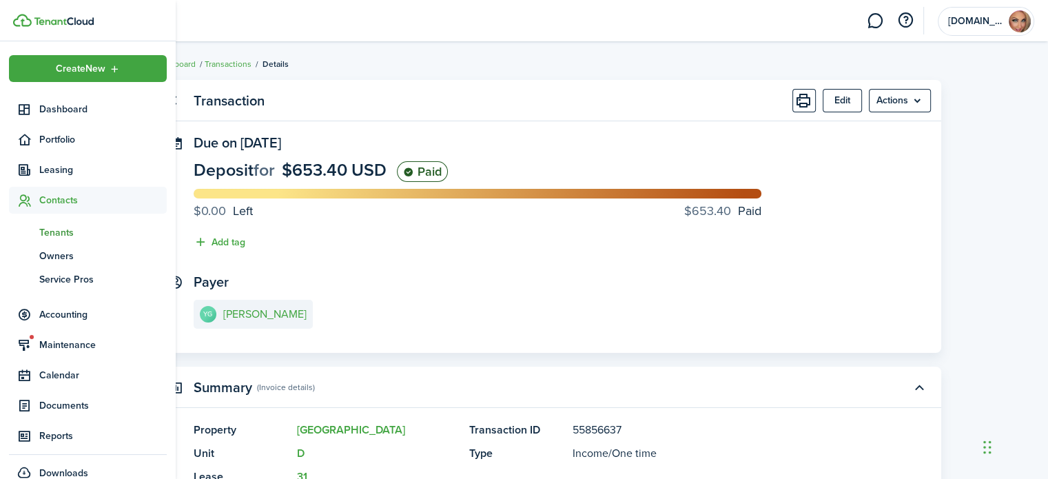
click at [55, 231] on span "Tenants" at bounding box center [102, 232] width 127 height 14
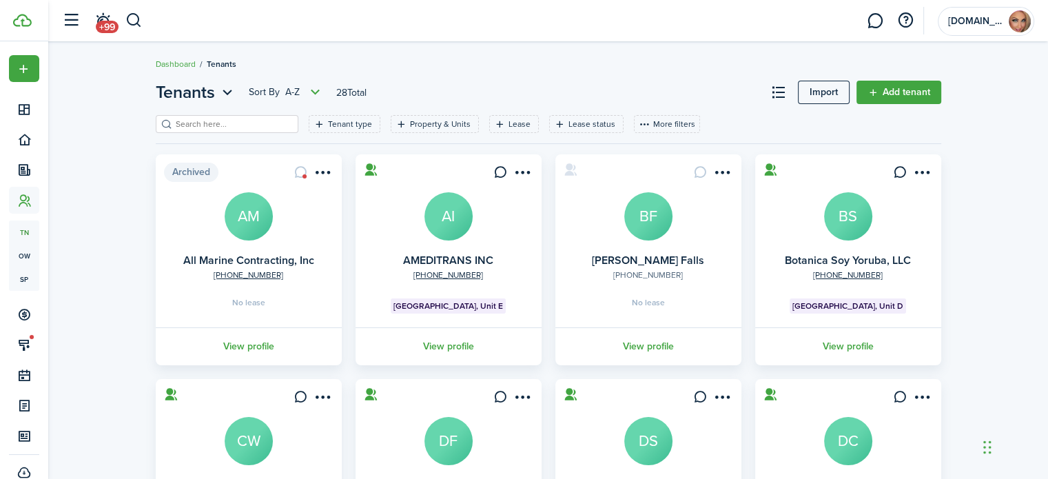
scroll to position [422, 0]
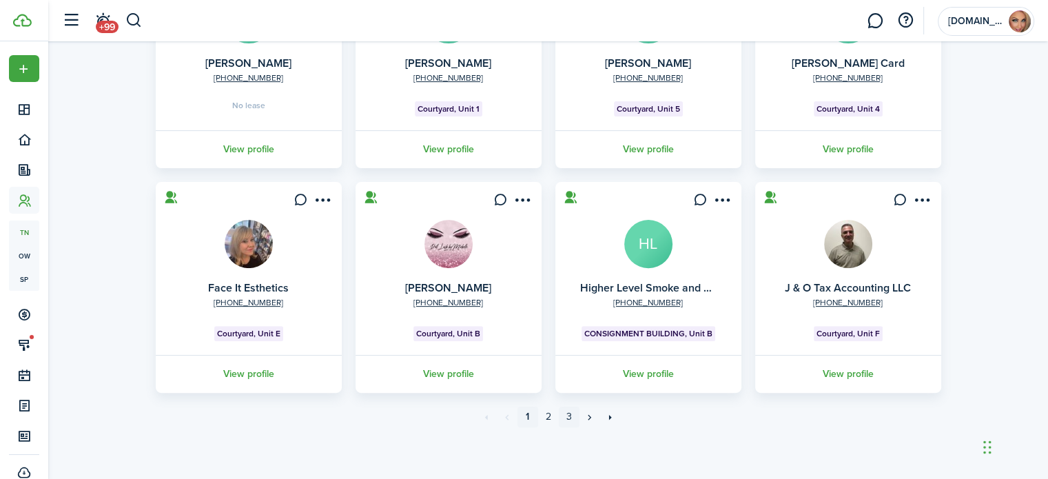
click at [568, 416] on link "3" at bounding box center [569, 416] width 21 height 21
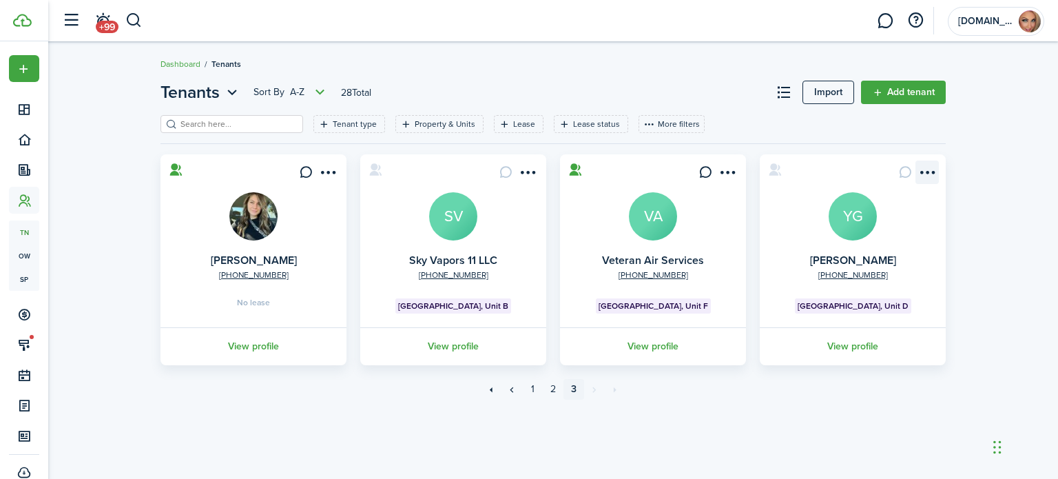
click at [931, 168] on menu-btn-icon "Open menu" at bounding box center [926, 171] width 23 height 23
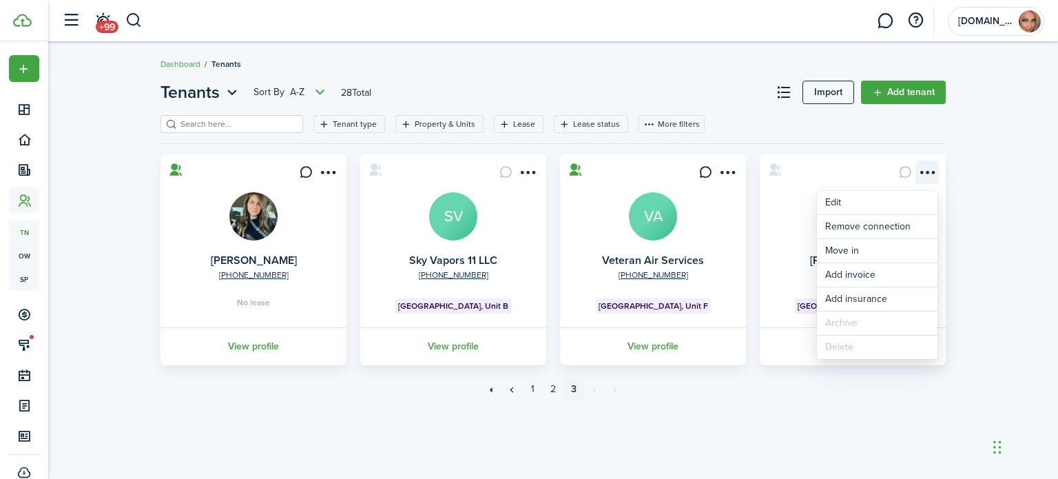
click at [925, 170] on menu-btn-icon "Open menu" at bounding box center [926, 171] width 23 height 23
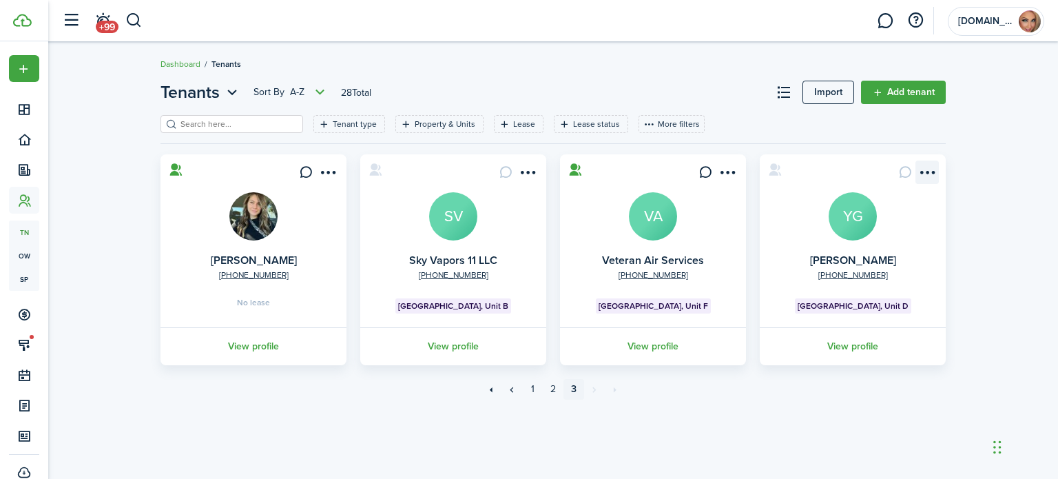
click at [925, 170] on menu-btn-icon "Open menu" at bounding box center [926, 171] width 23 height 23
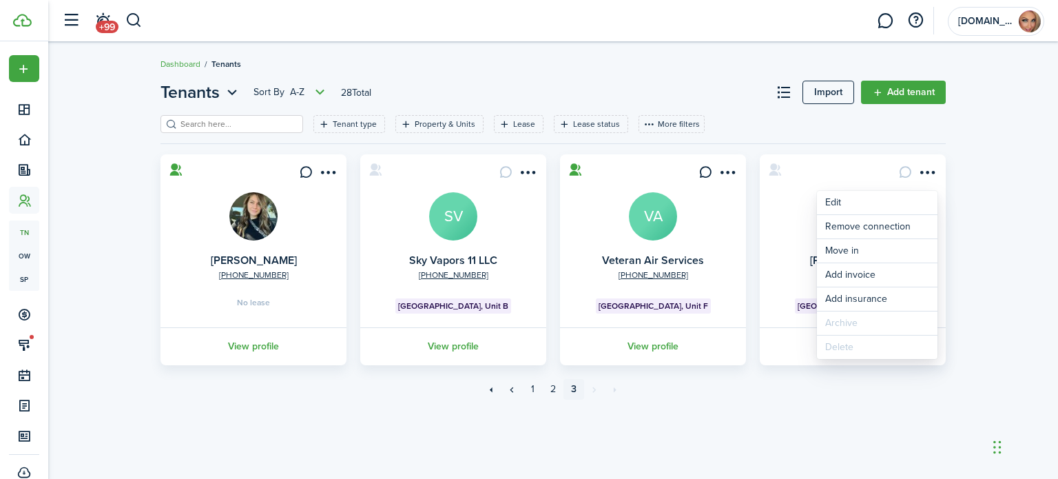
click at [837, 176] on card "[PHONE_NUMBER] [PERSON_NAME] [PERSON_NAME] [GEOGRAPHIC_DATA], Unit D View profi…" at bounding box center [853, 259] width 186 height 211
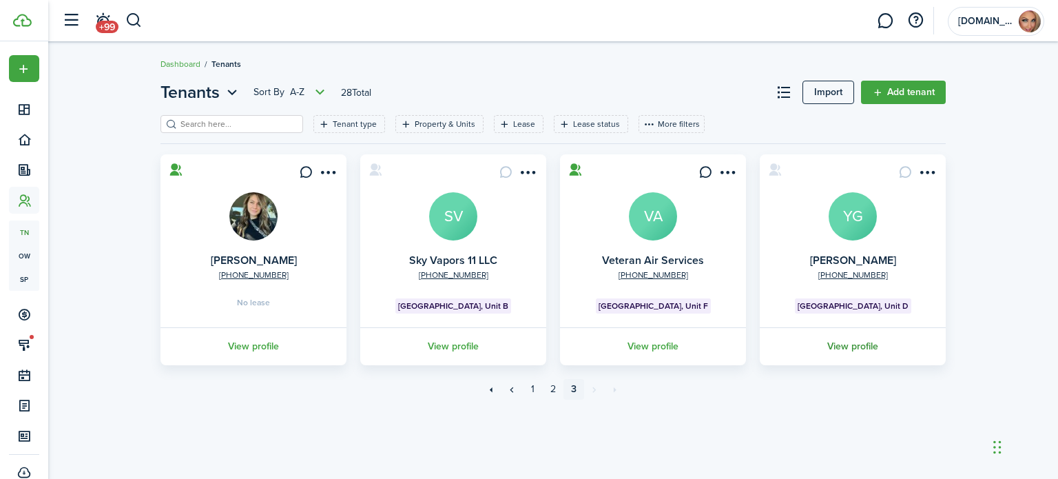
click at [835, 346] on link "View profile" at bounding box center [853, 346] width 190 height 38
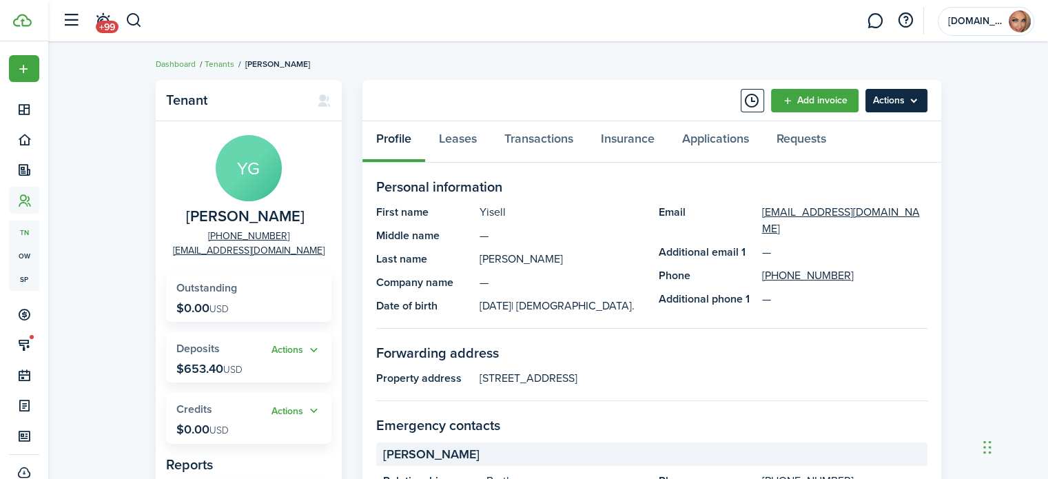
click at [891, 98] on menu-btn "Actions" at bounding box center [896, 100] width 62 height 23
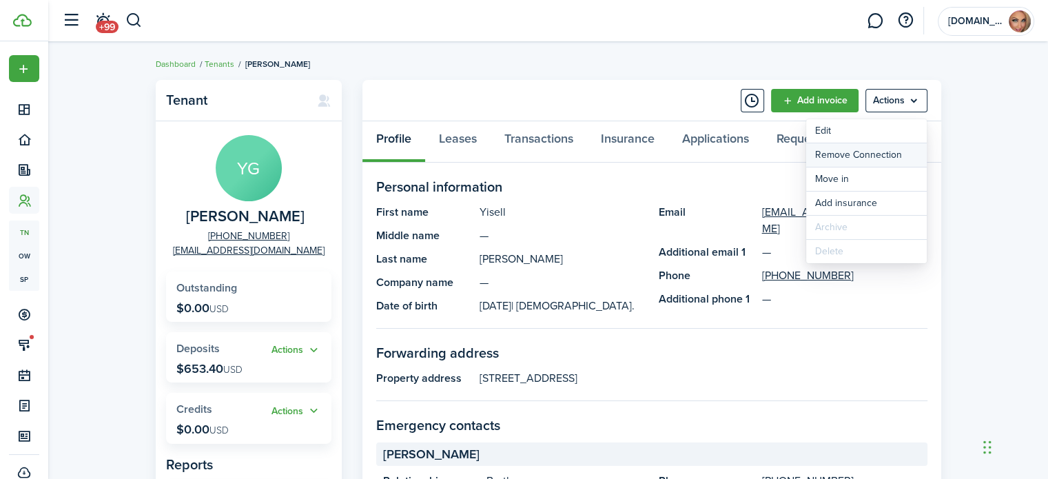
click at [857, 154] on button "Remove Connection" at bounding box center [866, 154] width 121 height 23
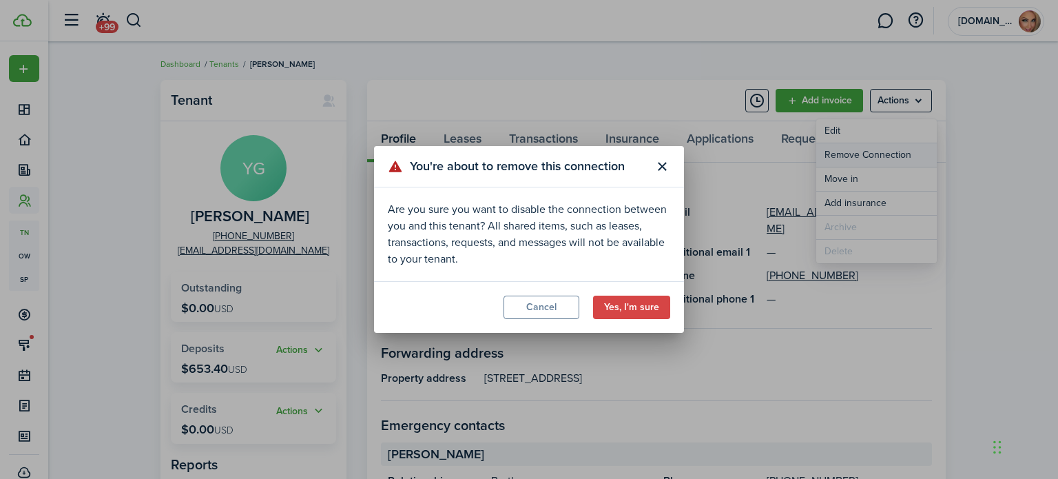
click at [857, 154] on div "You're about to remove this connection Are you sure you want to disable the con…" at bounding box center [529, 239] width 1058 height 479
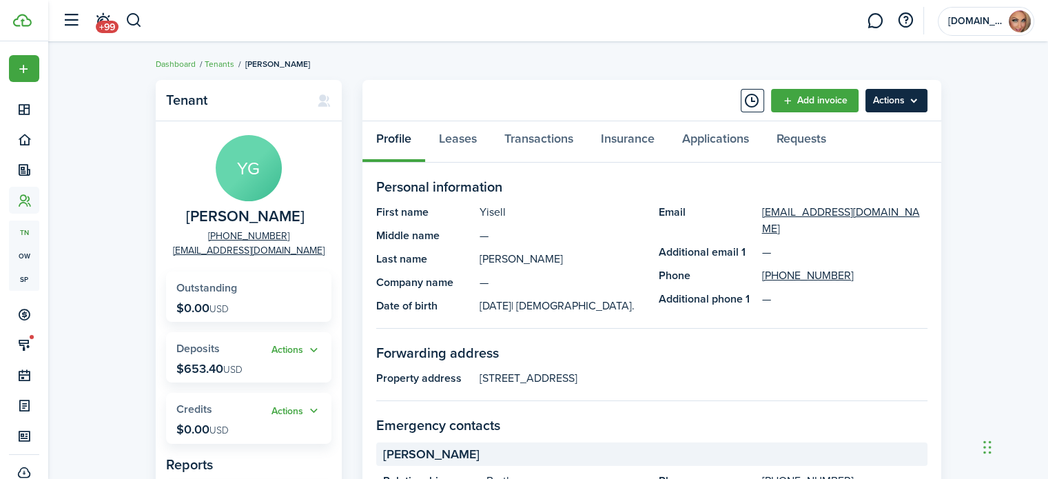
click at [878, 97] on menu-btn "Actions" at bounding box center [896, 100] width 62 height 23
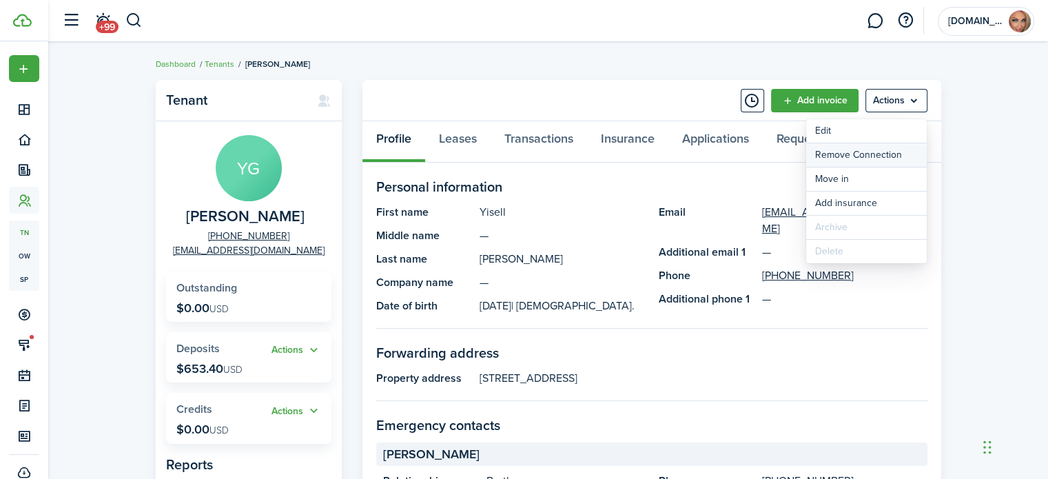
click at [882, 156] on button "Remove Connection" at bounding box center [866, 154] width 121 height 23
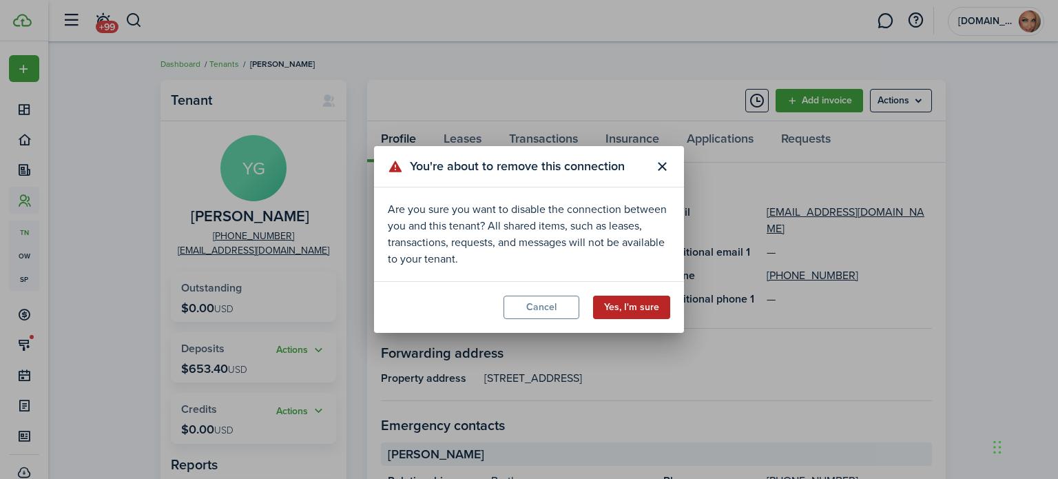
click at [640, 308] on button "Yes, I'm sure" at bounding box center [631, 306] width 77 height 23
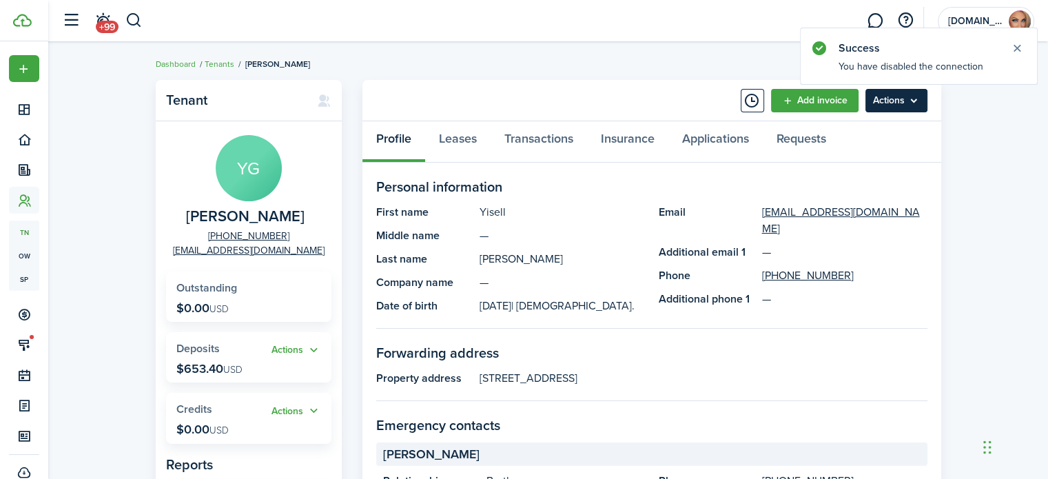
click at [884, 102] on menu-btn "Actions" at bounding box center [896, 100] width 62 height 23
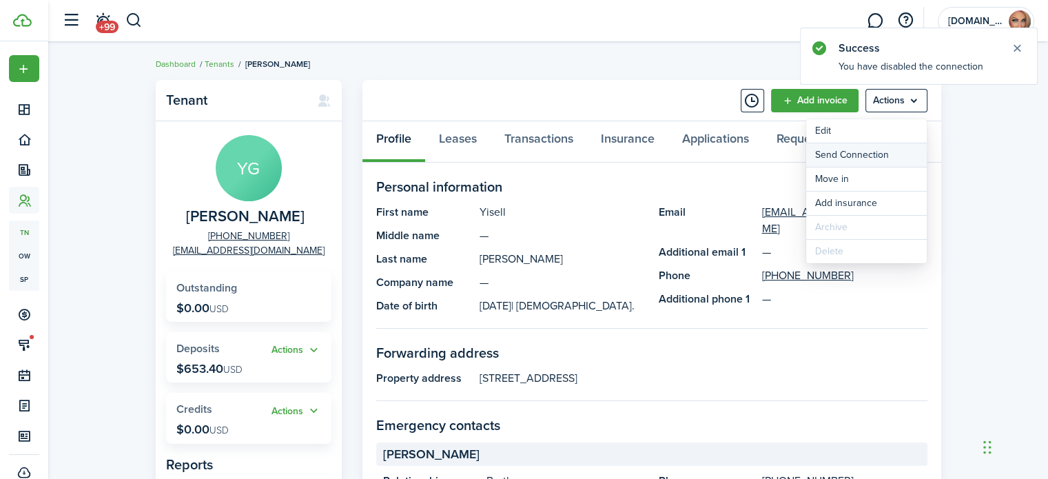
click at [884, 157] on button "Send Connection" at bounding box center [866, 154] width 121 height 23
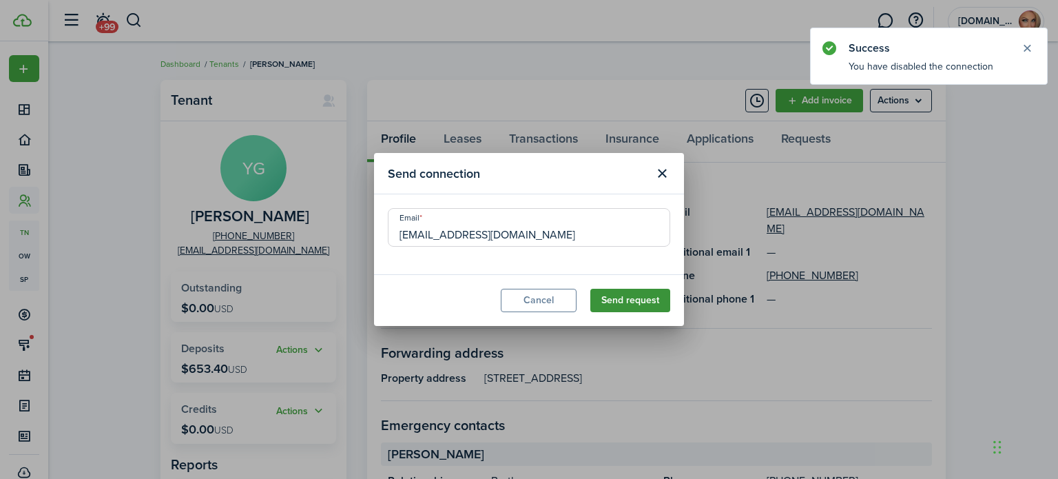
click at [634, 298] on button "Send request" at bounding box center [630, 300] width 80 height 23
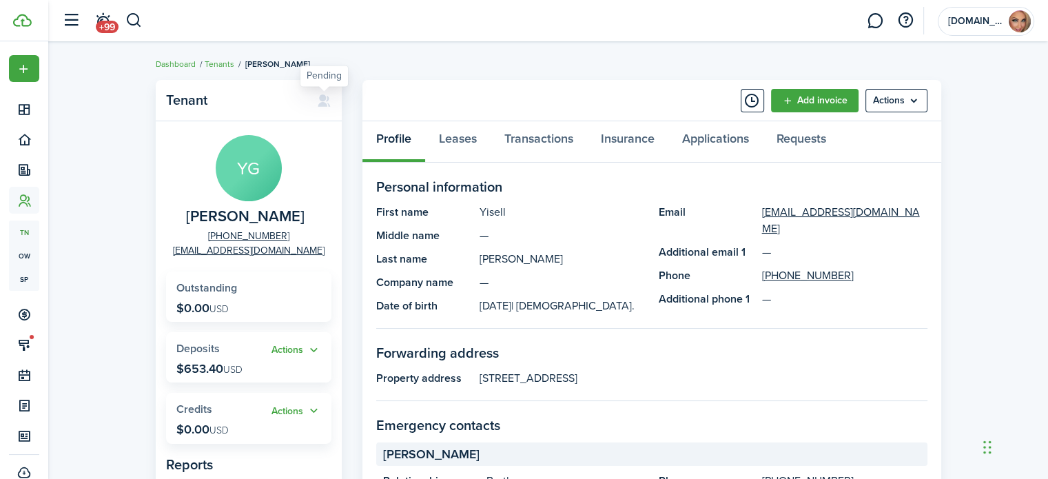
click at [322, 97] on icon at bounding box center [324, 101] width 14 height 14
